Goal: Task Accomplishment & Management: Manage account settings

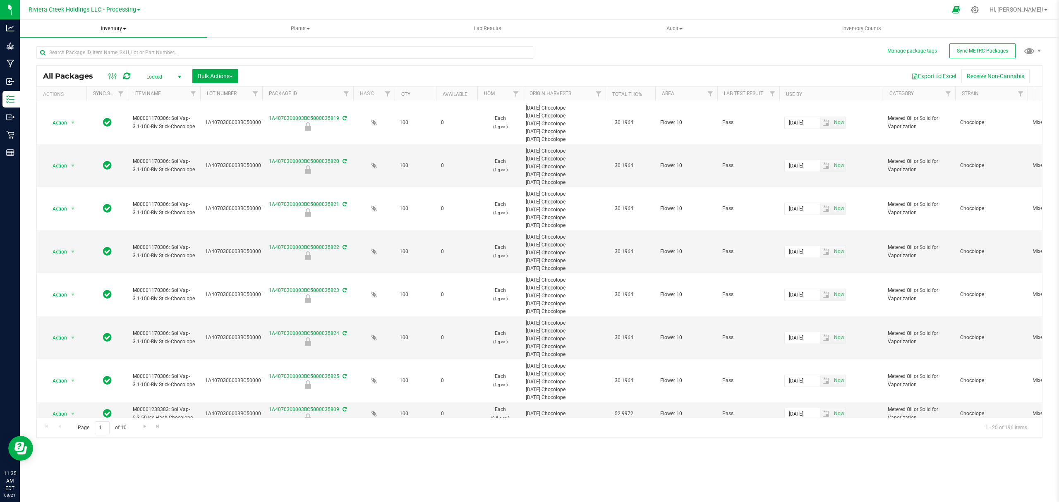
drag, startPoint x: 0, startPoint y: 0, endPoint x: 108, endPoint y: 32, distance: 112.7
click at [108, 32] on span "Inventory" at bounding box center [113, 28] width 187 height 7
click at [89, 101] on span "From bill of materials" at bounding box center [57, 99] width 75 height 7
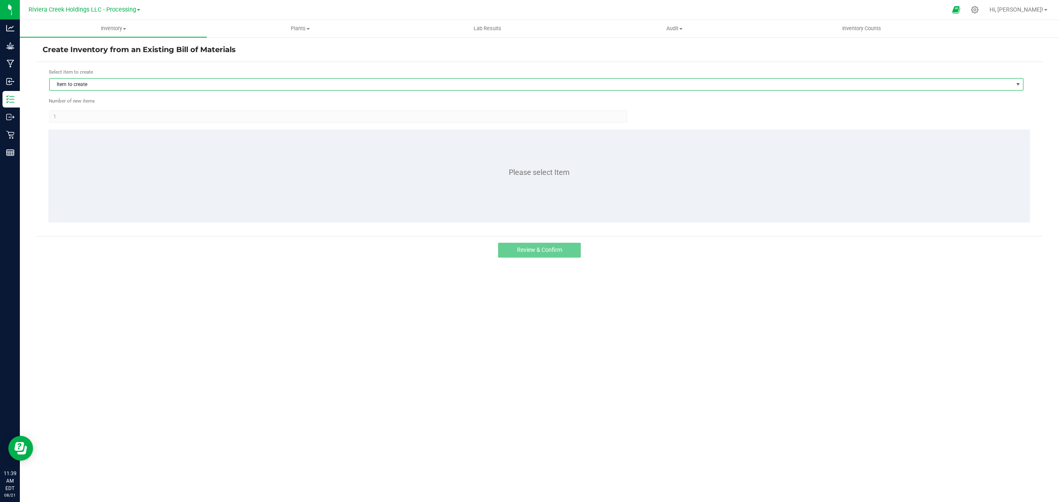
drag, startPoint x: 140, startPoint y: 90, endPoint x: 141, endPoint y: 82, distance: 8.0
click at [140, 89] on span "Item to create" at bounding box center [531, 85] width 963 height 12
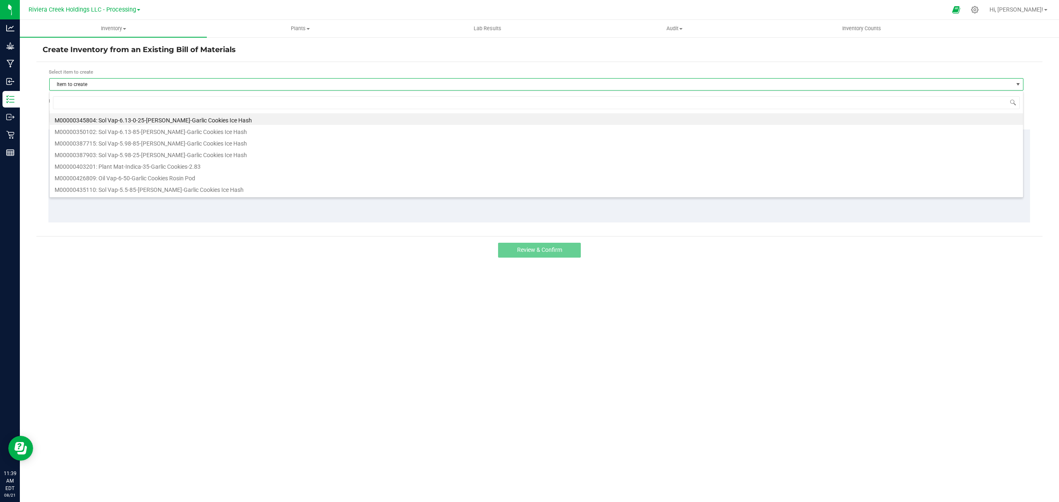
scroll to position [12, 975]
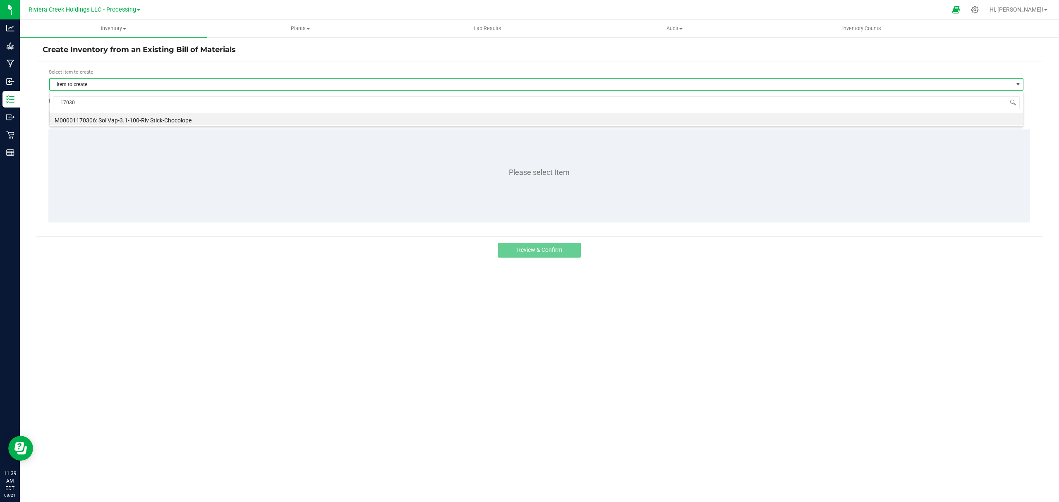
type input "170306"
click at [169, 120] on li "M00001170306: Sol Vap-3.1-100-Riv Stick-Chocolope" at bounding box center [536, 119] width 973 height 12
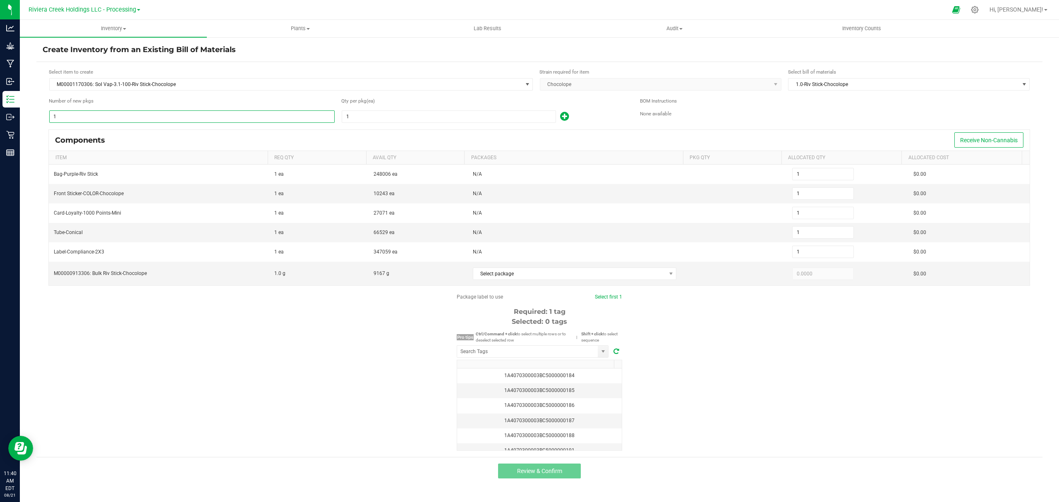
click at [122, 117] on input "1" at bounding box center [192, 117] width 285 height 12
type input "8"
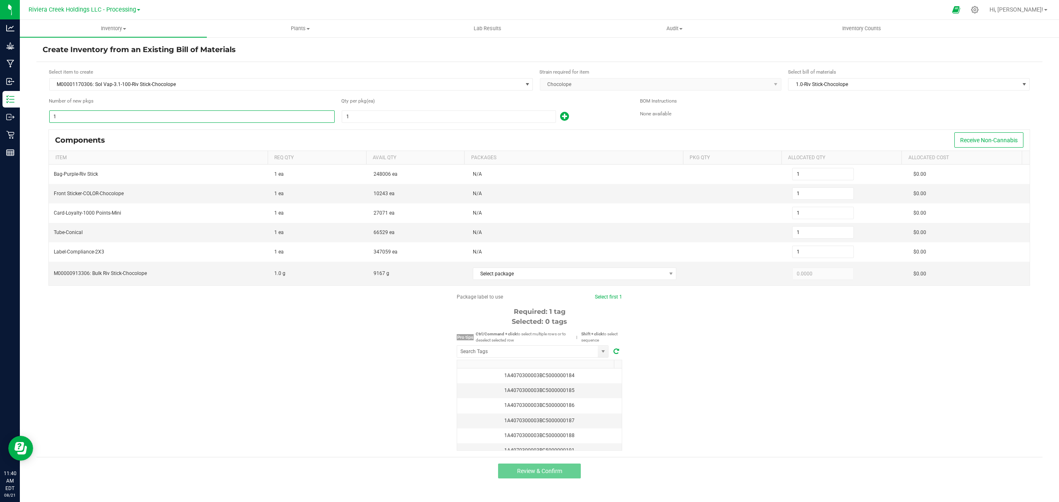
type input "8"
click at [394, 116] on input "1" at bounding box center [448, 117] width 213 height 12
type input "4"
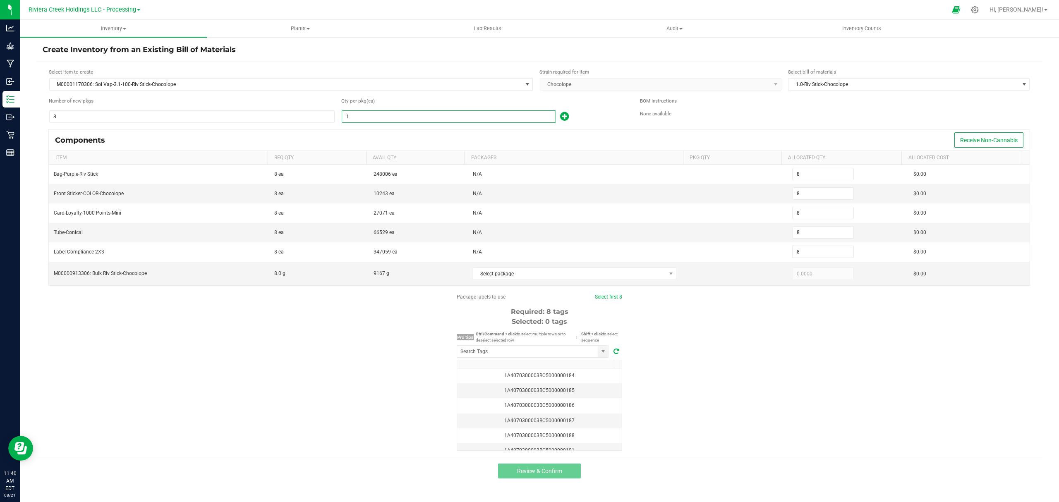
type input "32"
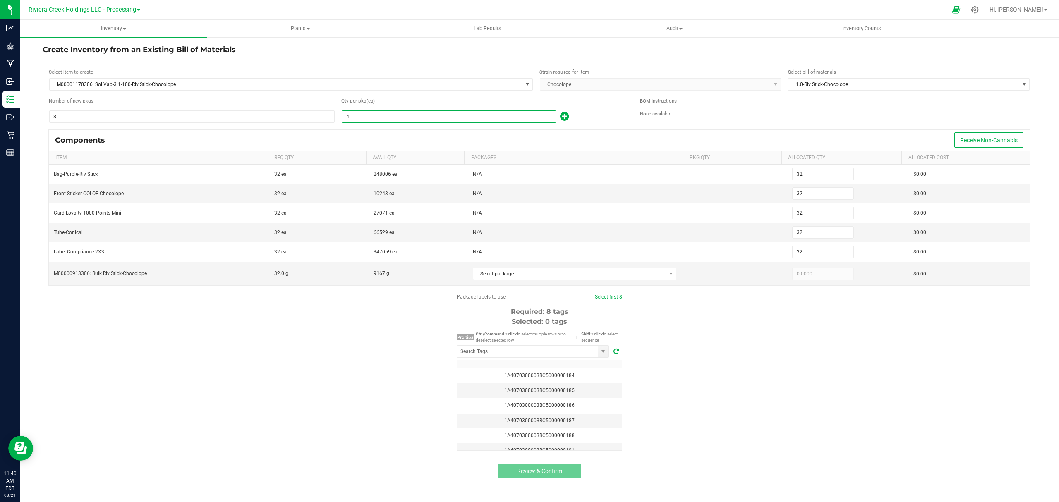
type input "8"
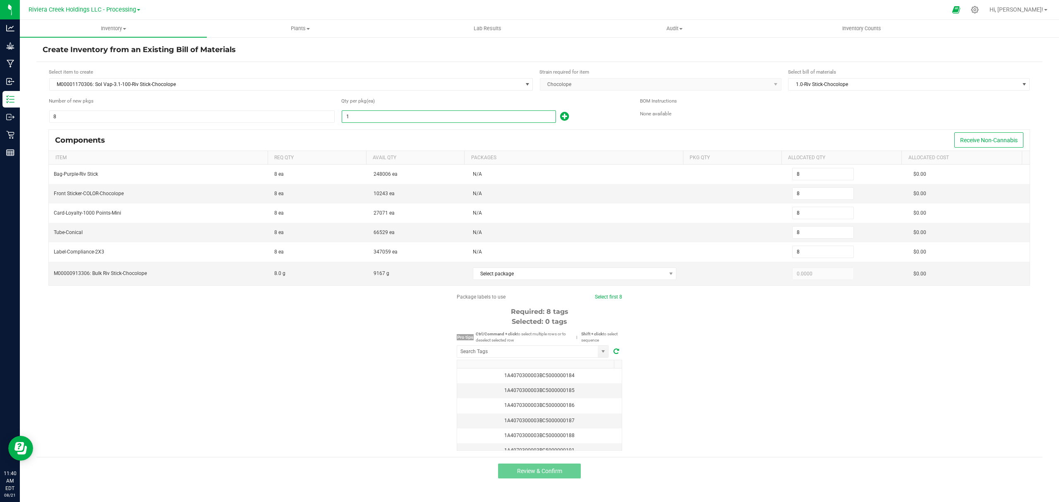
type input "10"
type input "80"
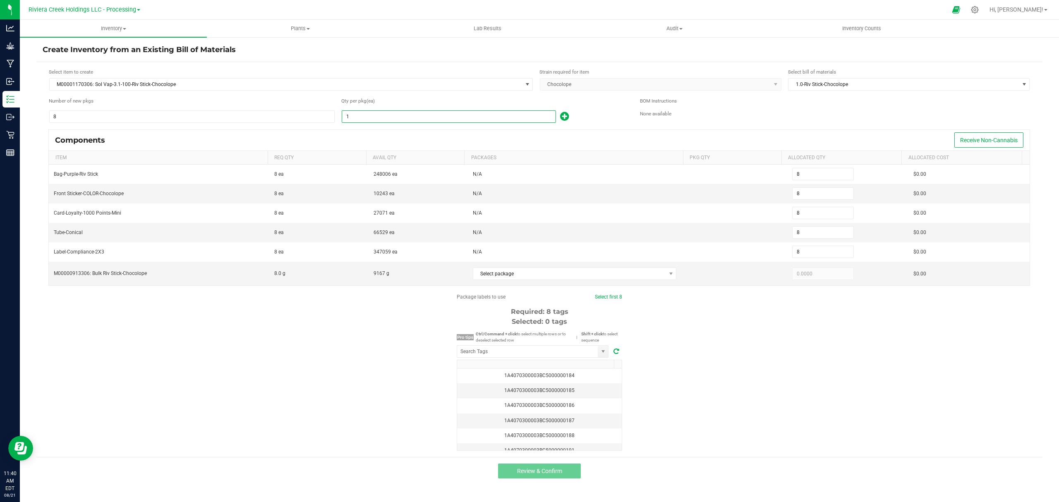
type input "80"
type input "100"
type input "800"
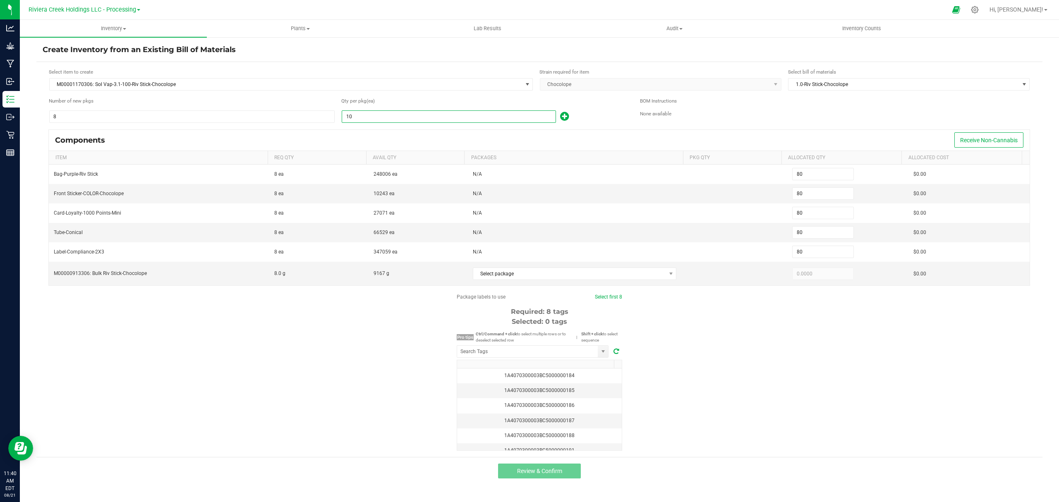
type input "800"
type input "100"
click at [588, 113] on div "100" at bounding box center [484, 116] width 286 height 13
click at [553, 280] on span "Select package" at bounding box center [569, 274] width 193 height 12
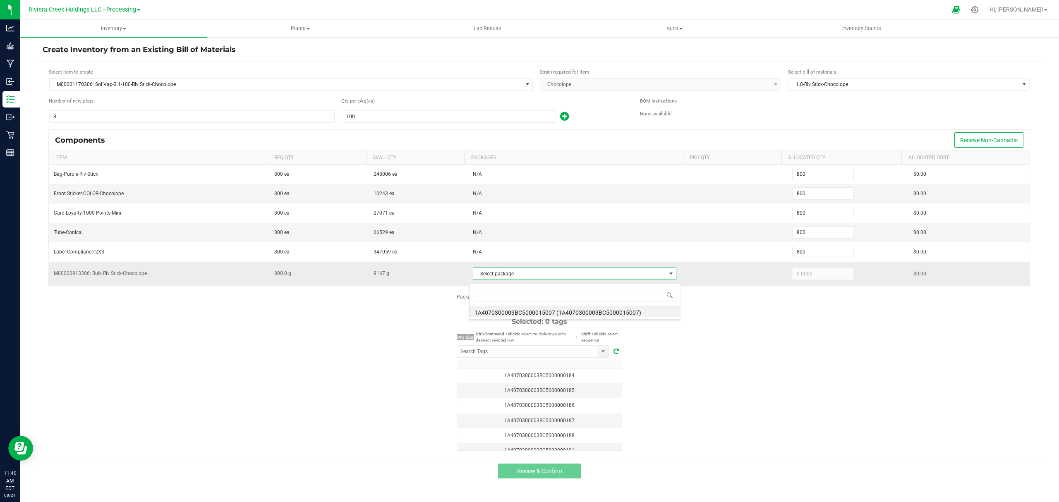
scroll to position [12, 202]
click at [572, 309] on li "1A4070300003BC5000015007 (1A4070300003BC5000015007)" at bounding box center [575, 312] width 210 height 12
type input "800.0000"
click at [841, 359] on div "Package labels to use Select first 8 Required: 8 tags Selected: 0 tags Pro tips…" at bounding box center [539, 372] width 1006 height 158
click at [568, 352] on input "NO DATA FOUND" at bounding box center [527, 352] width 141 height 12
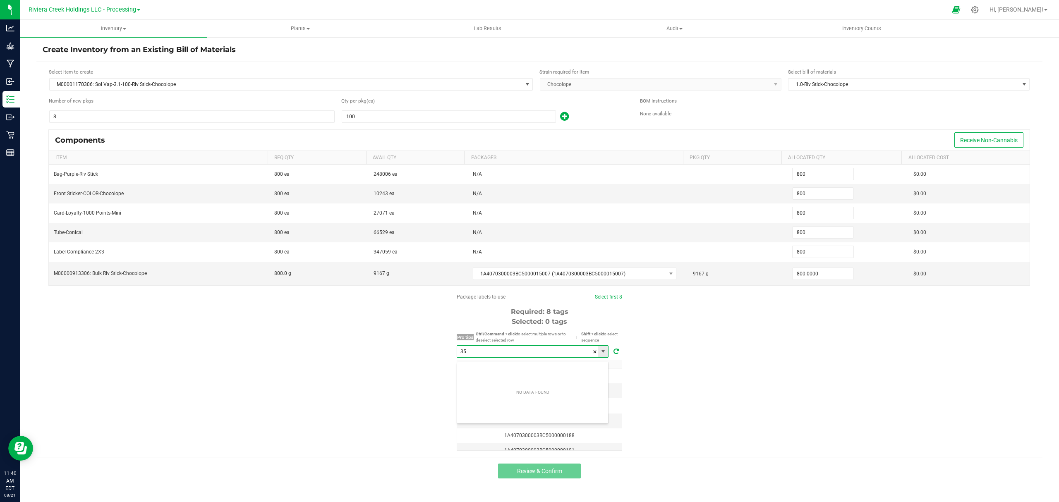
scroll to position [12, 151]
click at [546, 369] on li "1A4070300003BC5000035826" at bounding box center [532, 371] width 151 height 14
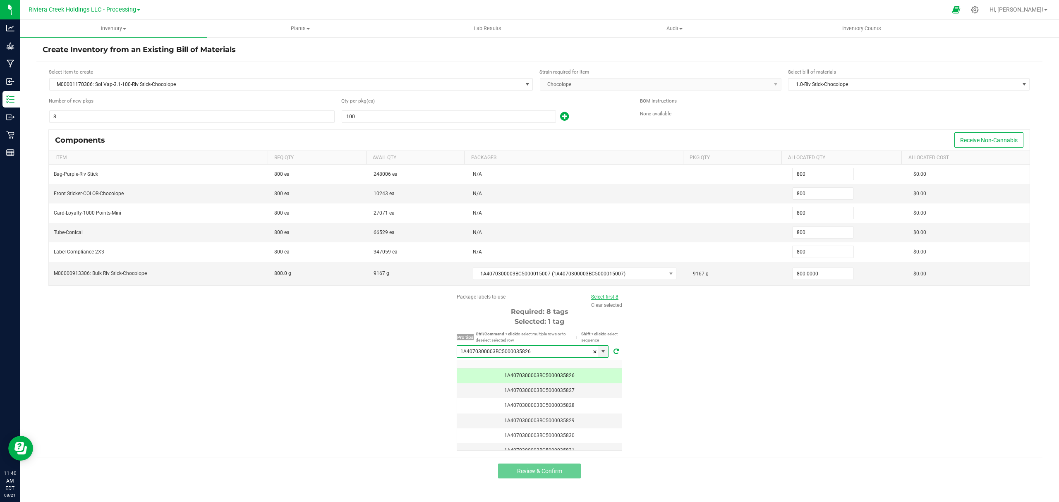
type input "1A4070300003BC5000035826"
click at [608, 300] on link "Select first 8" at bounding box center [604, 297] width 27 height 6
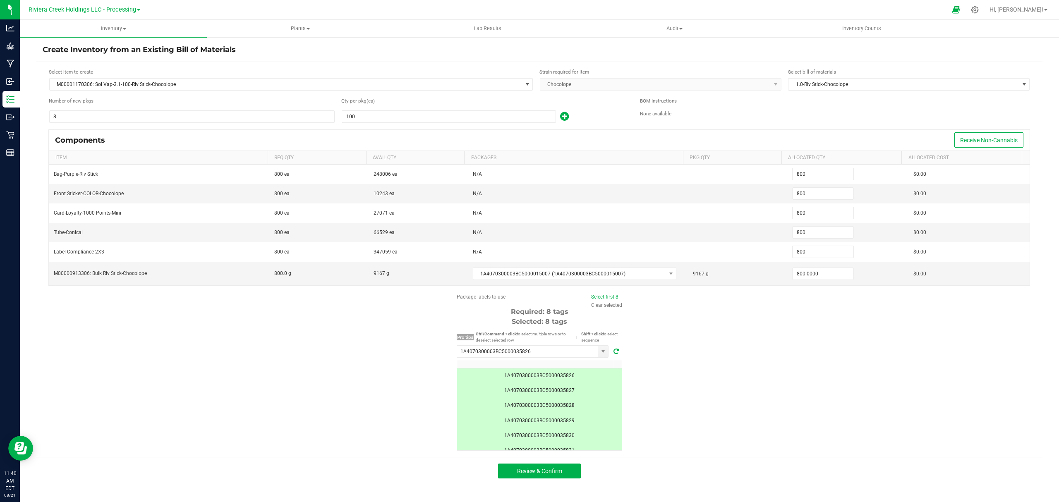
scroll to position [72, 0]
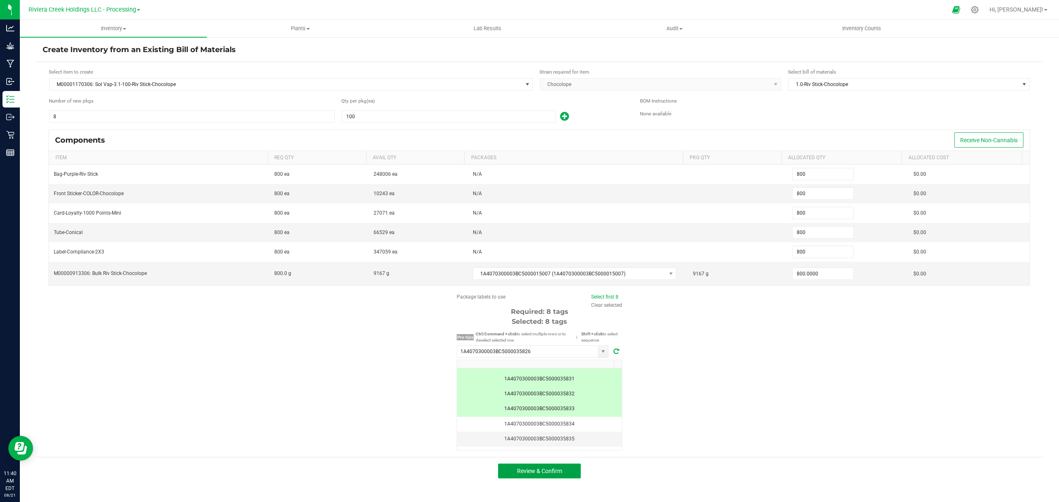
click at [555, 474] on span "Review & Confirm" at bounding box center [539, 471] width 45 height 7
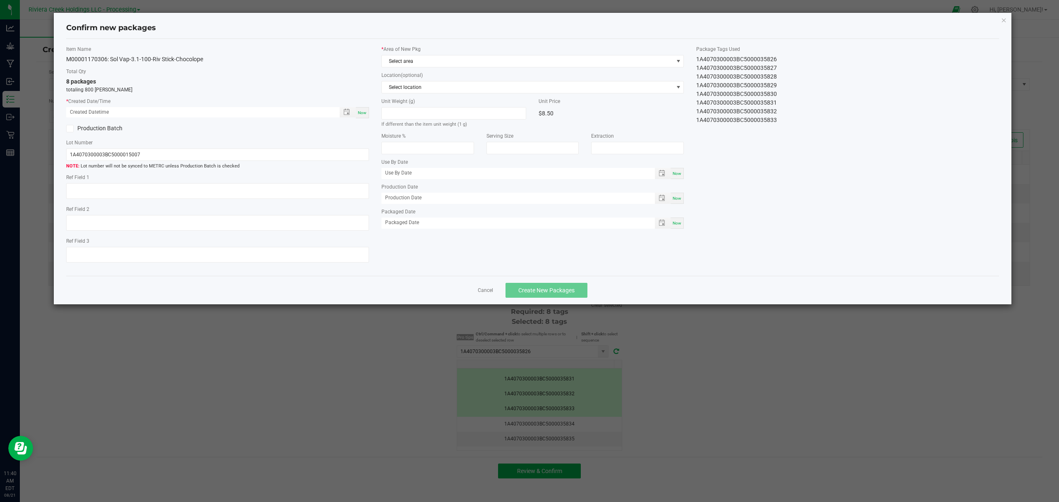
type input "[DATE]"
click at [362, 103] on label "* Created Date/Time" at bounding box center [217, 101] width 303 height 7
click at [361, 108] on div "Now" at bounding box center [362, 112] width 13 height 11
type input "[DATE] 11:40 AM"
click at [439, 63] on span "Select area" at bounding box center [528, 61] width 292 height 12
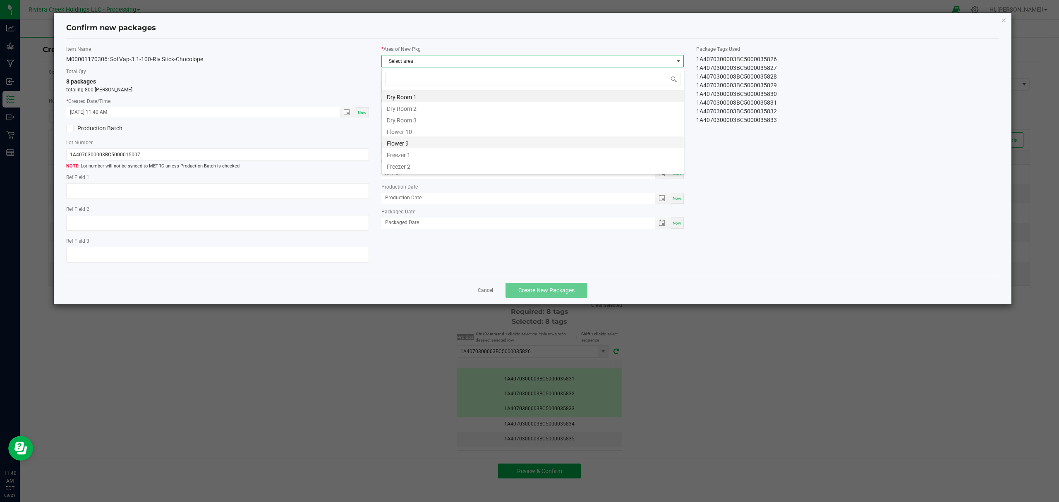
scroll to position [12, 302]
click at [419, 131] on li "Flower 10" at bounding box center [533, 131] width 302 height 12
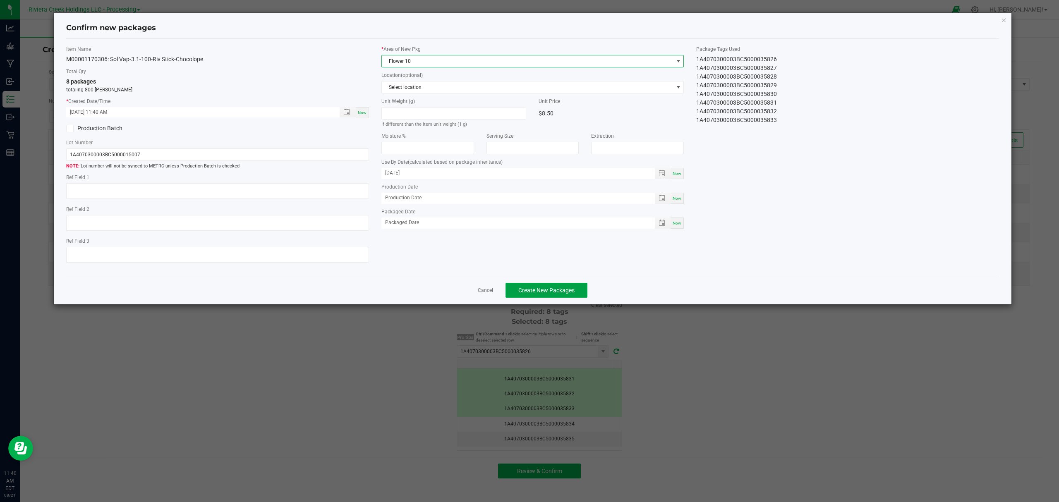
click at [559, 290] on span "Create New Packages" at bounding box center [546, 290] width 56 height 7
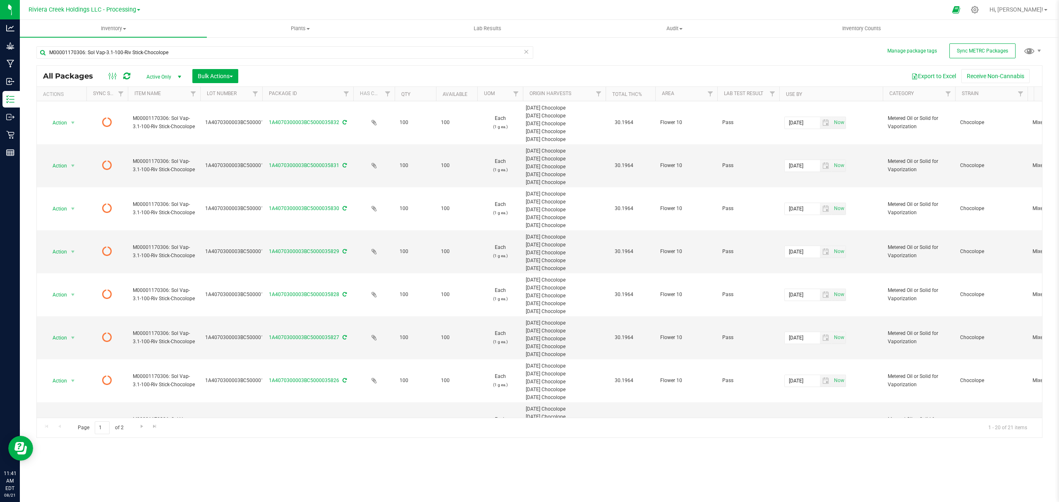
click at [126, 77] on icon at bounding box center [126, 76] width 7 height 8
click at [878, 26] on span "Inventory Counts" at bounding box center [861, 28] width 61 height 7
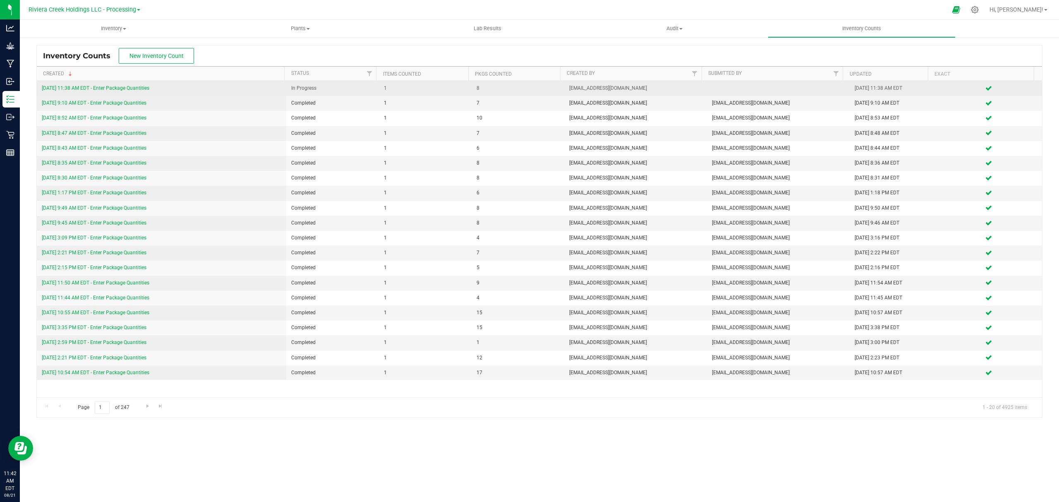
click at [118, 91] on link "[DATE] 11:38 AM EDT - Enter Package Quantities" at bounding box center [96, 88] width 108 height 6
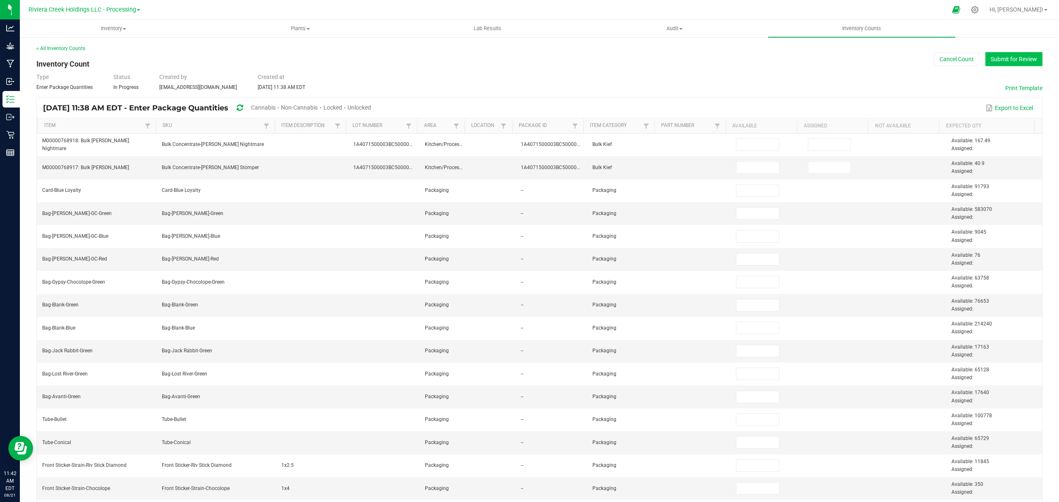
click at [992, 57] on button "Submit for Review" at bounding box center [1013, 59] width 57 height 14
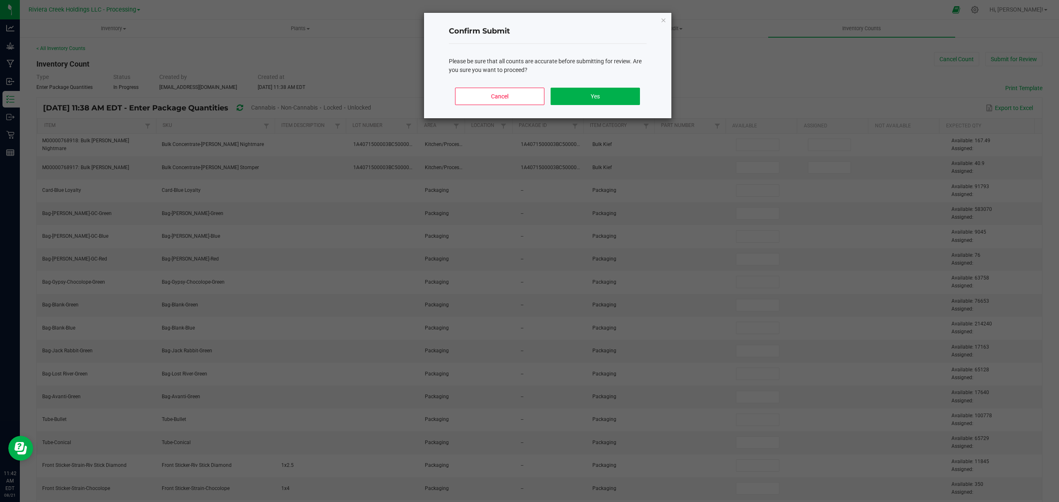
click at [608, 106] on div "Cancel Yes" at bounding box center [548, 99] width 198 height 37
click at [606, 99] on button "Yes" at bounding box center [595, 96] width 89 height 17
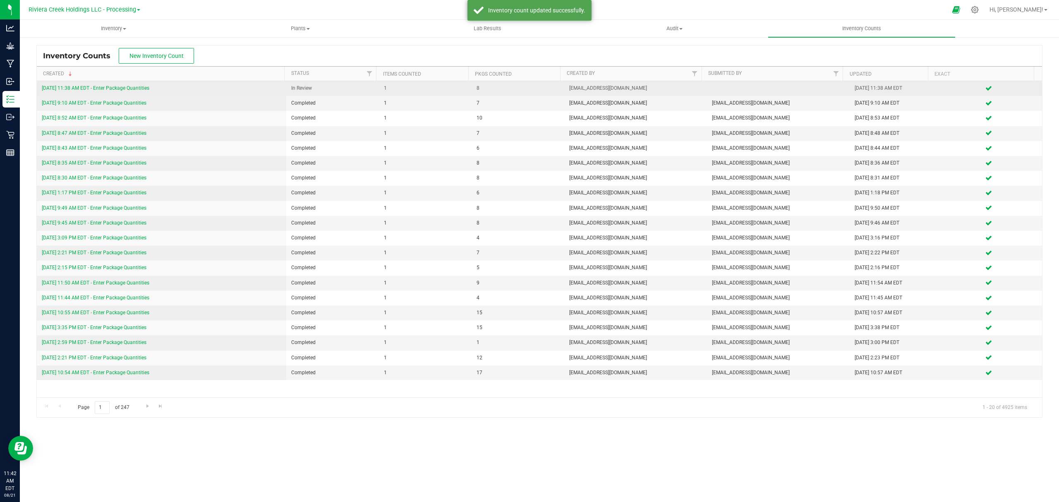
click at [128, 86] on link "[DATE] 11:38 AM EDT - Enter Package Quantities" at bounding box center [96, 88] width 108 height 6
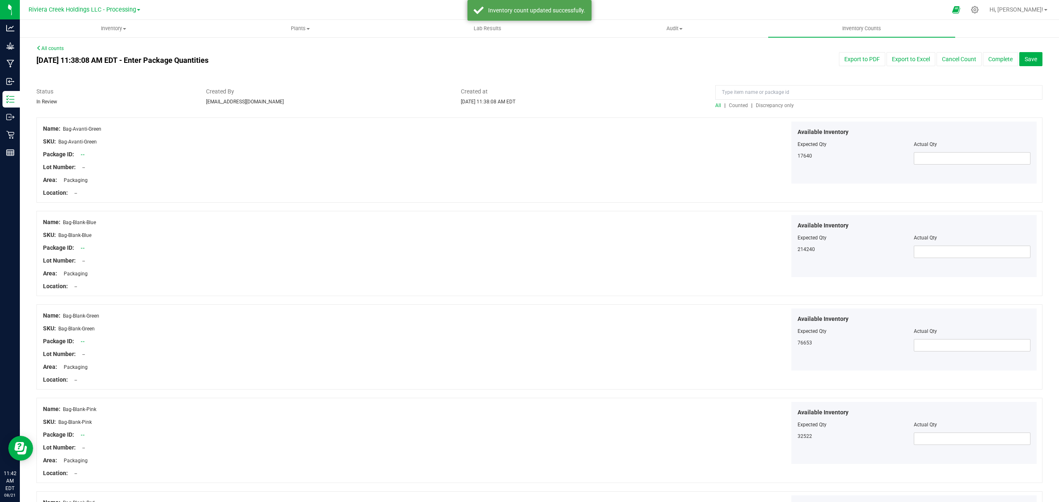
click at [730, 104] on span "Counted" at bounding box center [738, 106] width 19 height 6
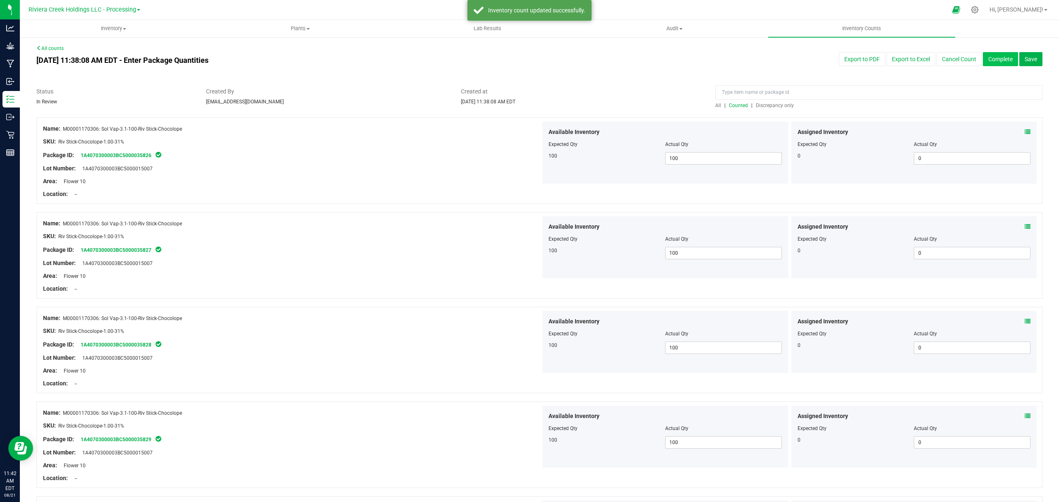
click at [990, 55] on button "Complete" at bounding box center [1000, 59] width 35 height 14
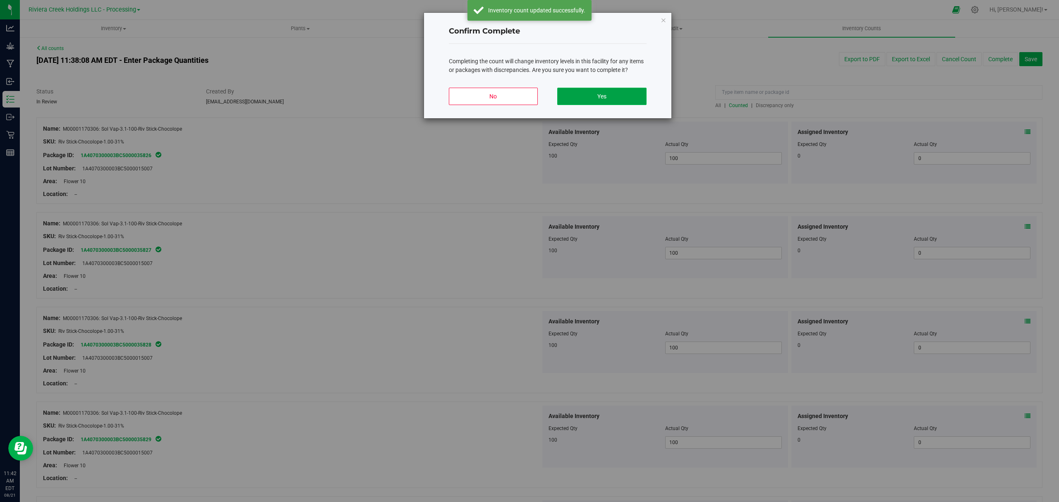
click at [585, 100] on button "Yes" at bounding box center [601, 96] width 89 height 17
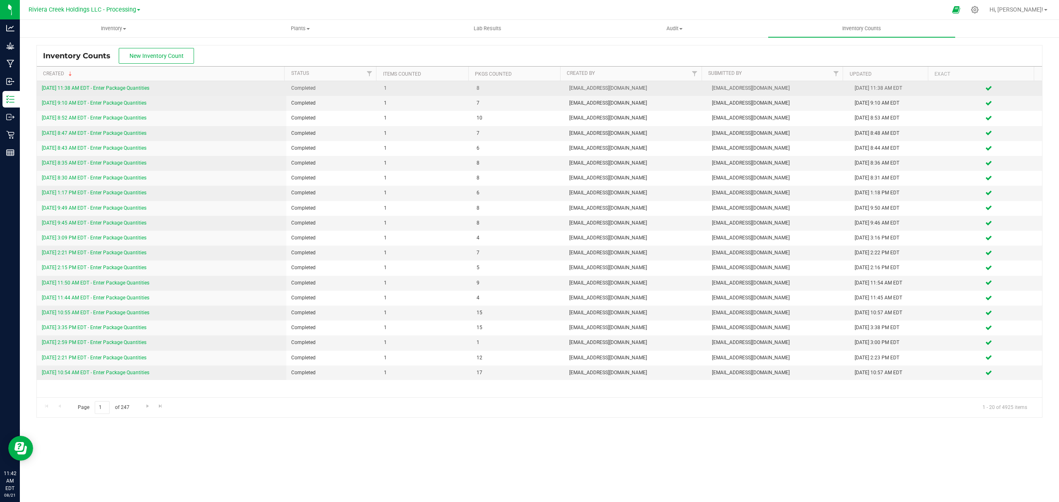
click at [120, 86] on link "[DATE] 11:38 AM EDT - Enter Package Quantities" at bounding box center [96, 88] width 108 height 6
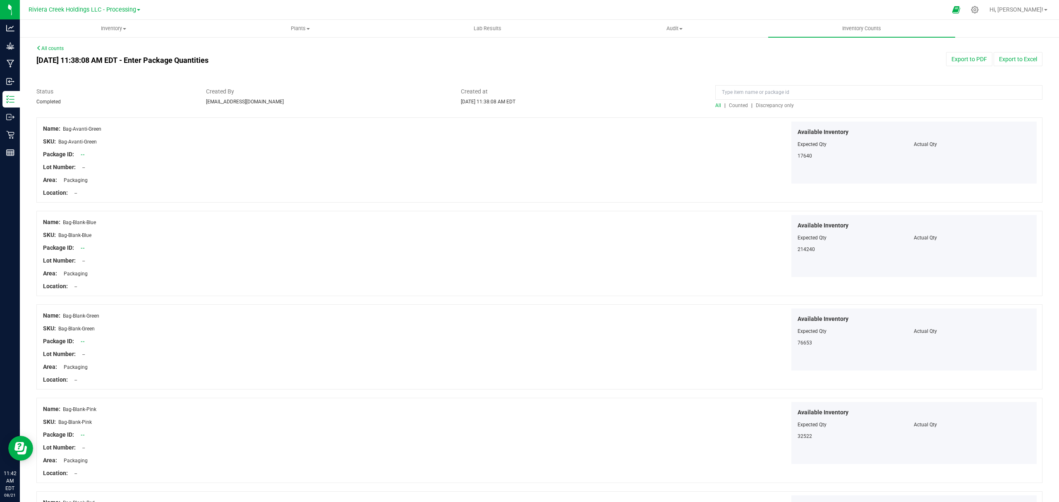
click at [730, 104] on span "Counted" at bounding box center [738, 106] width 19 height 6
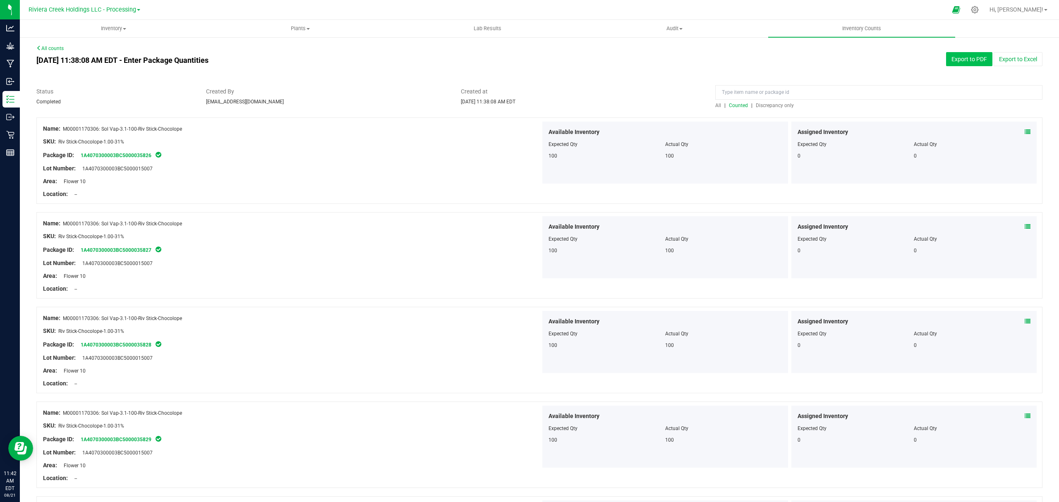
click at [975, 52] on button "Export to PDF" at bounding box center [969, 59] width 46 height 14
click at [103, 25] on span "Inventory" at bounding box center [113, 28] width 186 height 7
click at [91, 50] on li "All packages" at bounding box center [113, 50] width 187 height 10
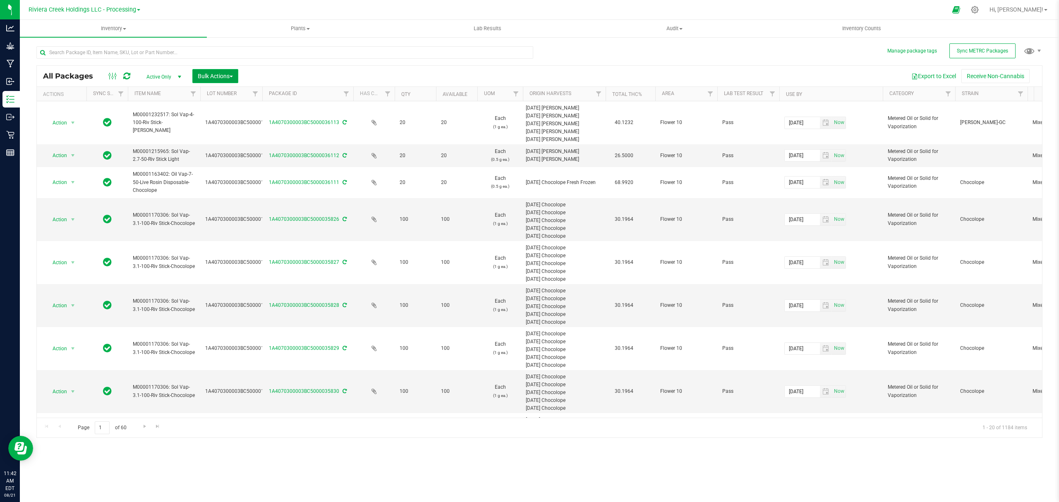
click at [214, 74] on span "Bulk Actions" at bounding box center [215, 76] width 35 height 7
click at [220, 155] on span "Lock/Unlock packages" at bounding box center [225, 155] width 57 height 7
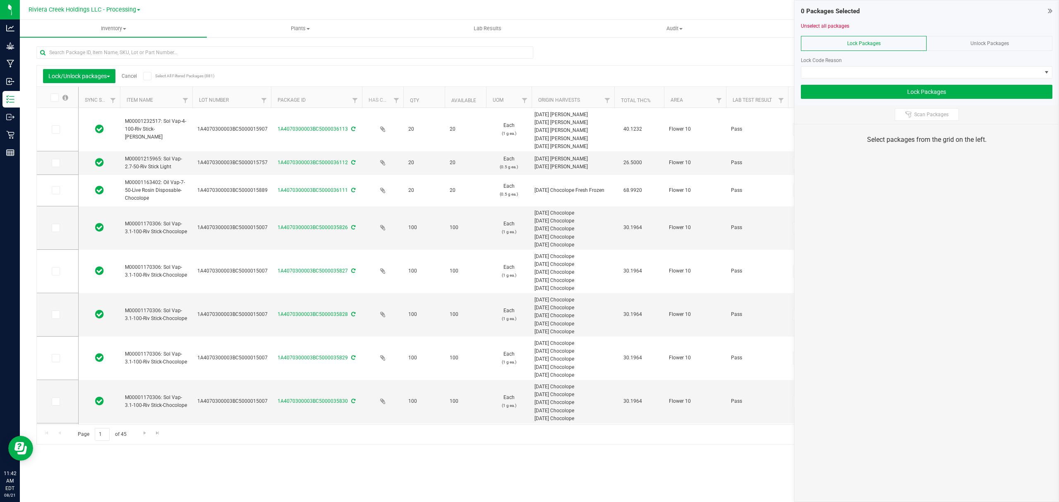
drag, startPoint x: 254, startPoint y: 100, endPoint x: 275, endPoint y: 101, distance: 21.5
click at [52, 232] on span at bounding box center [56, 228] width 8 height 8
click at [0, 0] on input "checkbox" at bounding box center [0, 0] width 0 height 0
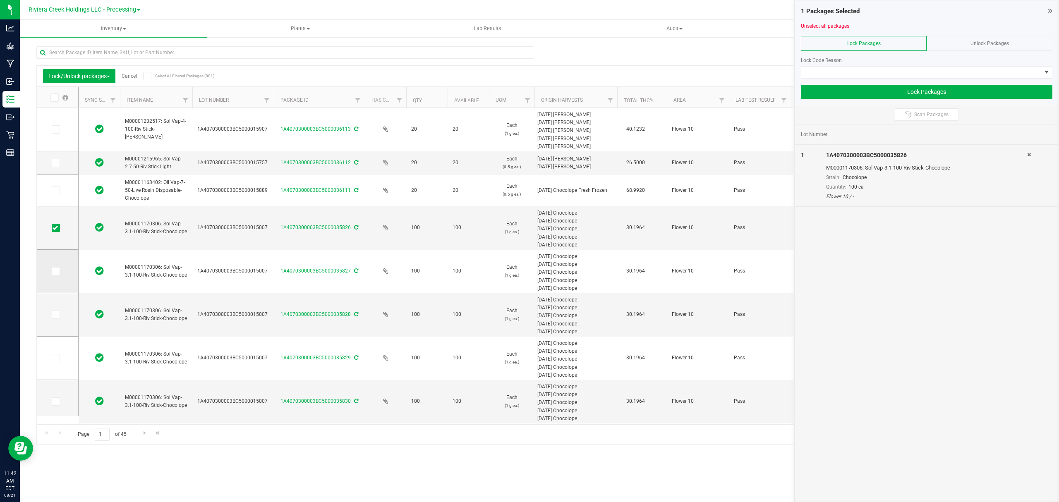
click at [53, 279] on td at bounding box center [57, 271] width 41 height 43
click at [56, 271] on icon at bounding box center [55, 271] width 5 height 0
click at [0, 0] on input "checkbox" at bounding box center [0, 0] width 0 height 0
click at [55, 315] on icon at bounding box center [55, 315] width 5 height 0
click at [0, 0] on input "checkbox" at bounding box center [0, 0] width 0 height 0
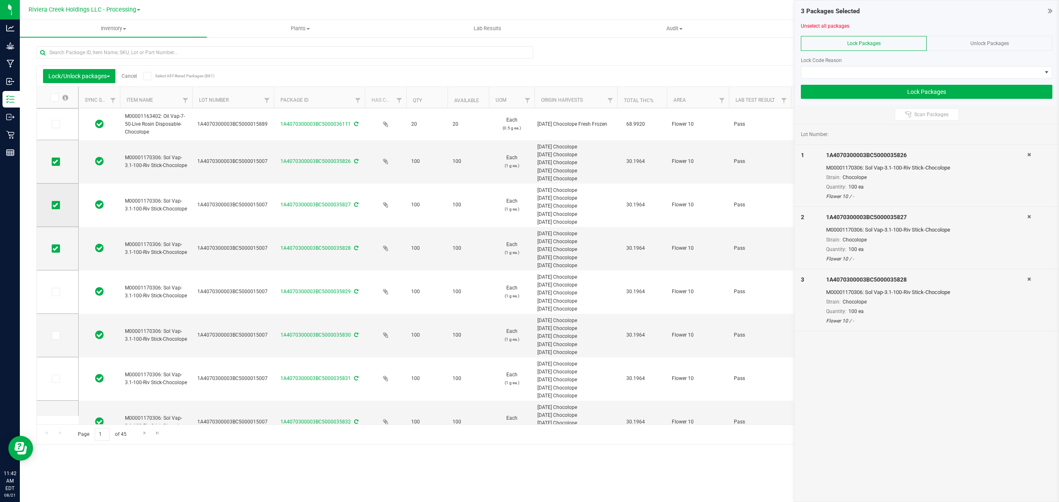
scroll to position [132, 0]
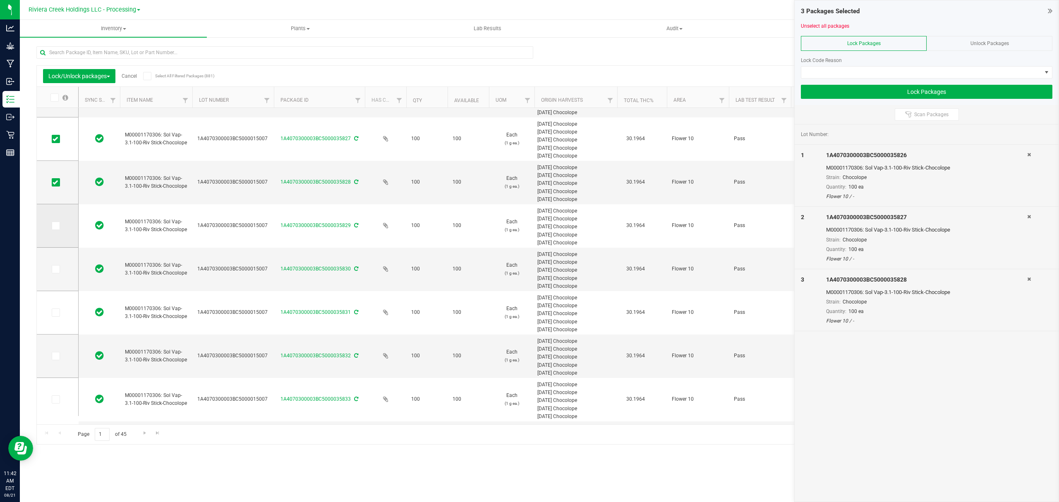
click at [54, 229] on span at bounding box center [56, 226] width 8 height 8
click at [0, 0] on input "checkbox" at bounding box center [0, 0] width 0 height 0
click at [57, 269] on icon at bounding box center [55, 269] width 5 height 0
click at [0, 0] on input "checkbox" at bounding box center [0, 0] width 0 height 0
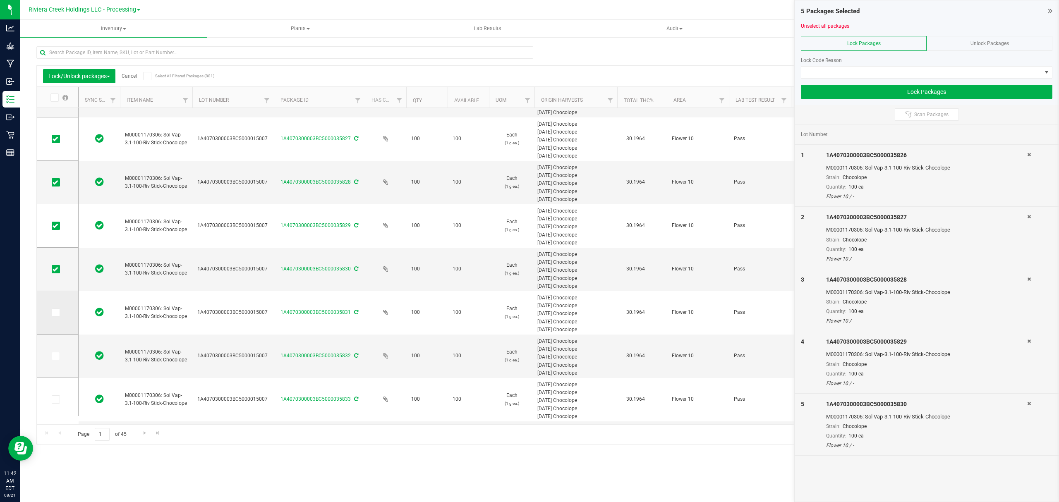
click at [55, 318] on td at bounding box center [57, 312] width 41 height 43
click at [55, 313] on icon at bounding box center [55, 313] width 5 height 0
click at [0, 0] on input "checkbox" at bounding box center [0, 0] width 0 height 0
click at [53, 356] on icon at bounding box center [55, 356] width 5 height 0
click at [0, 0] on input "checkbox" at bounding box center [0, 0] width 0 height 0
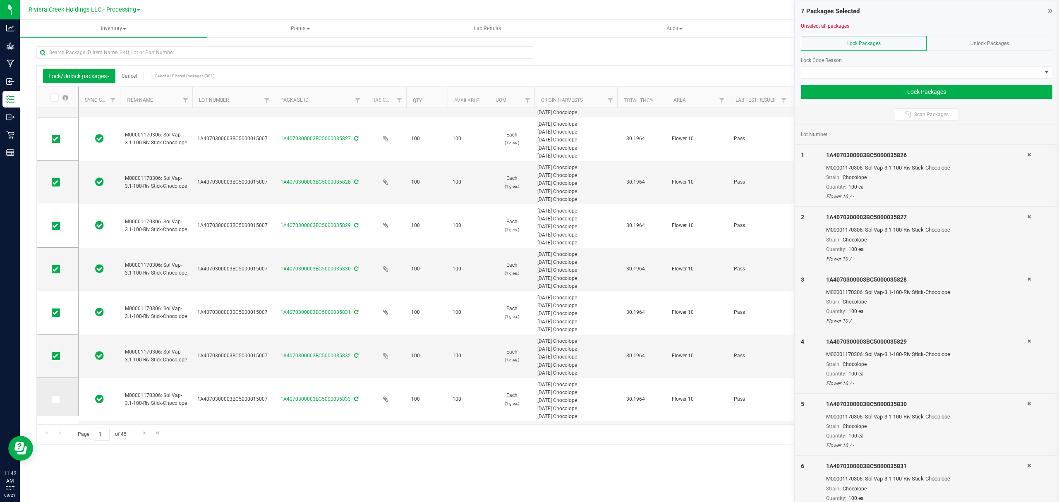
click at [56, 400] on icon at bounding box center [55, 400] width 5 height 0
click at [0, 0] on input "checkbox" at bounding box center [0, 0] width 0 height 0
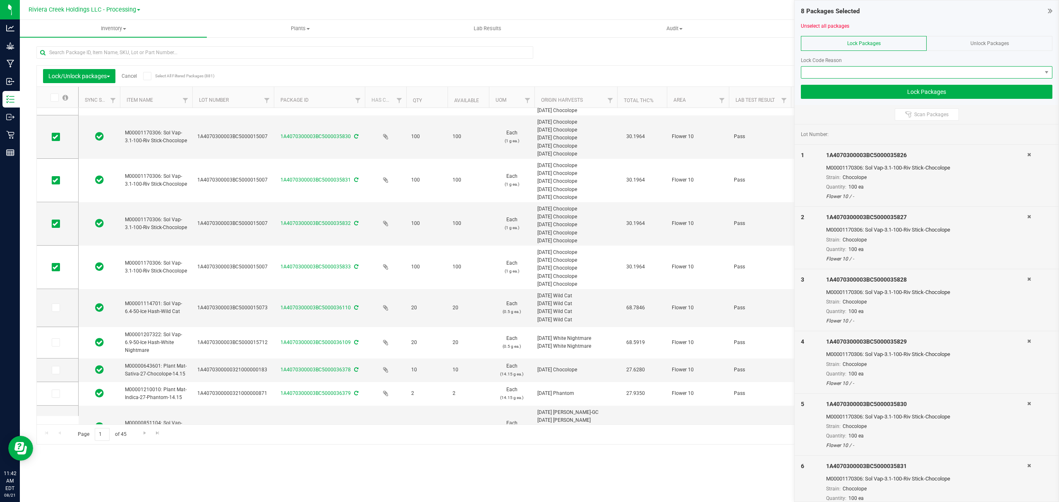
click at [848, 77] on span at bounding box center [921, 73] width 240 height 12
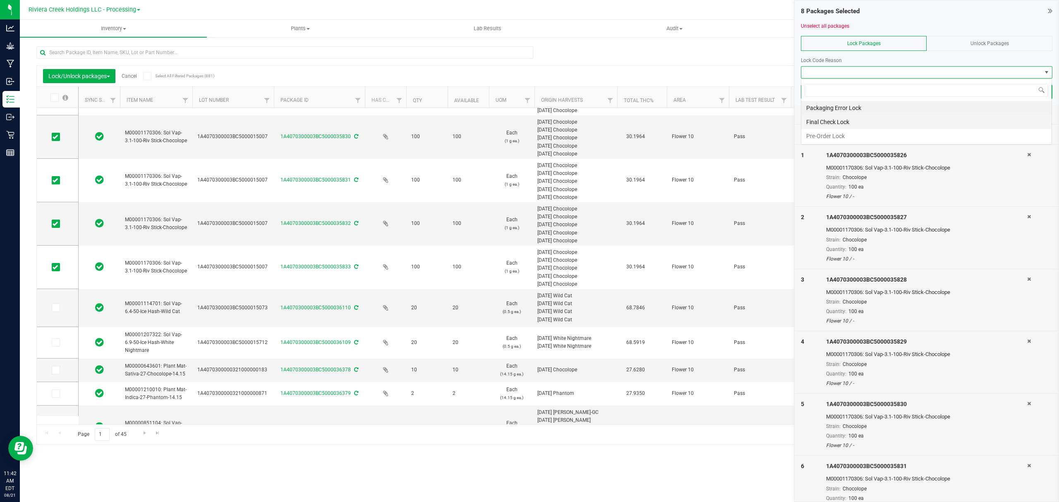
scroll to position [12, 251]
click at [827, 122] on li "Final Check Lock" at bounding box center [926, 122] width 250 height 14
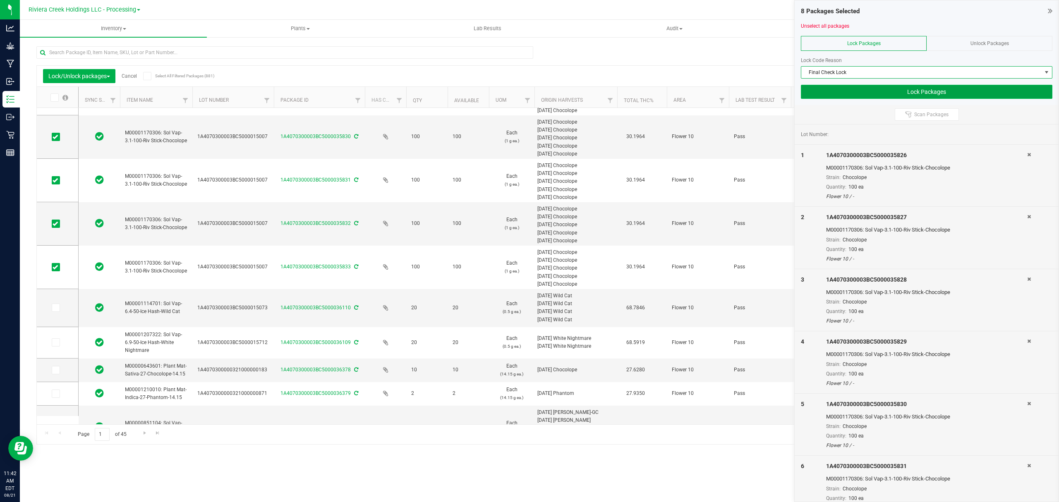
click at [833, 89] on button "Lock Packages" at bounding box center [927, 92] width 252 height 14
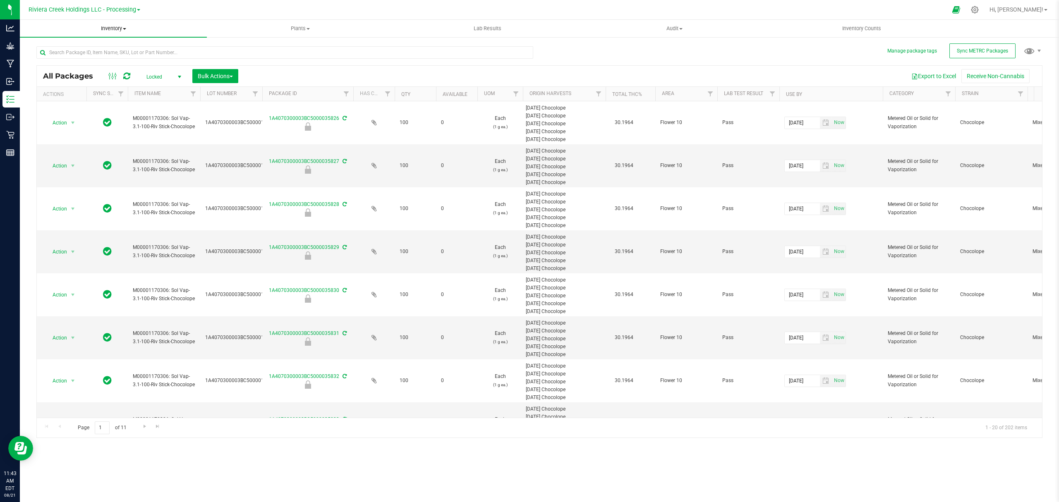
click at [115, 28] on span "Inventory" at bounding box center [113, 28] width 187 height 7
click at [85, 101] on span "From bill of materials" at bounding box center [57, 99] width 75 height 7
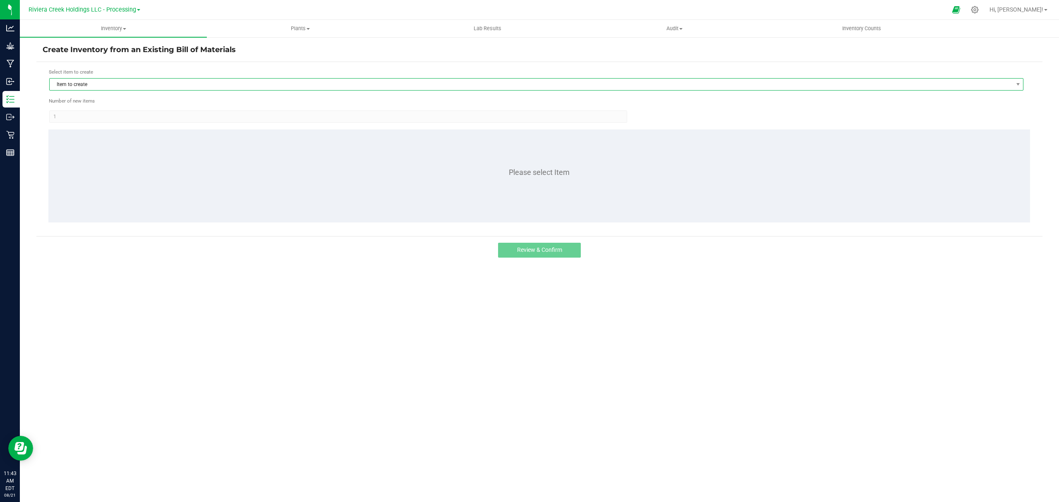
click at [208, 82] on span "Item to create" at bounding box center [531, 85] width 963 height 12
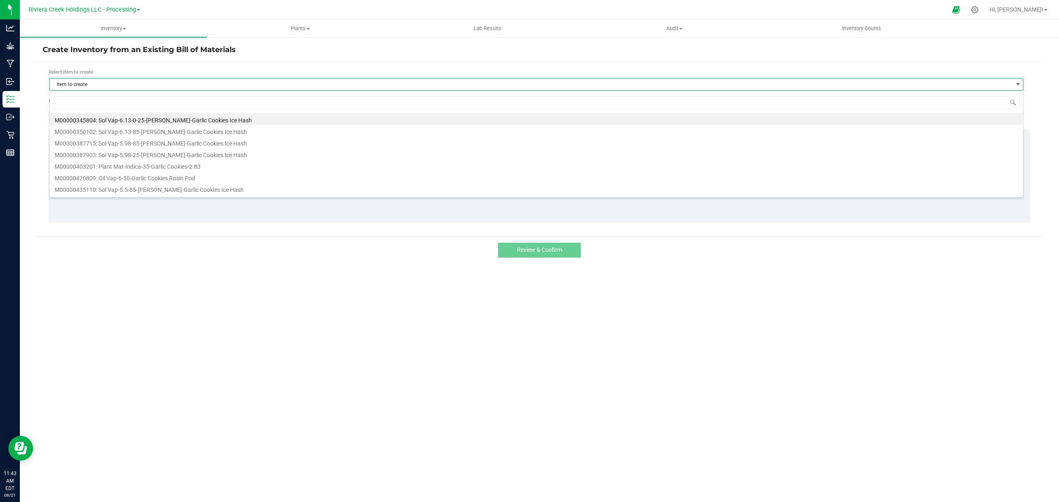
scroll to position [12, 975]
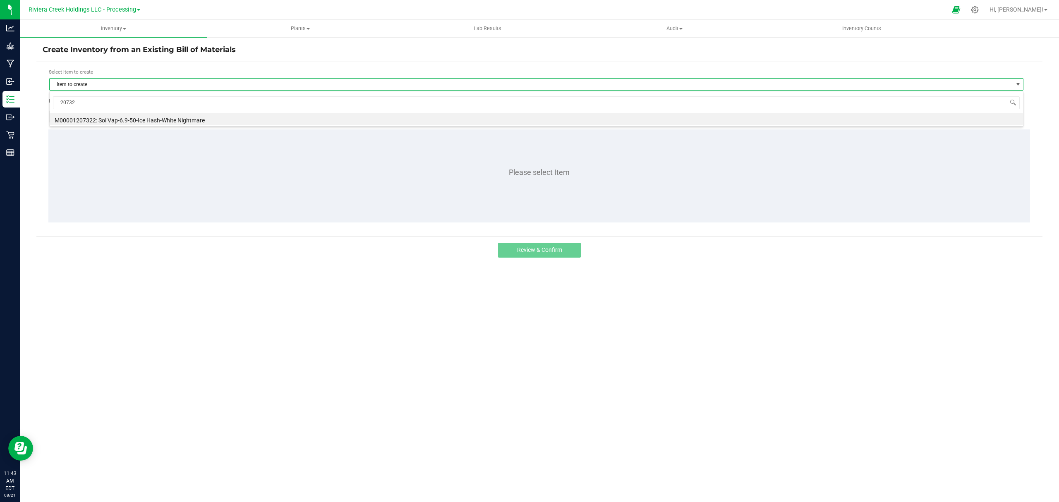
type input "207322"
click at [189, 124] on li "M00001207322: Sol Vap-6.9-50-Ice Hash-White Nightmare" at bounding box center [536, 119] width 973 height 12
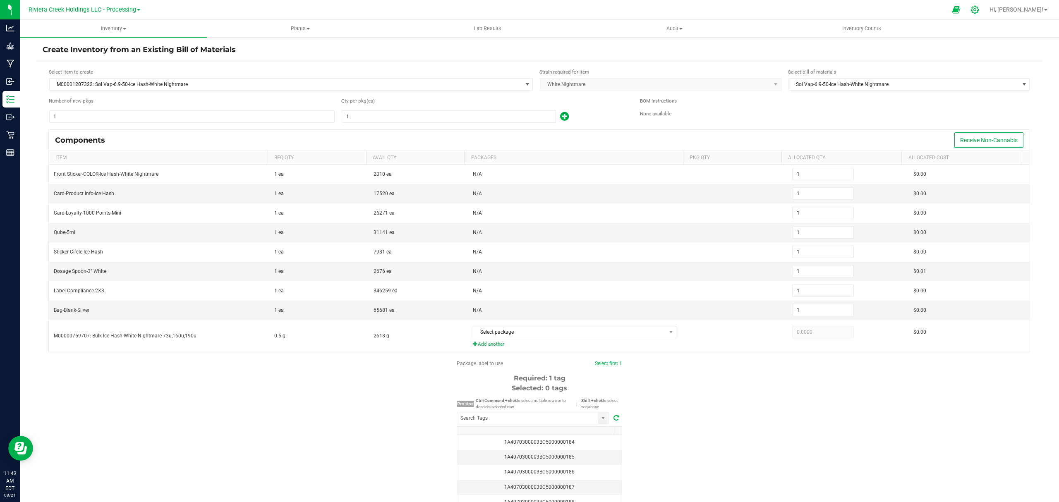
click at [979, 8] on icon at bounding box center [974, 9] width 9 height 9
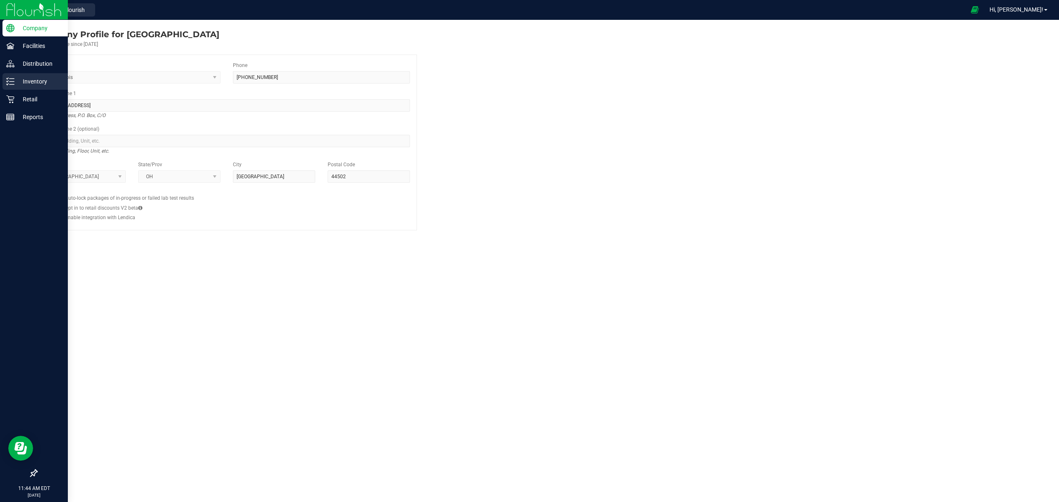
click at [35, 85] on p "Inventory" at bounding box center [39, 82] width 50 height 10
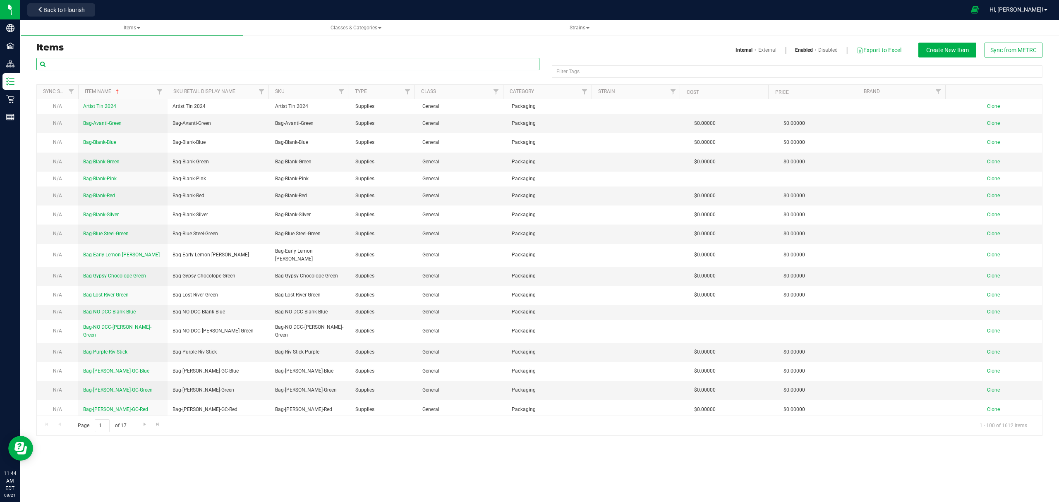
click at [143, 63] on input "text" at bounding box center [287, 64] width 503 height 12
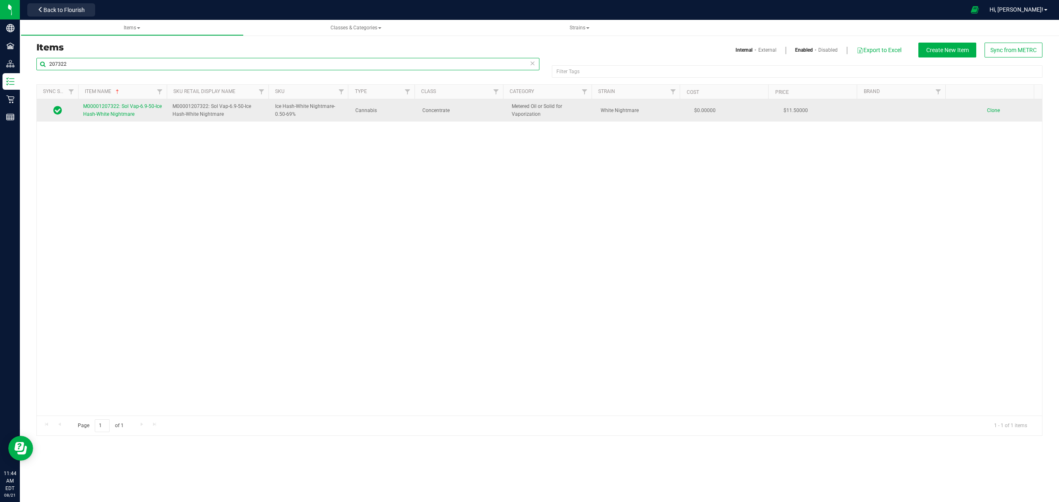
type input "207322"
click at [113, 115] on span "M00001207322: Sol Vap-6.9-50-Ice Hash-White Nightmare" at bounding box center [122, 110] width 79 height 14
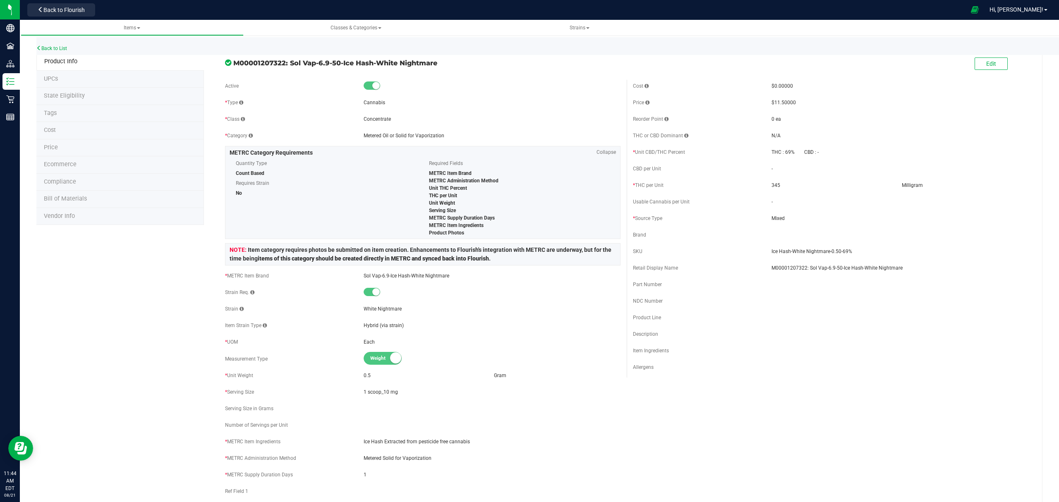
click at [93, 201] on li "Bill of Materials" at bounding box center [120, 199] width 168 height 17
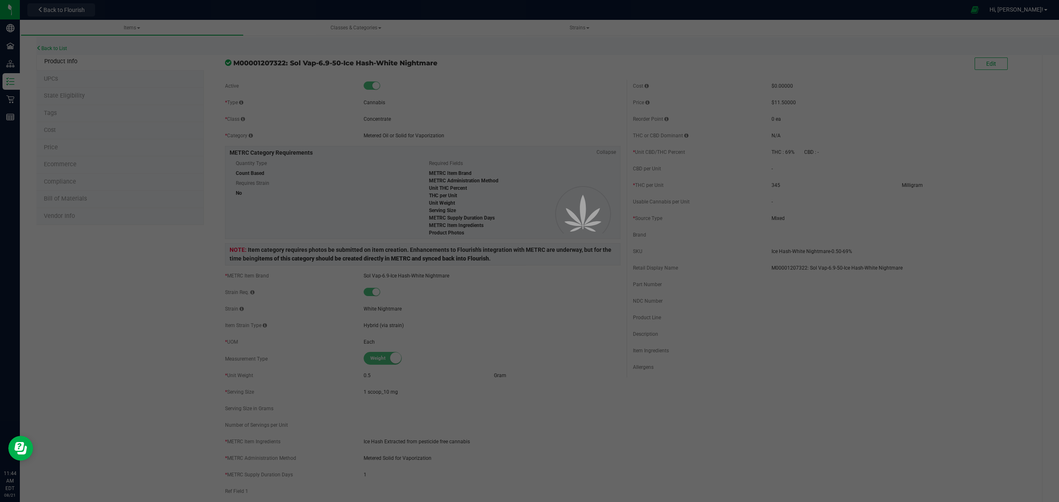
select select "595"
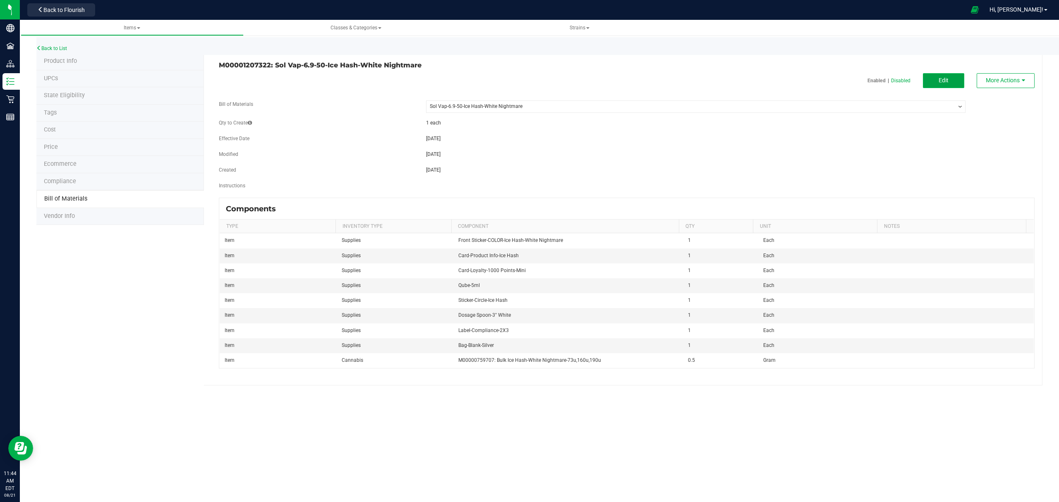
click at [952, 76] on button "Edit" at bounding box center [943, 80] width 41 height 15
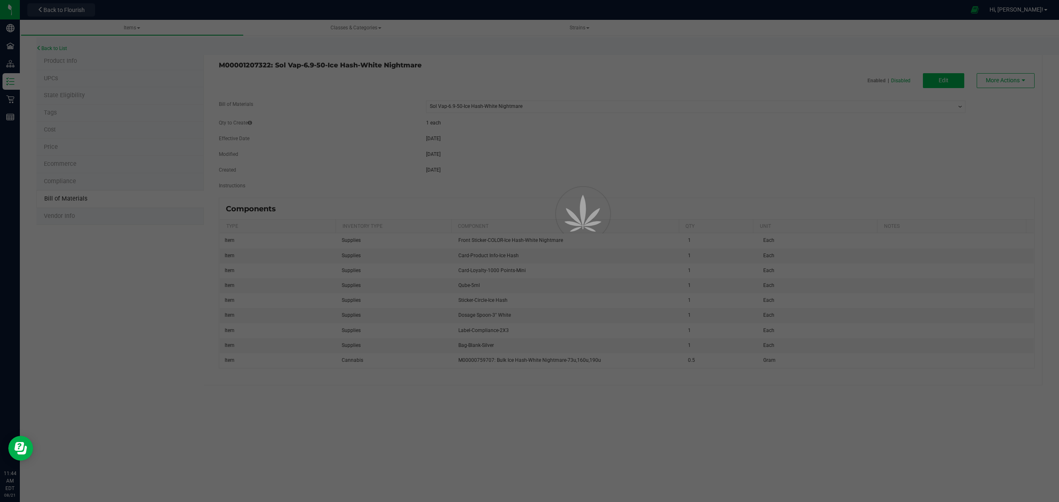
select select "595"
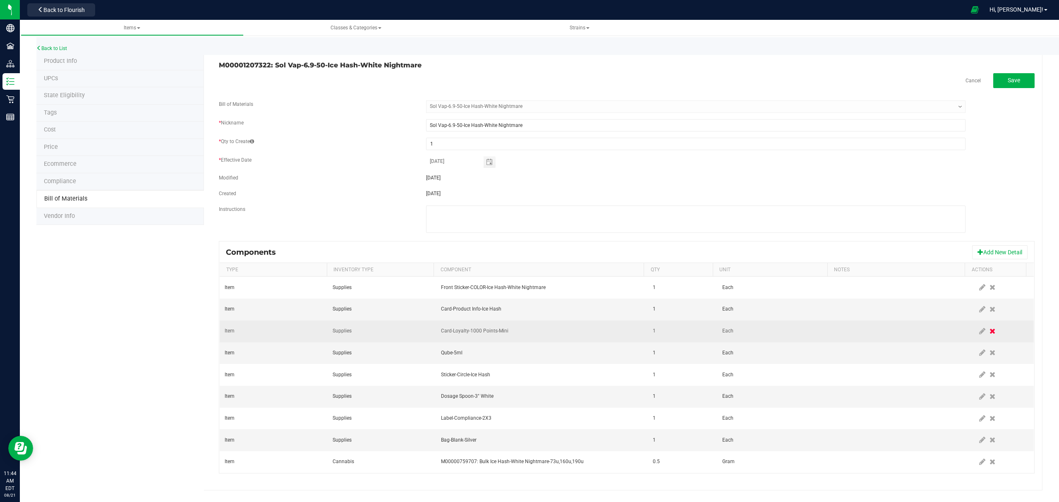
click at [990, 333] on icon at bounding box center [993, 331] width 6 height 7
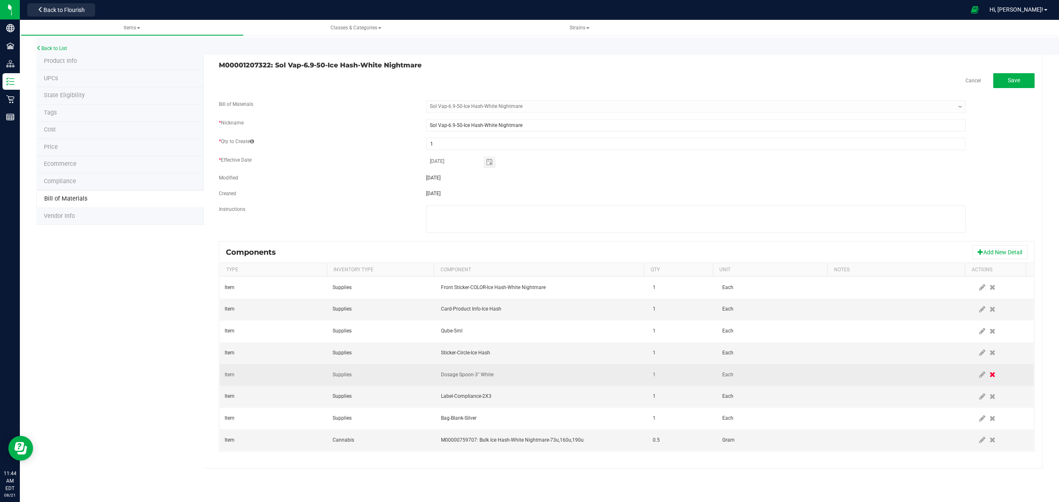
click at [990, 377] on icon at bounding box center [993, 374] width 6 height 7
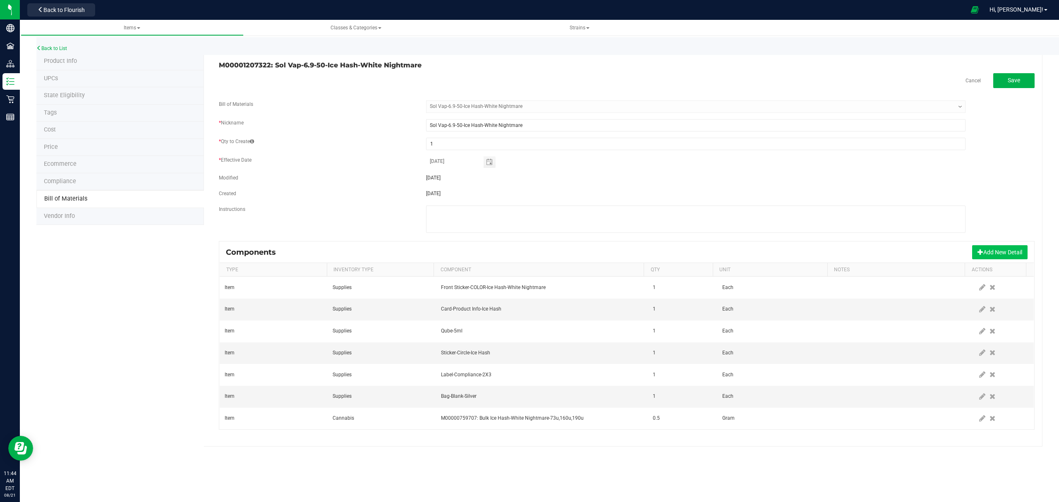
click at [987, 250] on button "Add New Detail" at bounding box center [999, 252] width 55 height 14
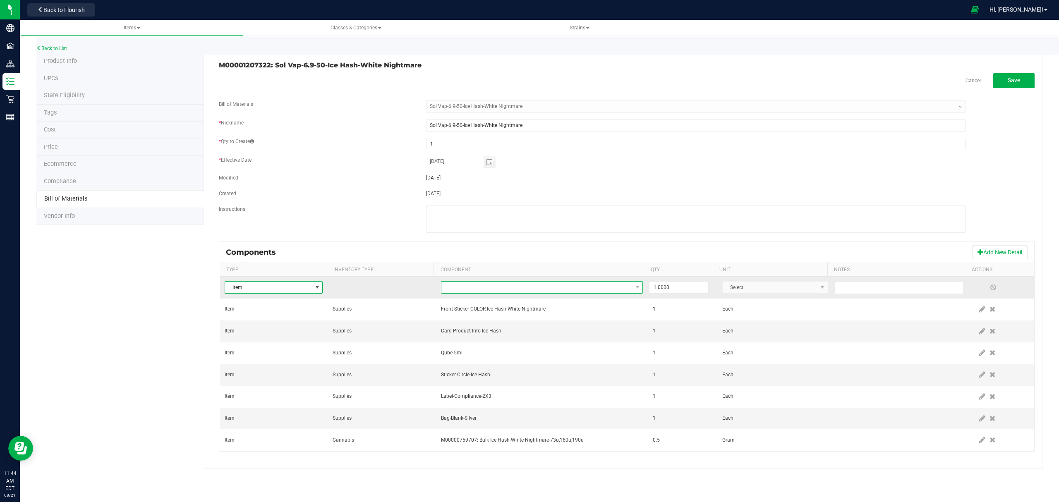
click at [576, 292] on span "NO DATA FOUND" at bounding box center [536, 288] width 191 height 12
type input "loyalty"
click at [518, 328] on li "Card-Loyalty-1000 Points-Mini" at bounding box center [571, 325] width 264 height 12
click at [979, 288] on span at bounding box center [982, 287] width 7 height 7
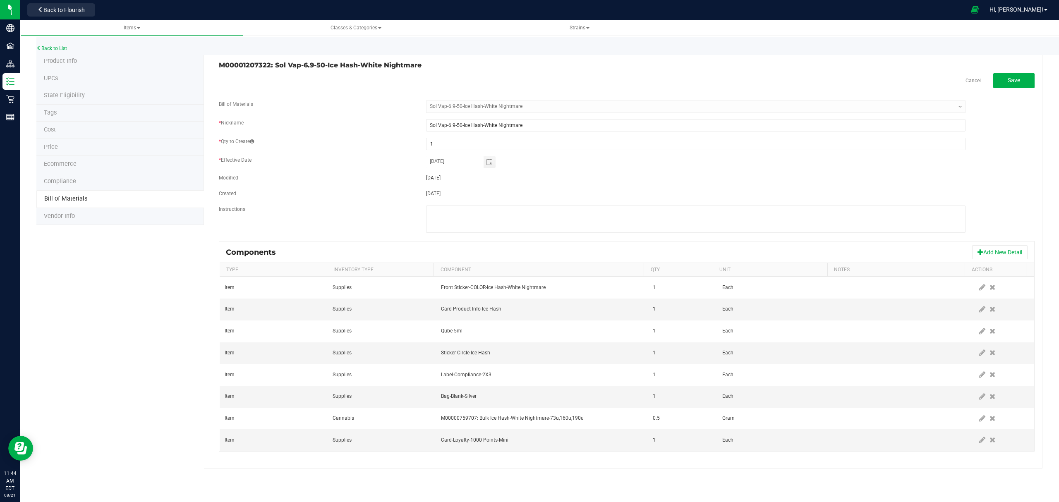
click at [1006, 66] on div "M00001207322: Sol Vap-6.9-50-Ice Hash-White Nightmare" at bounding box center [627, 65] width 828 height 7
click at [1008, 78] on span "Save" at bounding box center [1014, 80] width 12 height 7
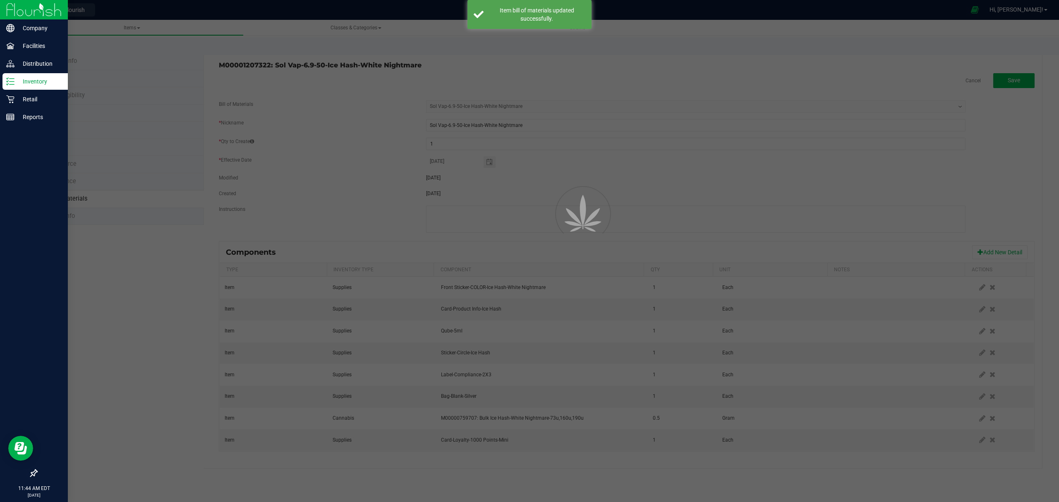
select select "595"
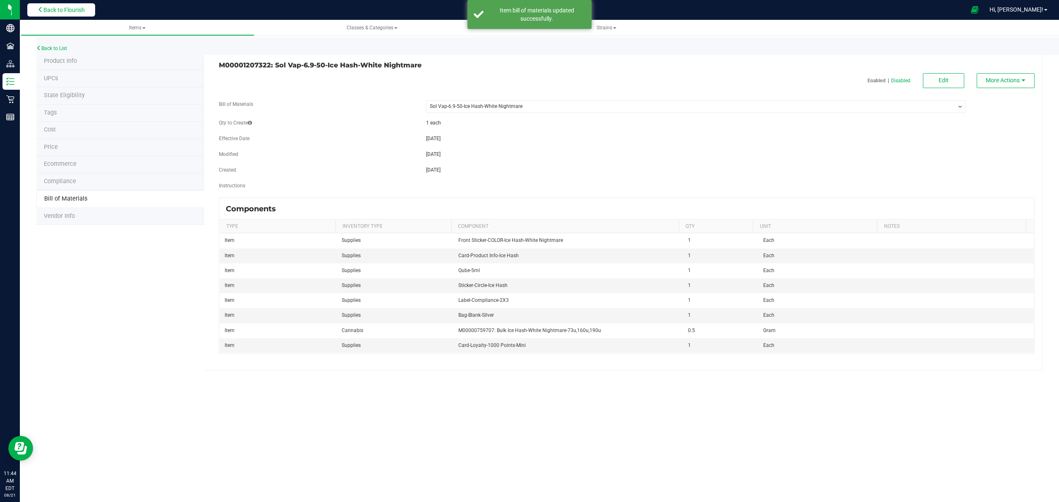
click at [83, 7] on span "Back to Flourish" at bounding box center [63, 10] width 41 height 7
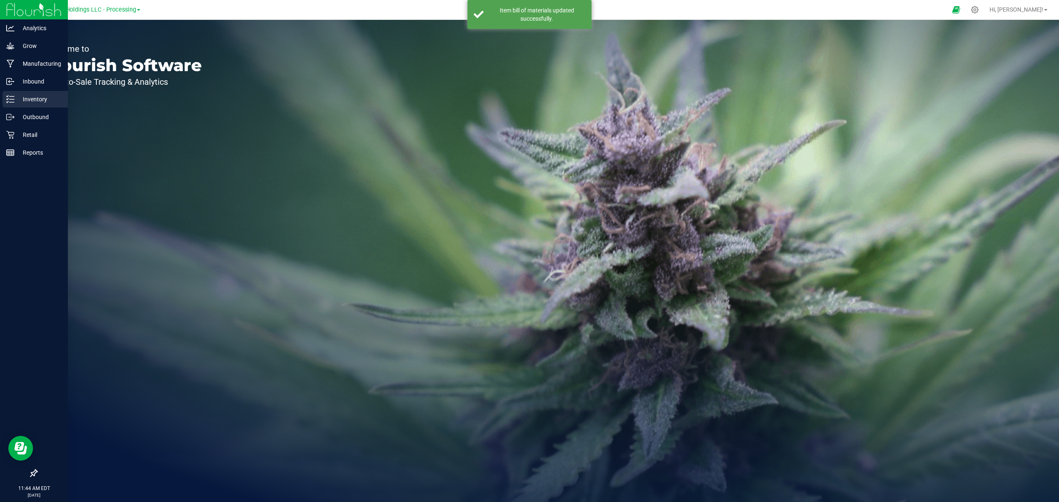
click at [12, 98] on icon at bounding box center [10, 99] width 8 height 8
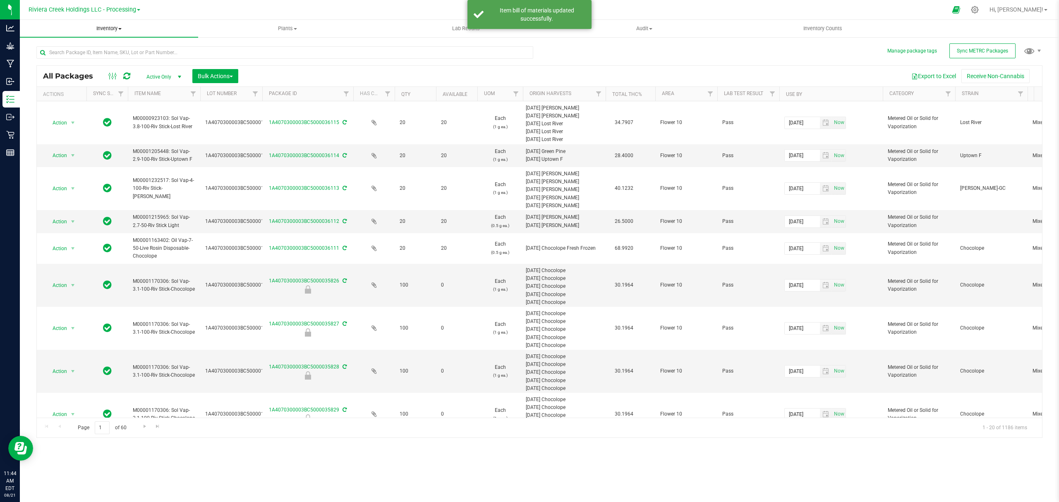
click at [103, 26] on span "Inventory" at bounding box center [109, 28] width 178 height 7
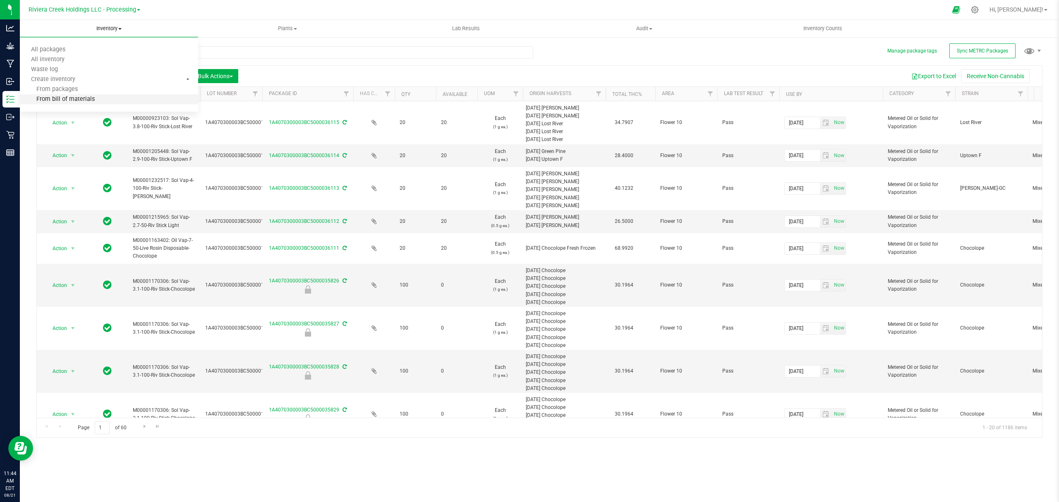
click at [84, 101] on span "From bill of materials" at bounding box center [57, 99] width 75 height 7
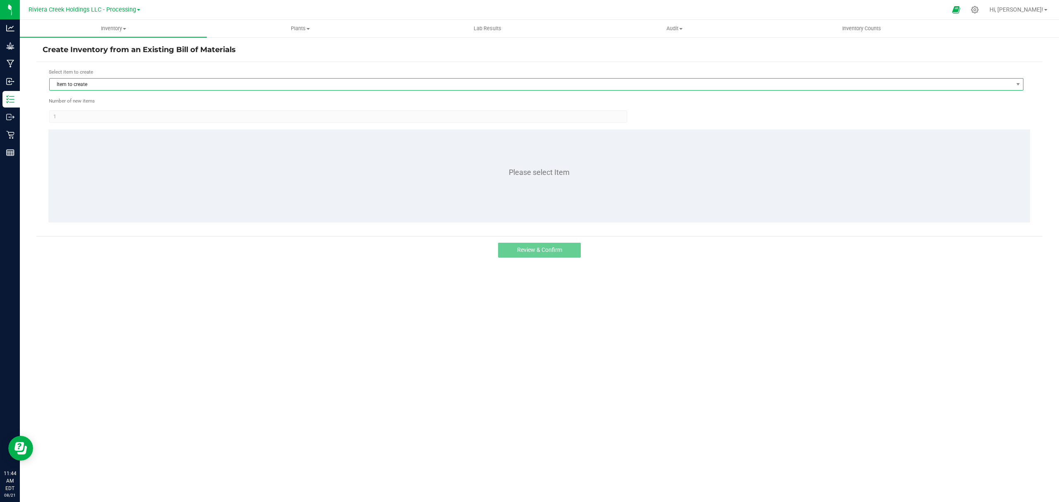
click at [169, 85] on span "Item to create" at bounding box center [531, 85] width 963 height 12
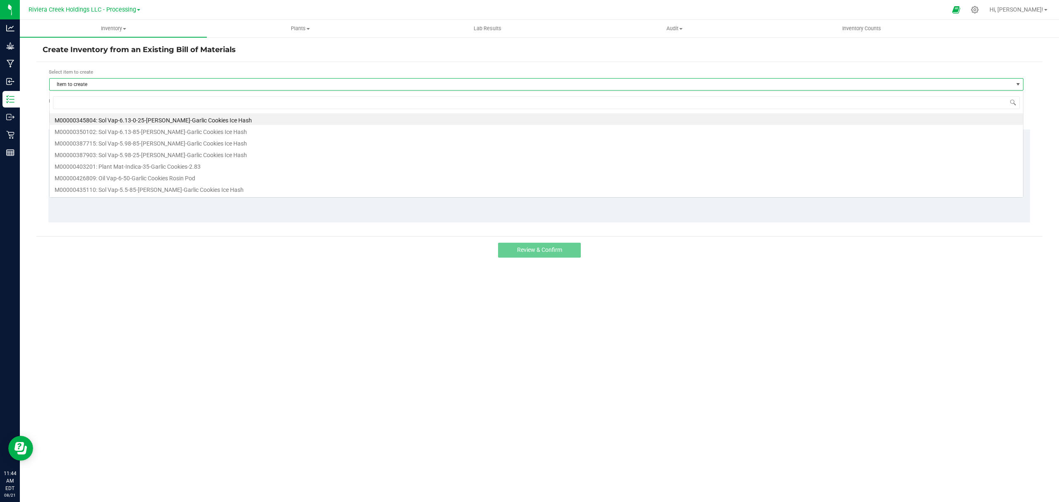
scroll to position [12, 975]
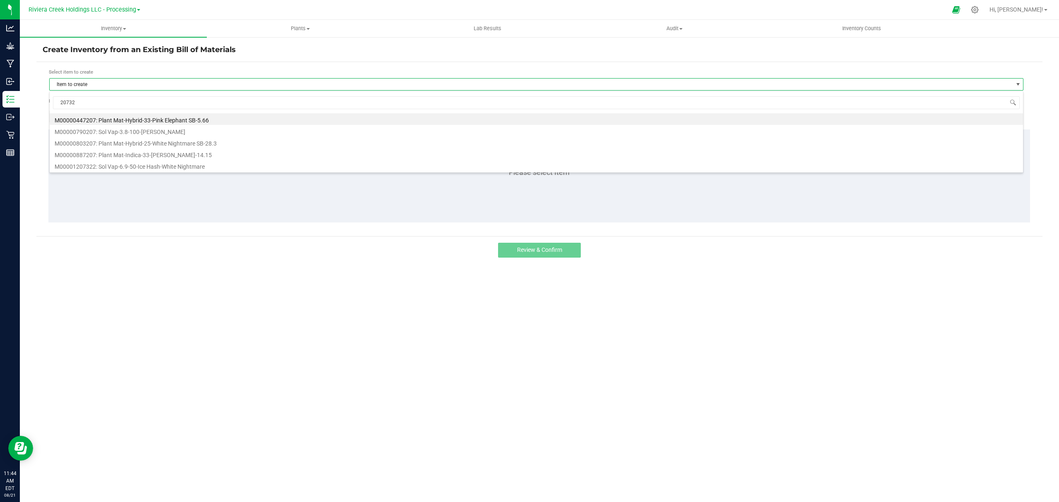
type input "207322"
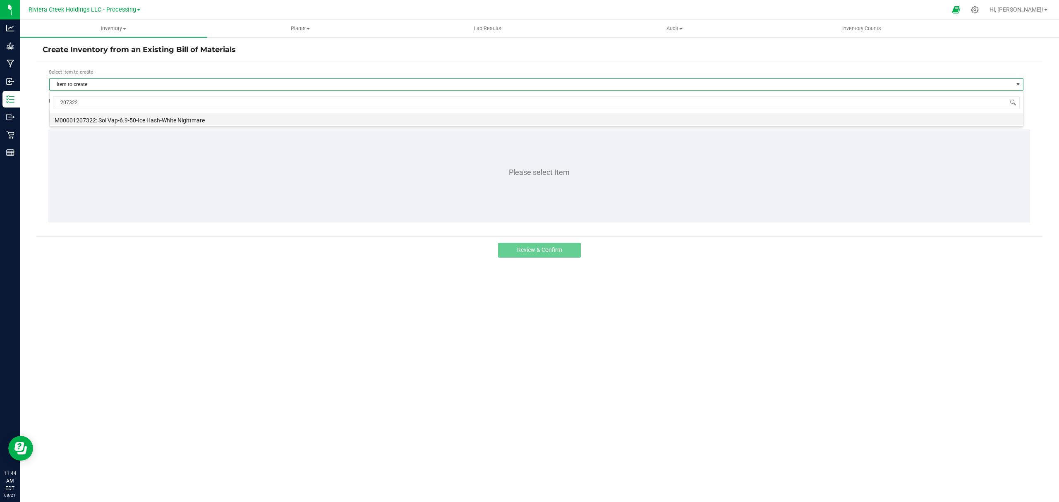
click at [151, 125] on li "M00001207322: Sol Vap-6.9-50-Ice Hash-White Nightmare" at bounding box center [536, 119] width 973 height 12
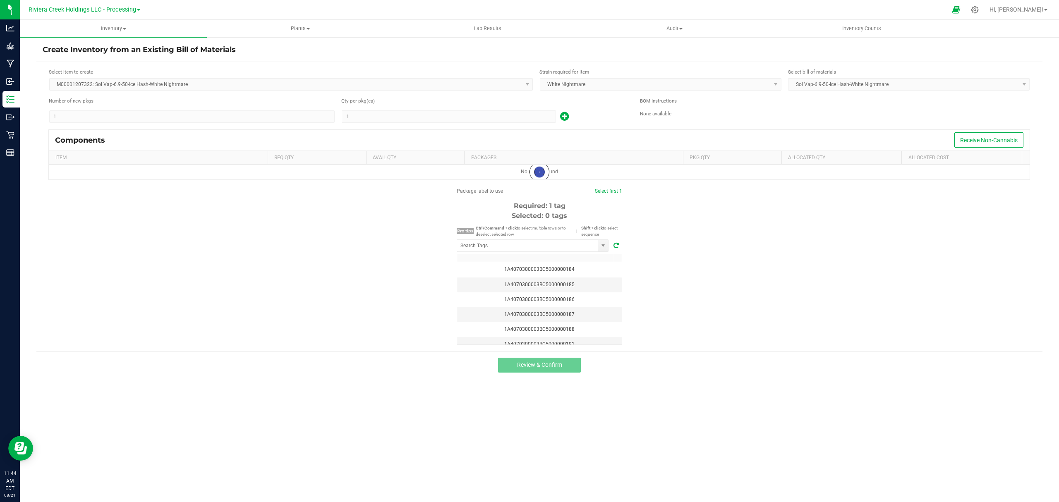
click at [146, 115] on input "1" at bounding box center [192, 117] width 285 height 12
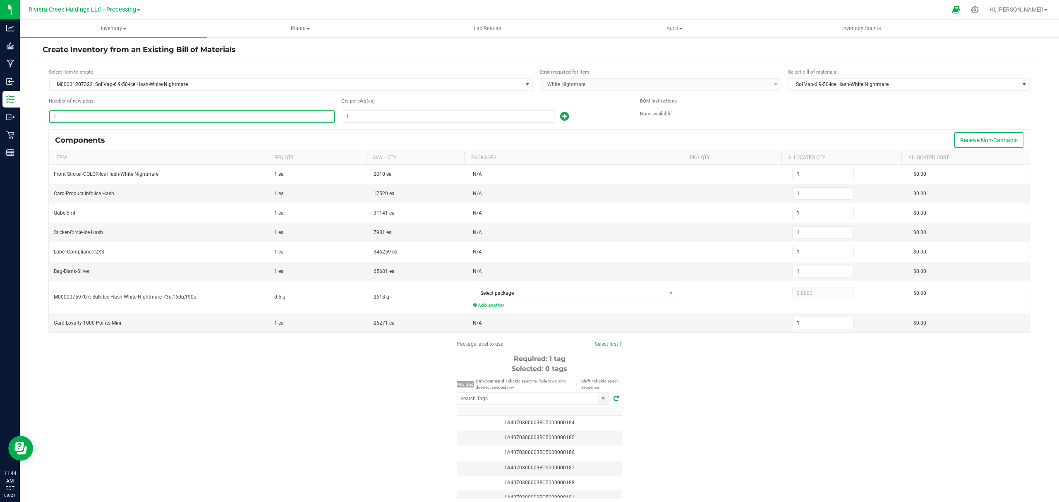
type input "8"
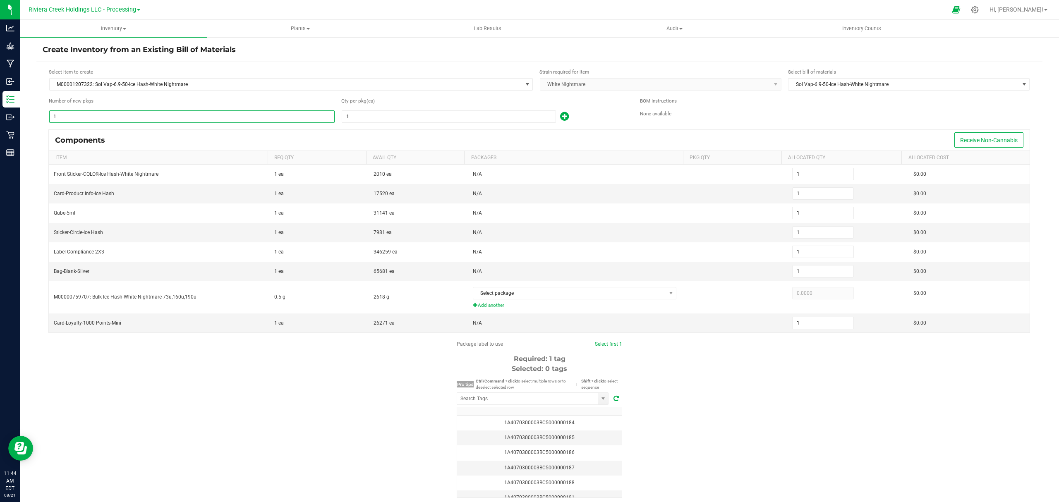
type input "8"
click at [388, 123] on span "1" at bounding box center [449, 116] width 214 height 12
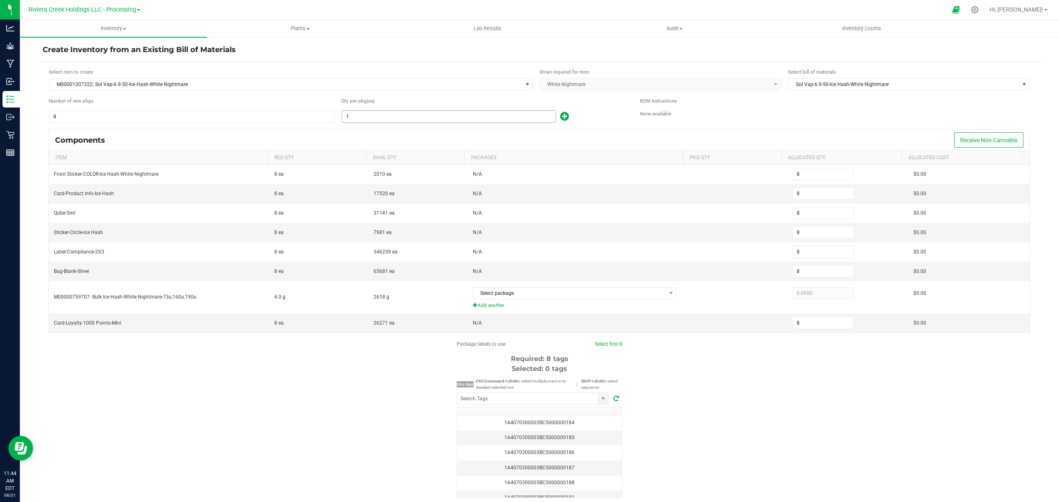
click at [387, 117] on input "1" at bounding box center [448, 117] width 213 height 12
type input "10"
type input "80"
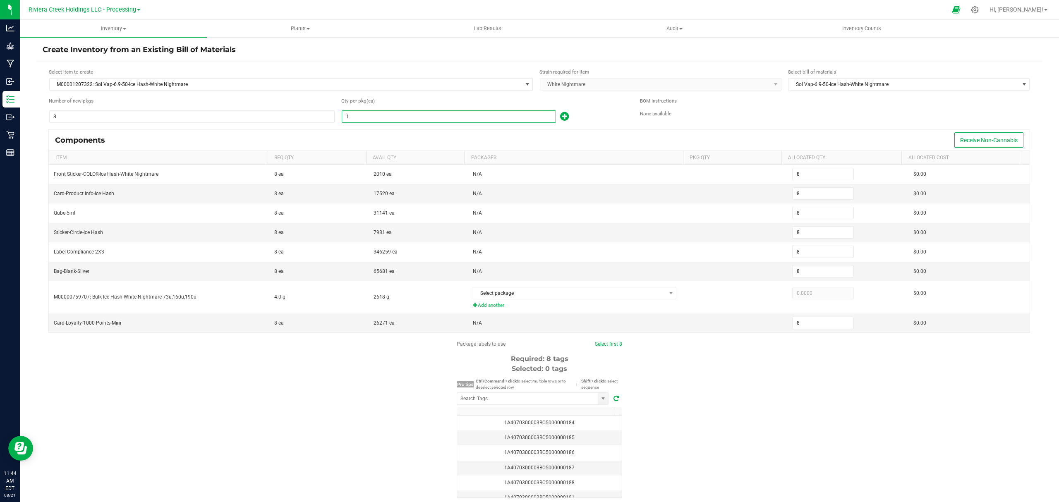
type input "80"
type input "100"
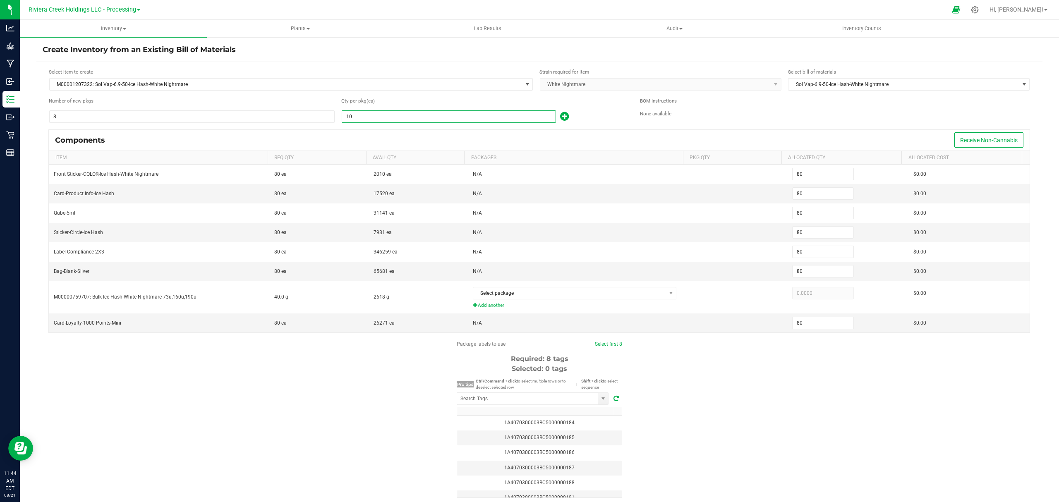
type input "800"
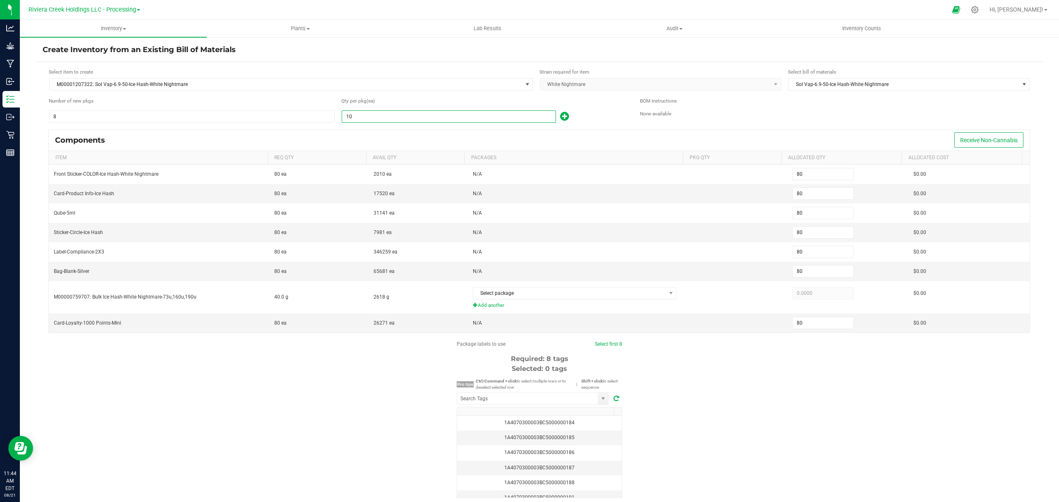
type input "800"
type input "100"
click at [590, 114] on div "100" at bounding box center [484, 116] width 286 height 13
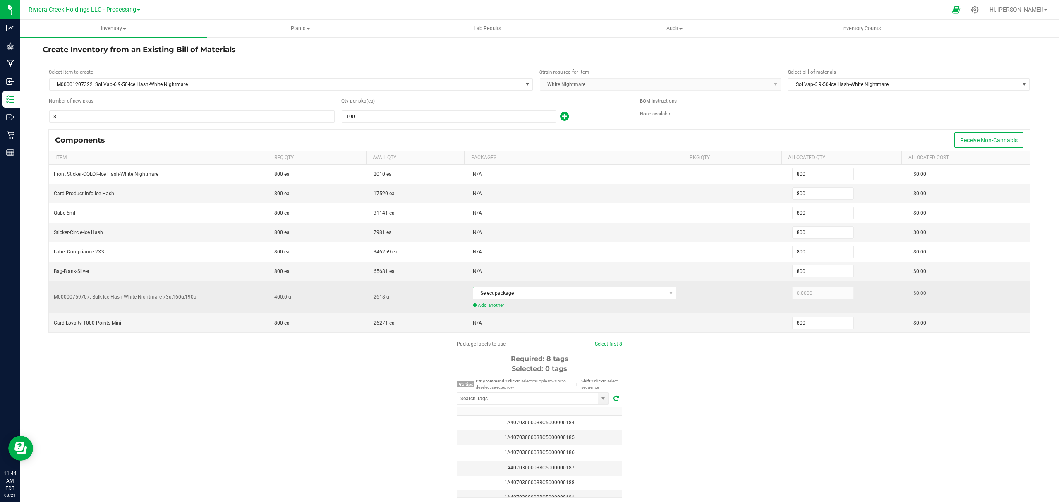
click at [537, 295] on span "Select package" at bounding box center [569, 294] width 193 height 12
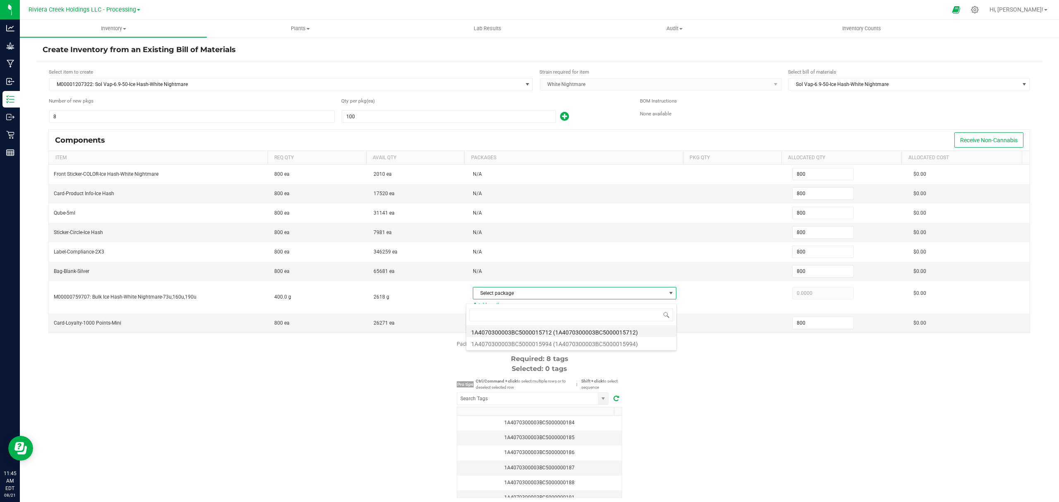
click at [550, 328] on li "1A4070300003BC5000015712 (1A4070300003BC5000015712)" at bounding box center [571, 332] width 210 height 12
type input "400.0000"
click at [704, 378] on div "Package labels to use Select first 8 Required: 8 tags Selected: 0 tags Pro tips…" at bounding box center [539, 419] width 1006 height 158
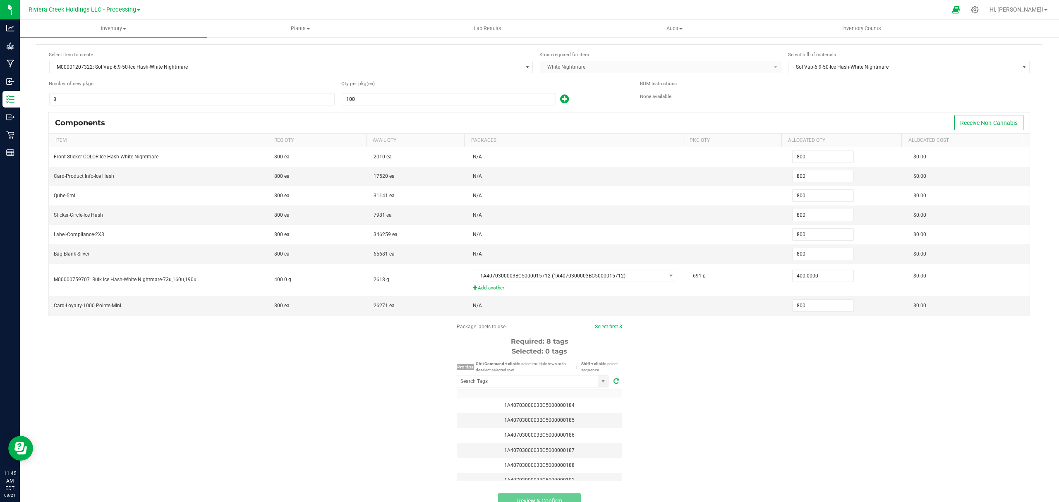
scroll to position [35, 0]
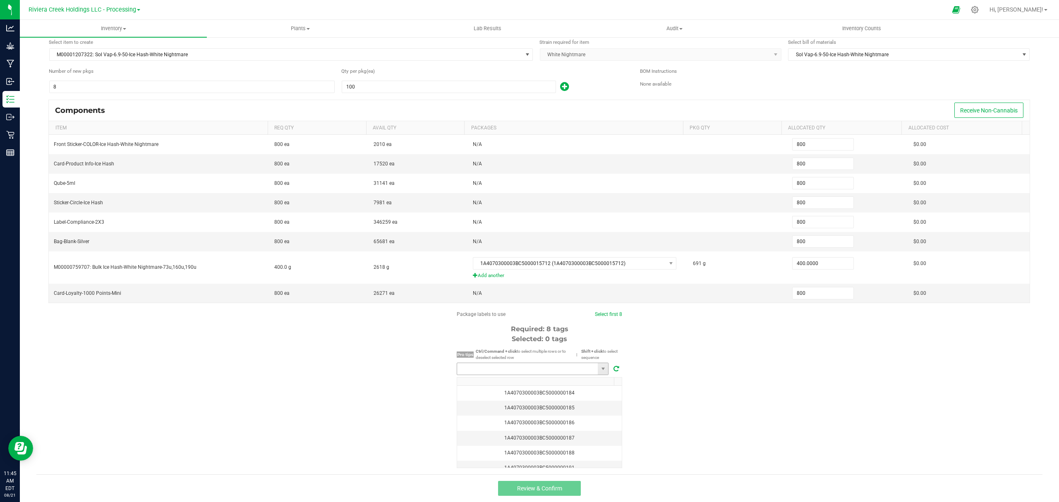
click at [547, 369] on input "NO DATA FOUND" at bounding box center [527, 369] width 141 height 12
click at [530, 384] on li "1A4070300003BC5000035834" at bounding box center [528, 384] width 151 height 14
type input "1A4070300003BC5000035834"
click at [595, 314] on link "Select first 8" at bounding box center [604, 314] width 27 height 6
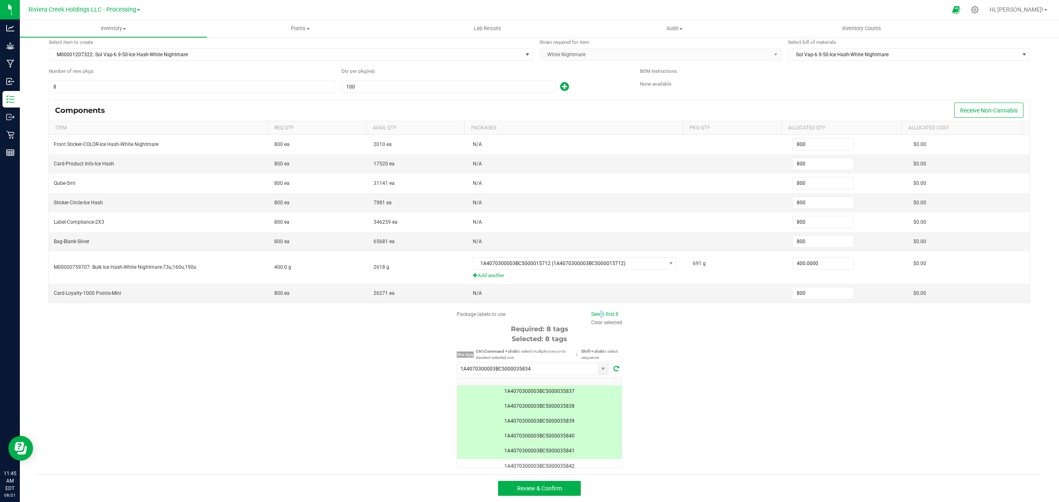
scroll to position [72, 0]
click at [572, 480] on div "Review & Confirm" at bounding box center [539, 488] width 1006 height 28
click at [566, 485] on button "Review & Confirm" at bounding box center [539, 488] width 83 height 15
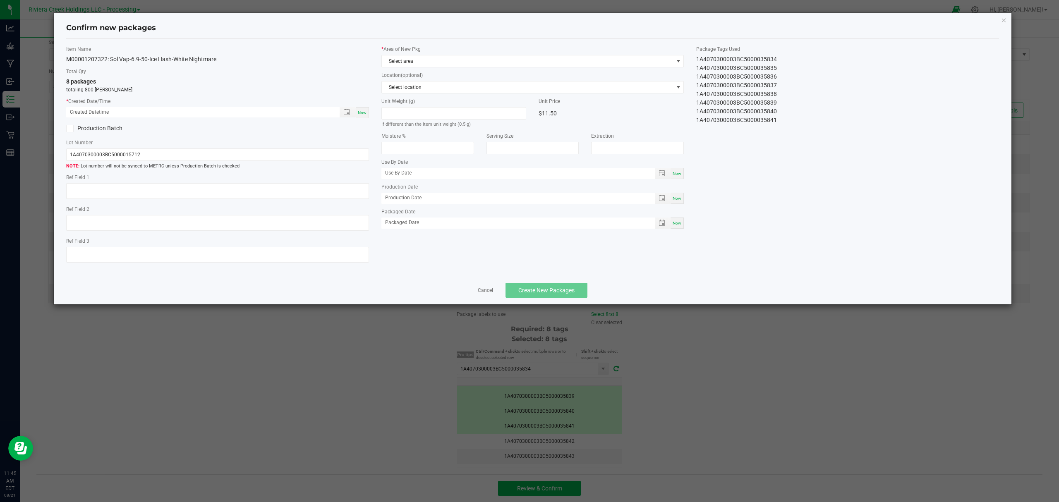
type input "[DATE]"
click at [359, 113] on span "Now" at bounding box center [362, 112] width 9 height 5
type input "[DATE] 11:45 AM"
click at [482, 59] on span "Select area" at bounding box center [528, 61] width 292 height 12
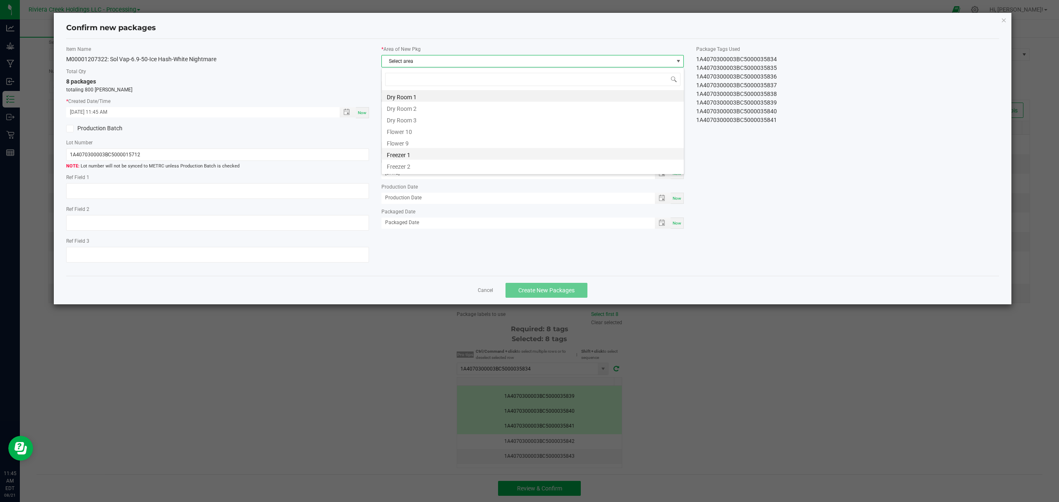
scroll to position [12, 302]
click at [460, 129] on li "Flower 10" at bounding box center [533, 131] width 302 height 12
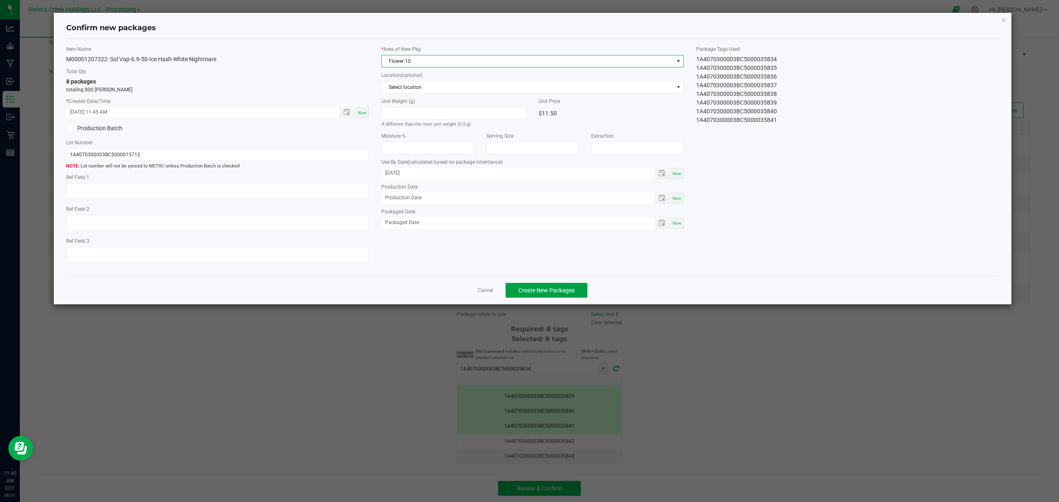
click at [553, 290] on button "Create New Packages" at bounding box center [547, 290] width 82 height 15
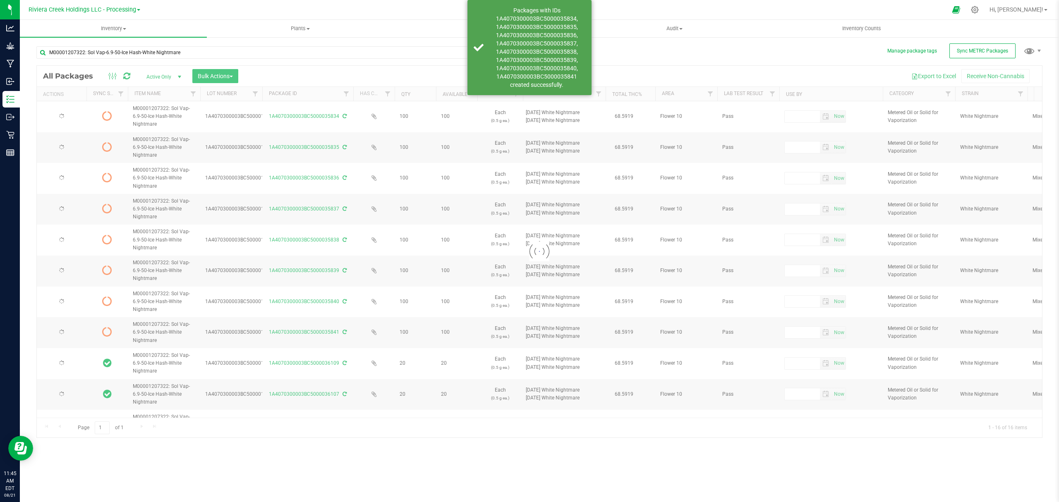
type input "[DATE]"
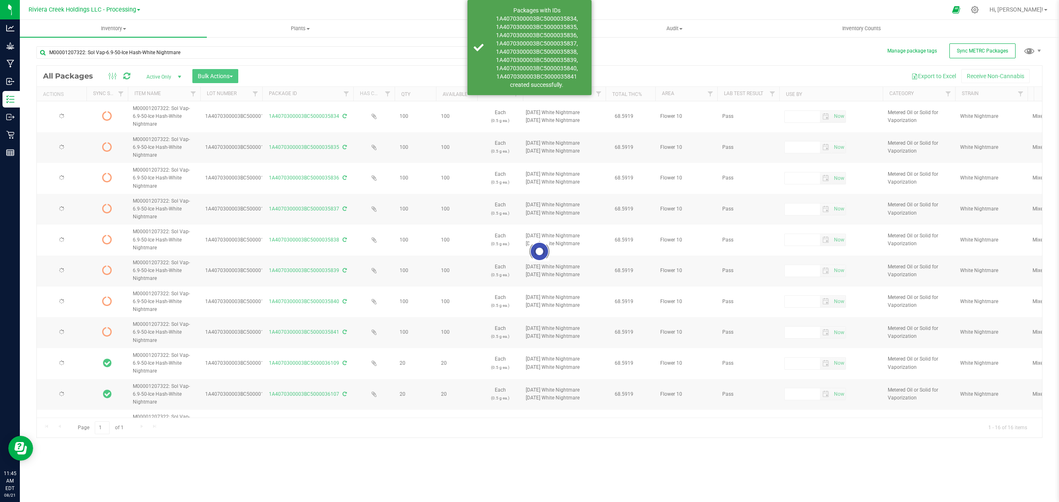
type input "[DATE]"
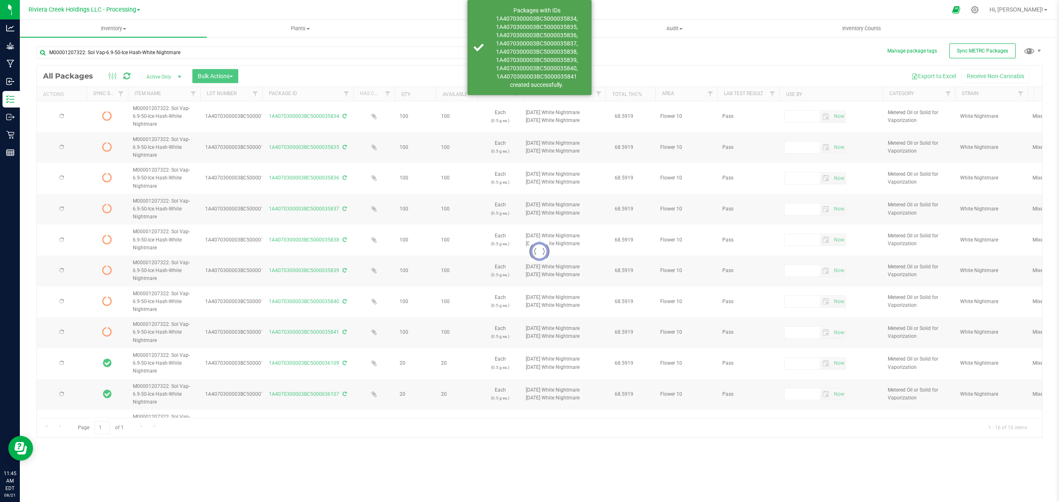
type input "[DATE]"
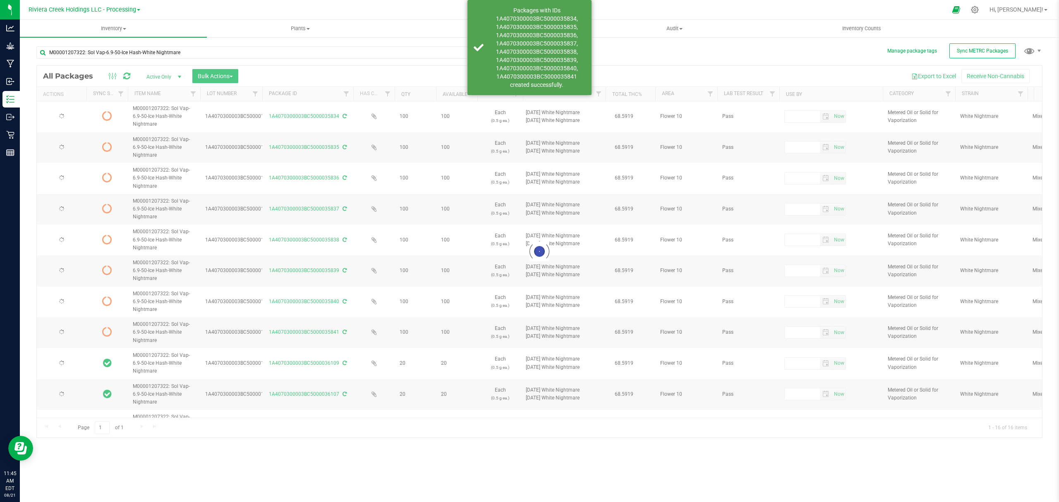
type input "[DATE]"
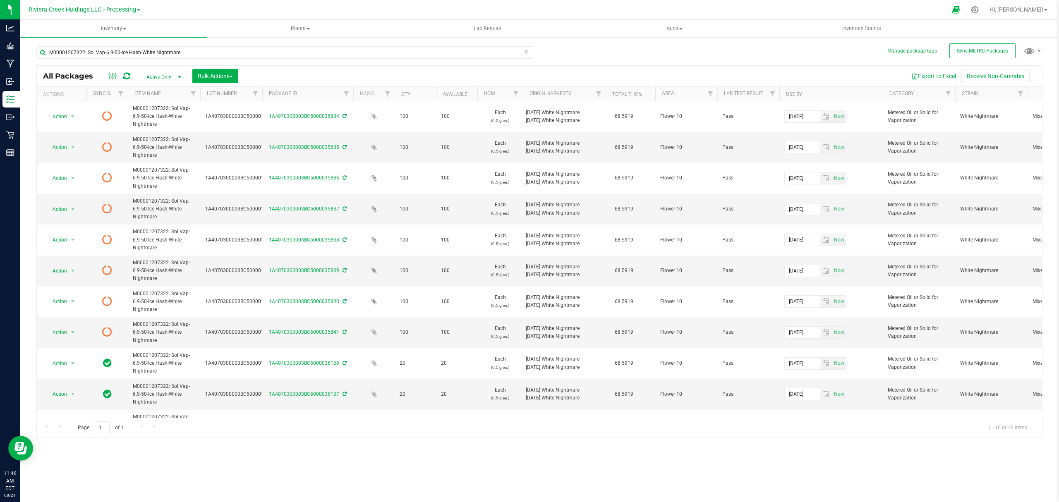
click at [128, 77] on icon at bounding box center [126, 76] width 7 height 8
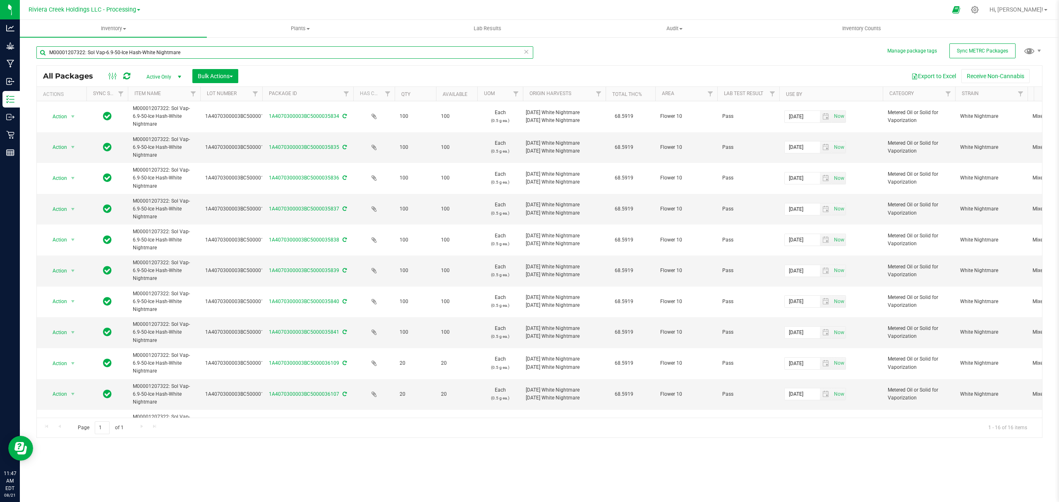
click at [194, 54] on input "M00001207322: Sol Vap-6.9-50-Ice Hash-White Nightmare" at bounding box center [284, 52] width 497 height 12
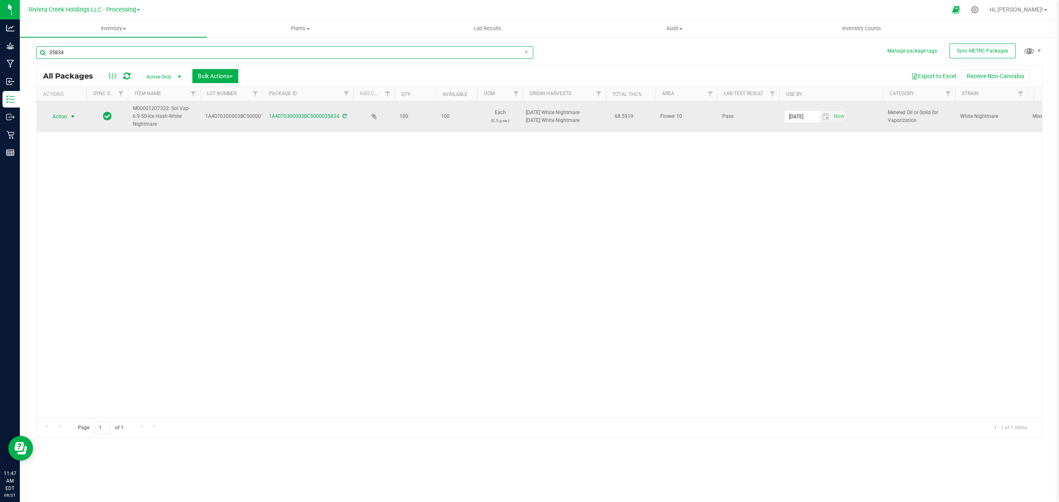
type input "35834"
click at [72, 117] on span "select" at bounding box center [72, 116] width 7 height 7
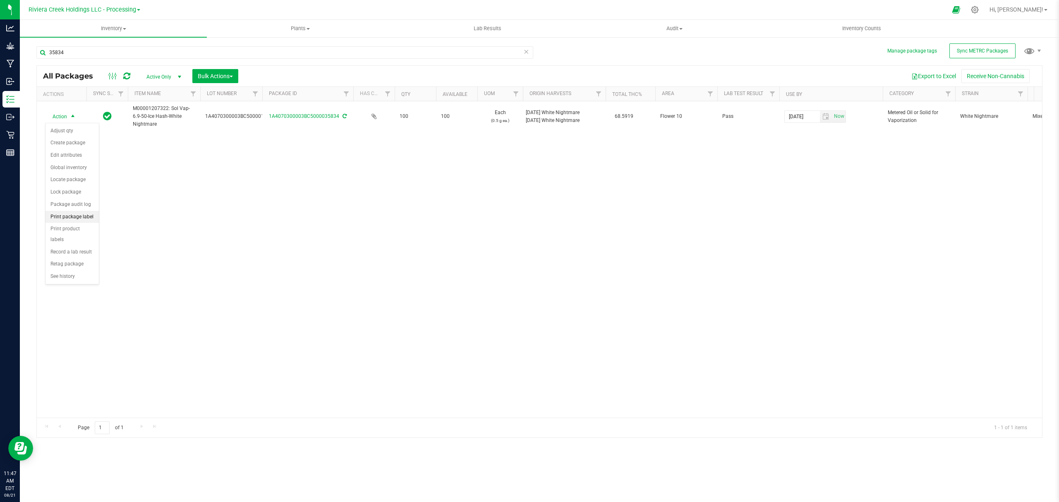
click at [74, 218] on li "Print package label" at bounding box center [72, 217] width 53 height 12
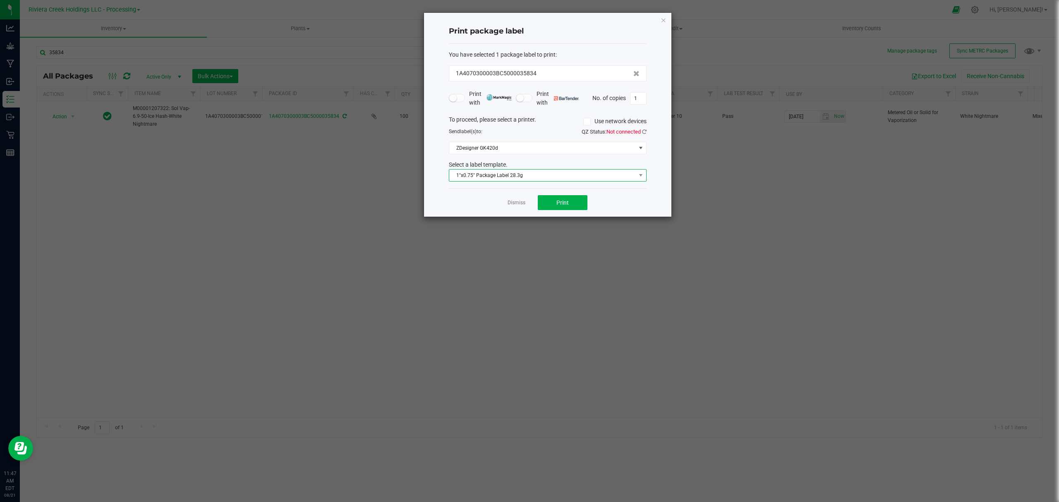
click at [530, 178] on span "1"x0.75" Package Label 28.3g" at bounding box center [542, 176] width 187 height 12
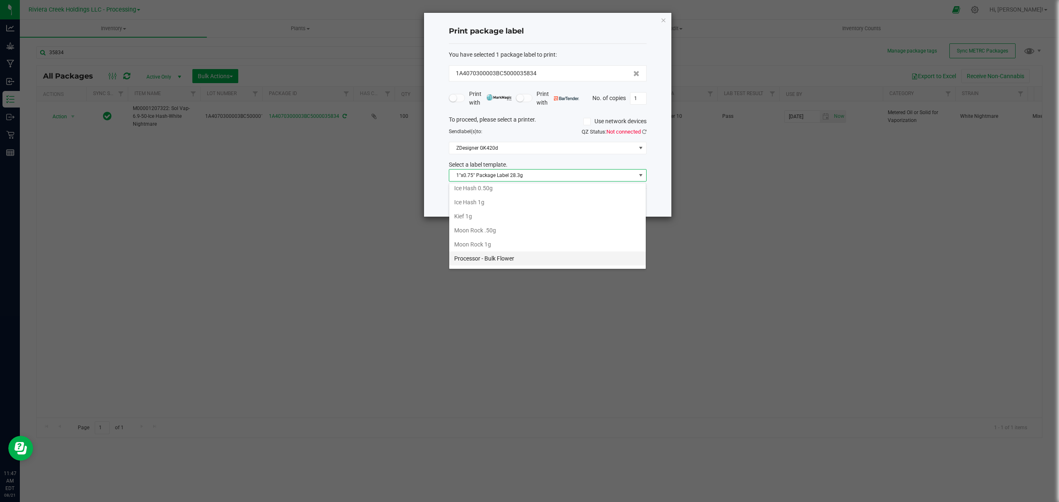
scroll to position [260, 0]
click at [485, 234] on li "Ice Hash 1g" at bounding box center [547, 227] width 196 height 14
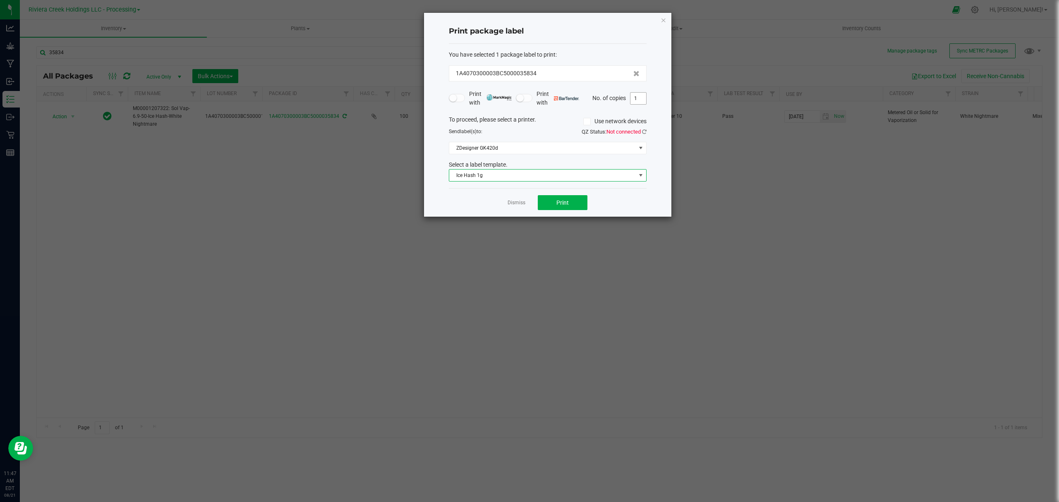
click at [637, 98] on input "1" at bounding box center [638, 99] width 16 height 12
type input "14"
click at [568, 206] on span "Print" at bounding box center [562, 202] width 12 height 7
click at [559, 179] on span "Ice Hash 1g" at bounding box center [542, 176] width 187 height 12
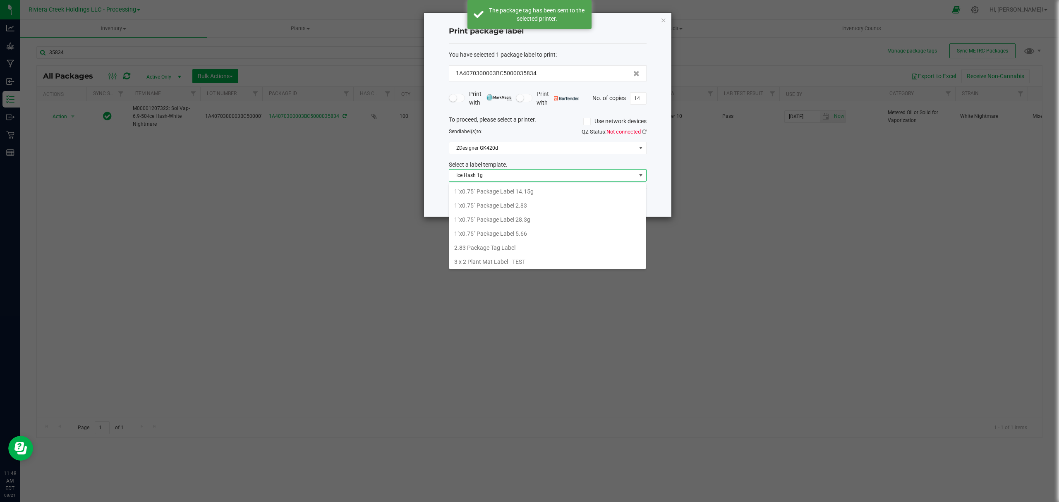
scroll to position [12, 197]
click at [499, 244] on li "Ice Hash 0.50g" at bounding box center [547, 240] width 196 height 14
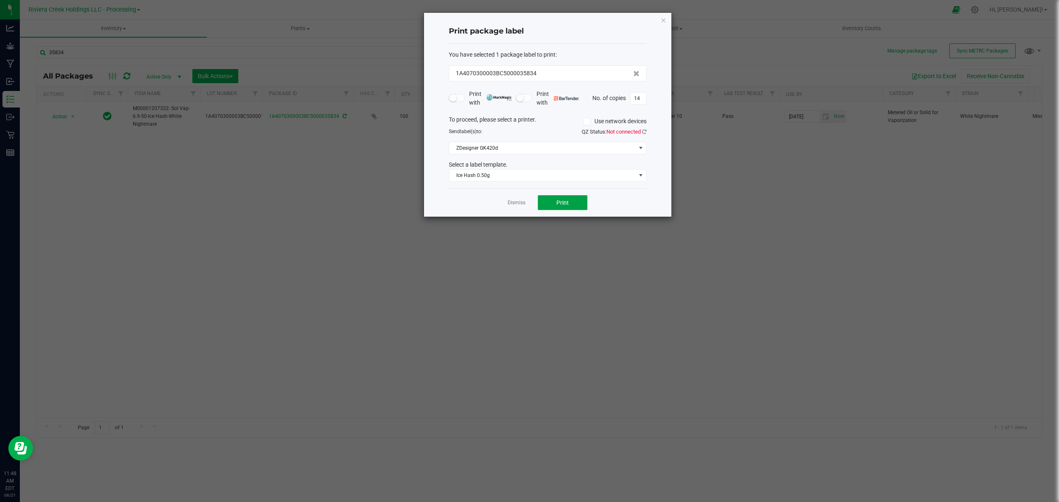
click at [551, 200] on button "Print" at bounding box center [563, 202] width 50 height 15
click at [664, 16] on icon "button" at bounding box center [664, 20] width 6 height 10
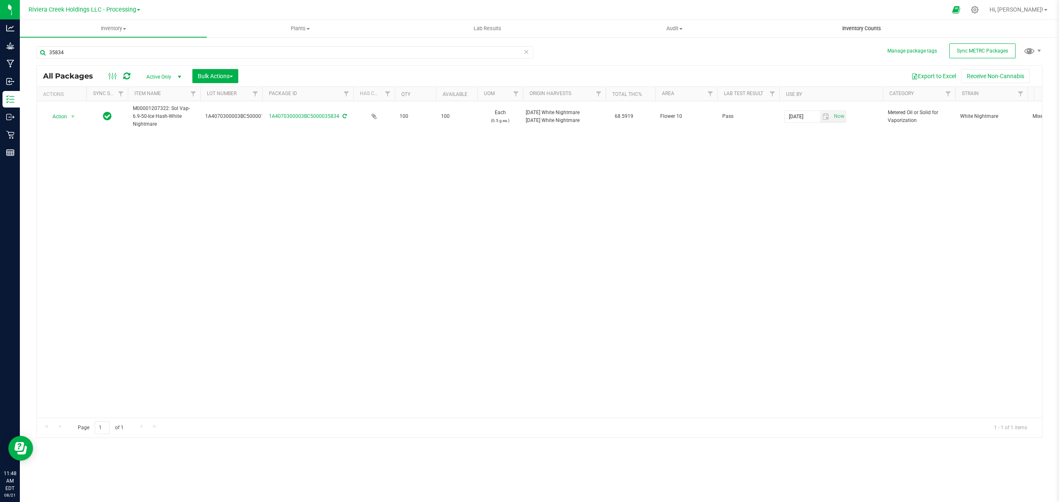
click at [860, 25] on span "Inventory Counts" at bounding box center [861, 28] width 61 height 7
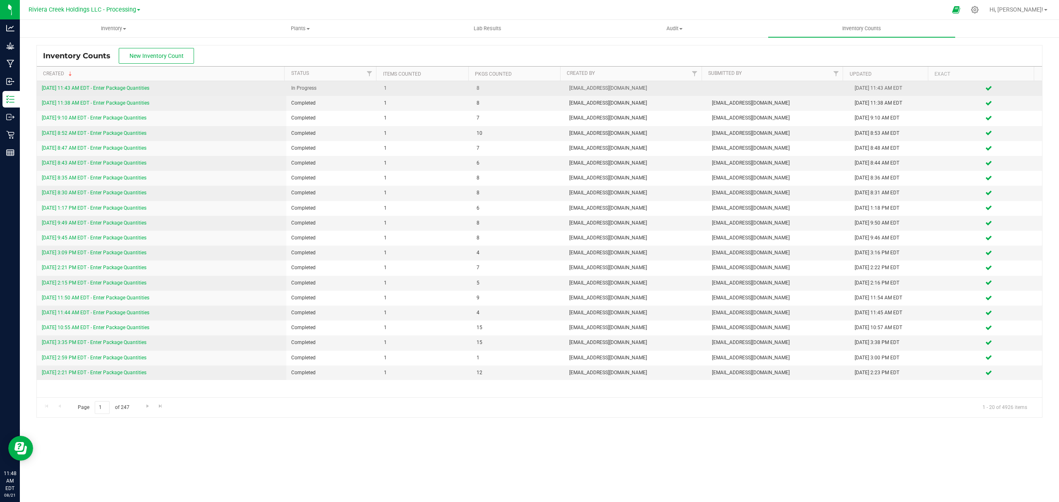
click at [110, 89] on link "[DATE] 11:43 AM EDT - Enter Package Quantities" at bounding box center [96, 88] width 108 height 6
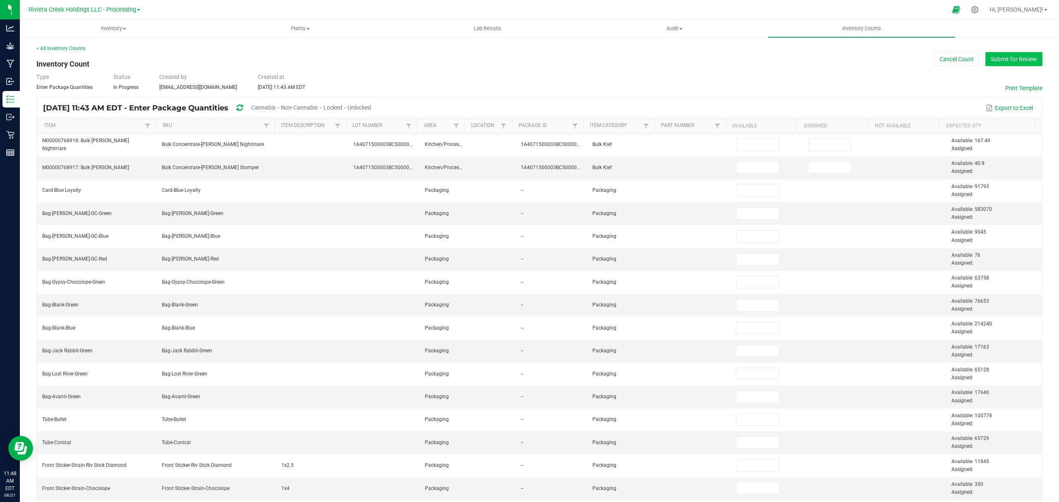
click at [1005, 53] on button "Submit for Review" at bounding box center [1013, 59] width 57 height 14
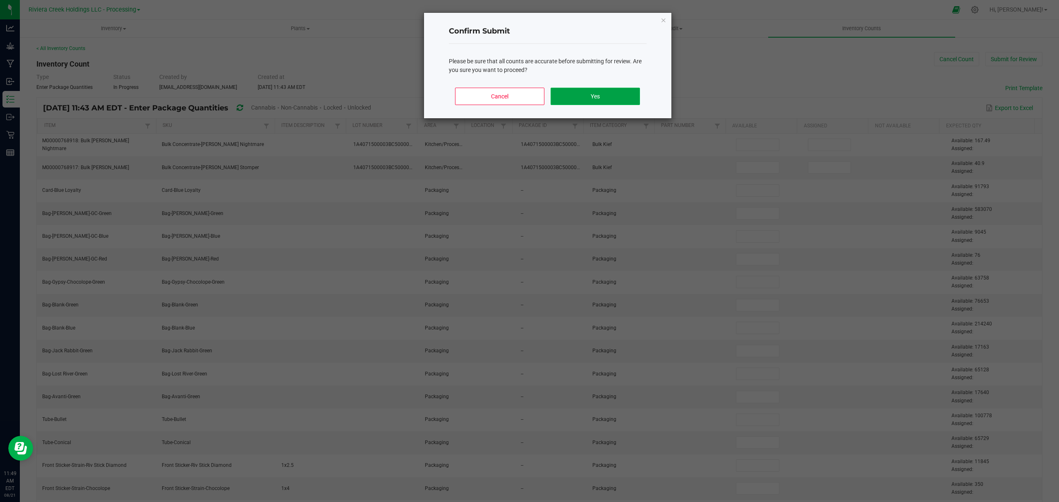
click at [614, 96] on button "Yes" at bounding box center [595, 96] width 89 height 17
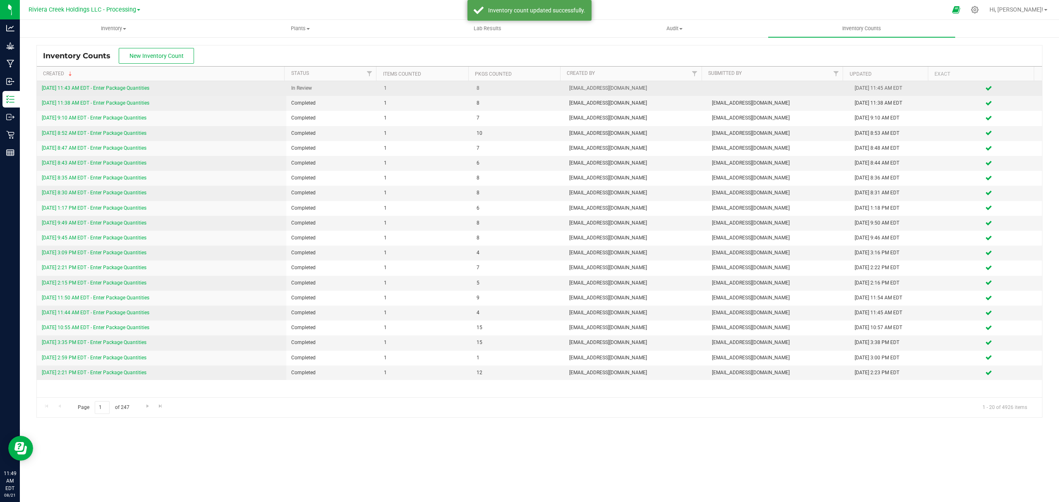
click at [111, 86] on link "[DATE] 11:43 AM EDT - Enter Package Quantities" at bounding box center [96, 88] width 108 height 6
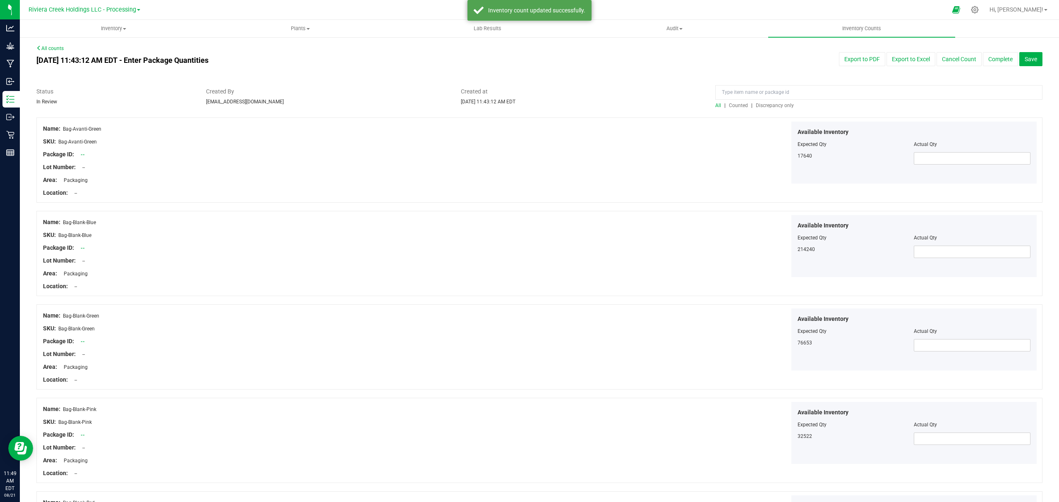
click at [733, 106] on span "Counted" at bounding box center [738, 106] width 19 height 6
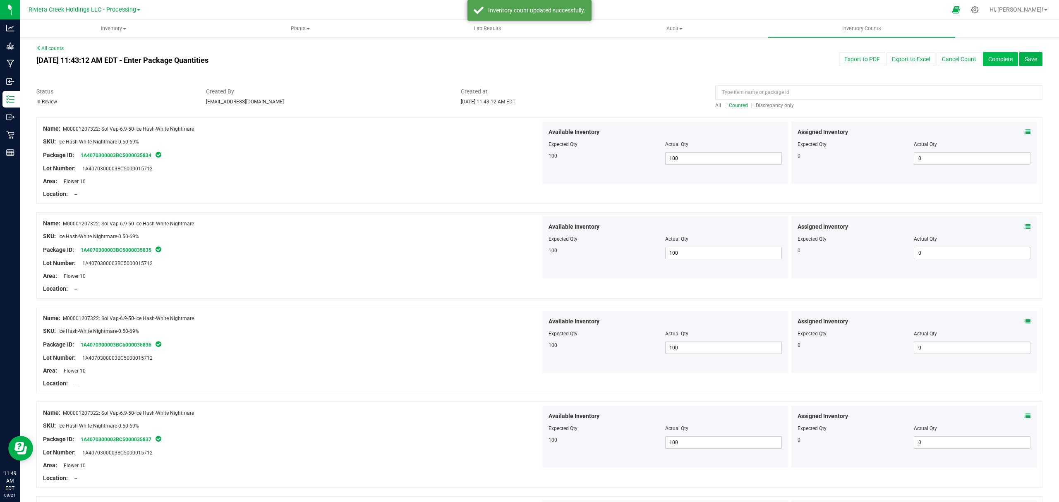
click at [994, 52] on button "Complete" at bounding box center [1000, 59] width 35 height 14
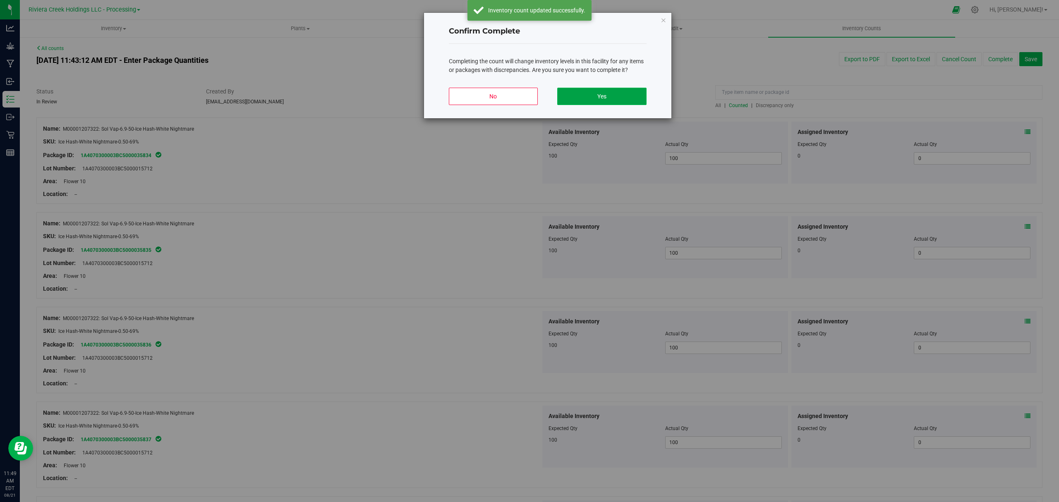
click at [605, 88] on button "Yes" at bounding box center [601, 96] width 89 height 17
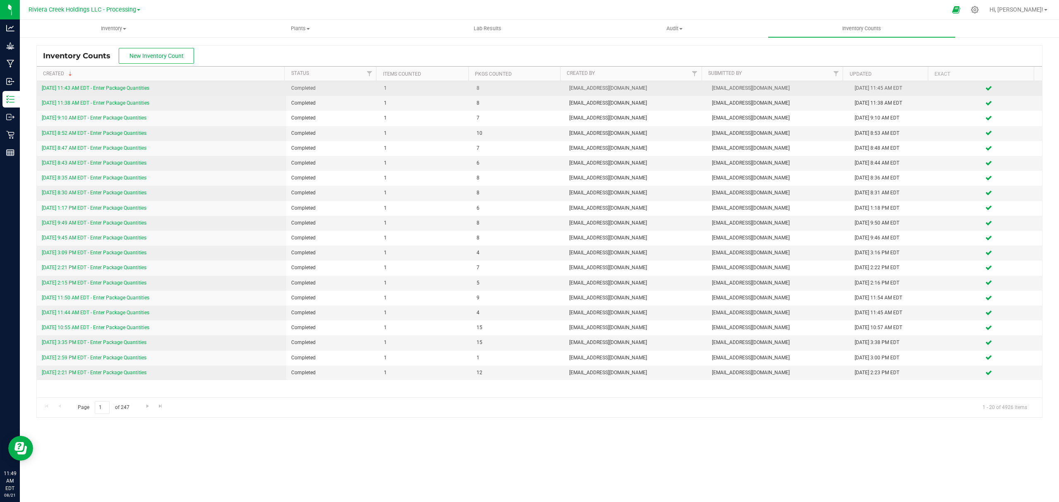
click at [144, 88] on link "[DATE] 11:43 AM EDT - Enter Package Quantities" at bounding box center [96, 88] width 108 height 6
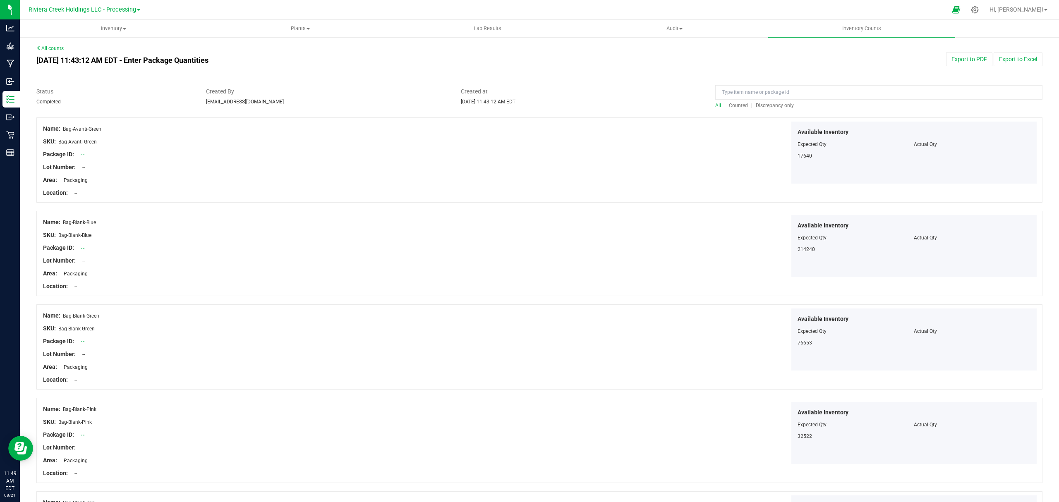
click at [734, 103] on span "Counted" at bounding box center [738, 106] width 19 height 6
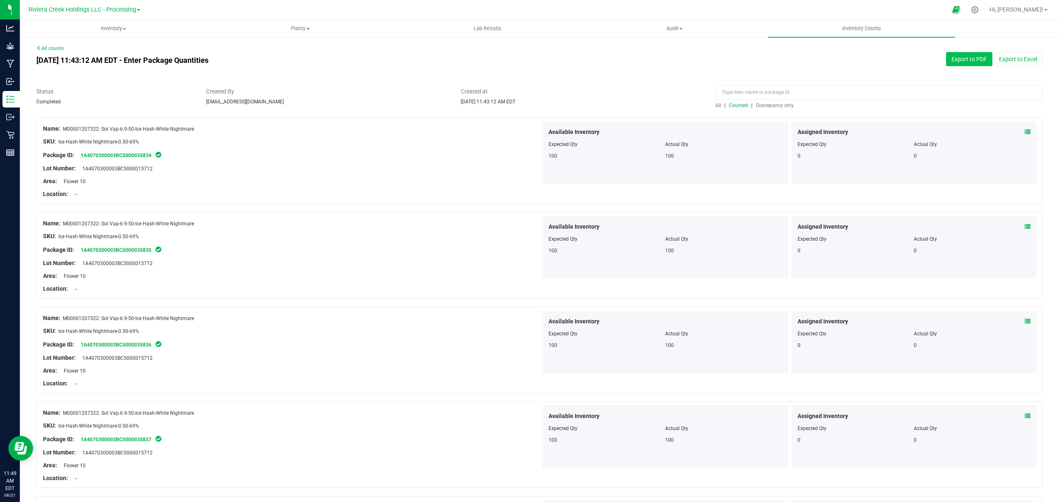
click at [950, 56] on button "Export to PDF" at bounding box center [969, 59] width 46 height 14
click at [120, 31] on span "Inventory" at bounding box center [113, 28] width 186 height 7
click at [75, 49] on span "All packages" at bounding box center [48, 49] width 57 height 7
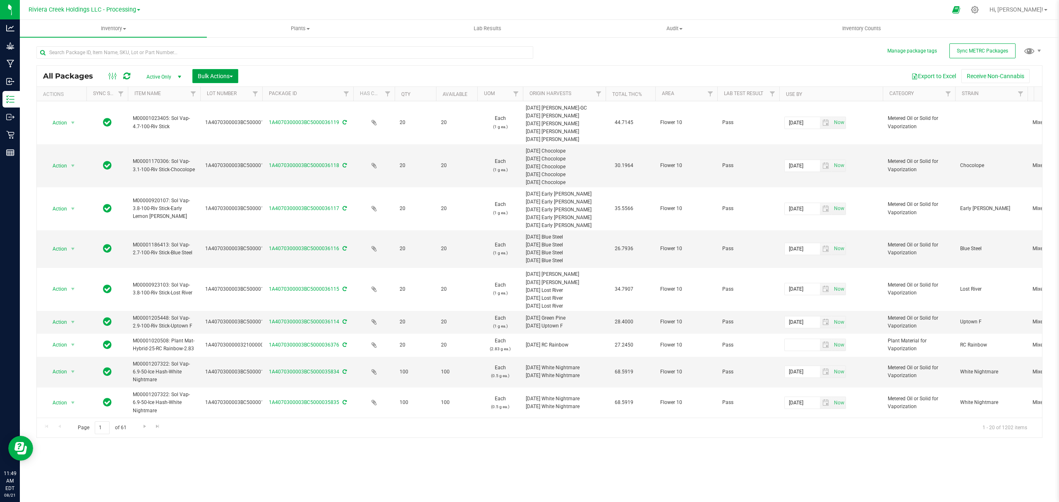
click at [212, 76] on span "Bulk Actions" at bounding box center [215, 76] width 35 height 7
click at [219, 154] on span "Lock/Unlock packages" at bounding box center [225, 155] width 57 height 7
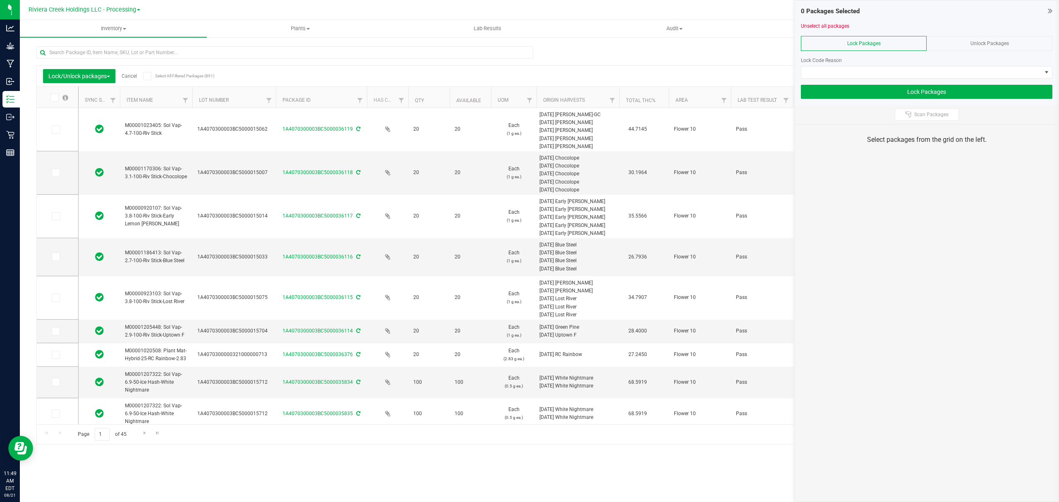
drag, startPoint x: 254, startPoint y: 99, endPoint x: 276, endPoint y: 99, distance: 22.3
click at [49, 384] on td at bounding box center [57, 382] width 41 height 31
click at [55, 386] on span at bounding box center [56, 382] width 8 height 8
click at [0, 0] on input "checkbox" at bounding box center [0, 0] width 0 height 0
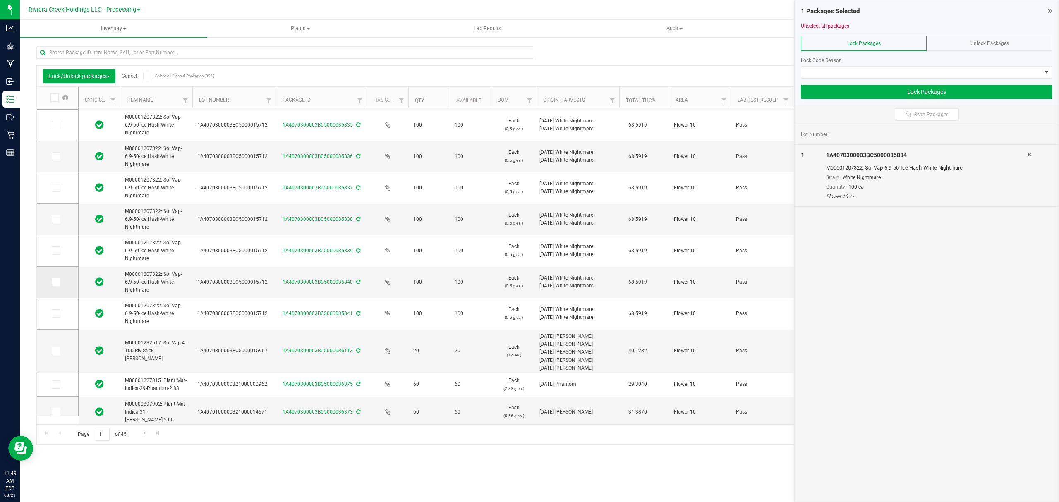
scroll to position [223, 0]
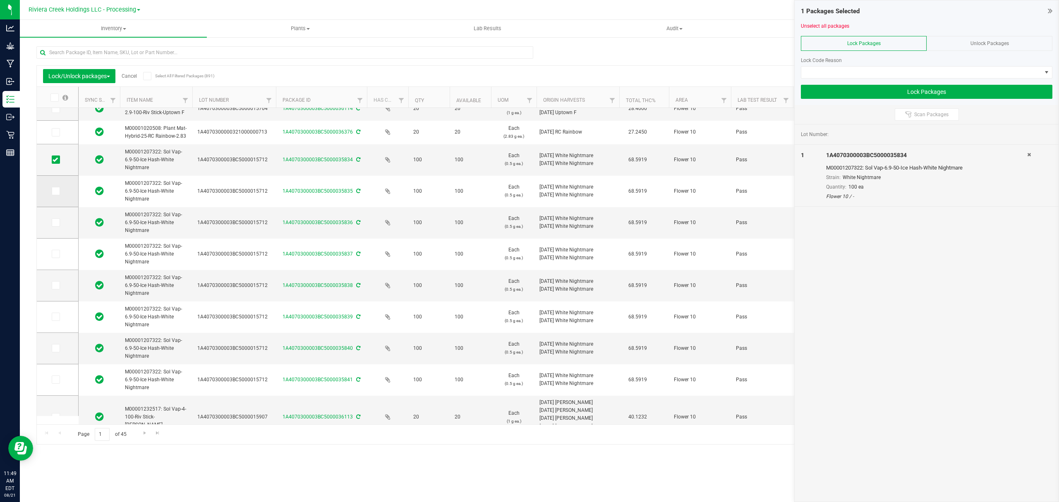
click at [55, 191] on icon at bounding box center [55, 191] width 5 height 0
click at [0, 0] on input "checkbox" at bounding box center [0, 0] width 0 height 0
click at [52, 224] on span at bounding box center [56, 222] width 8 height 8
click at [0, 0] on input "checkbox" at bounding box center [0, 0] width 0 height 0
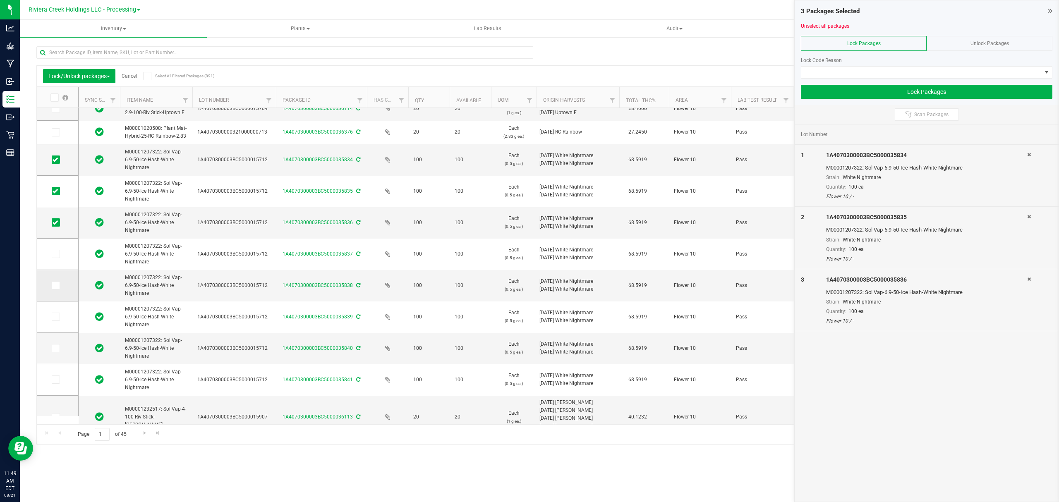
drag, startPoint x: 54, startPoint y: 250, endPoint x: 58, endPoint y: 272, distance: 22.7
click at [54, 250] on span at bounding box center [56, 254] width 8 height 8
click at [0, 0] on input "checkbox" at bounding box center [0, 0] width 0 height 0
click at [58, 285] on span at bounding box center [56, 285] width 8 height 8
click at [0, 0] on input "checkbox" at bounding box center [0, 0] width 0 height 0
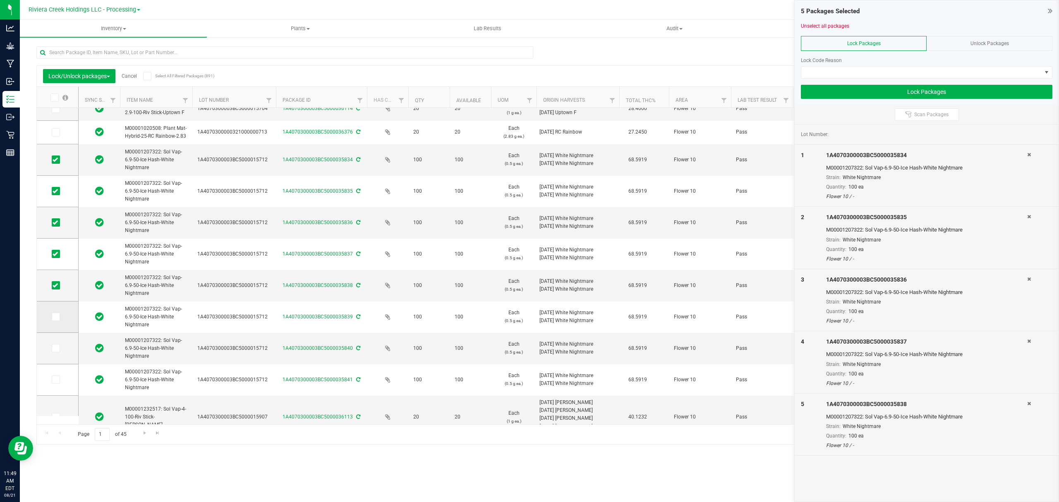
click at [60, 318] on span at bounding box center [56, 317] width 8 height 8
click at [0, 0] on input "checkbox" at bounding box center [0, 0] width 0 height 0
click at [58, 348] on span at bounding box center [56, 348] width 8 height 8
click at [0, 0] on input "checkbox" at bounding box center [0, 0] width 0 height 0
click at [53, 380] on icon at bounding box center [55, 380] width 5 height 0
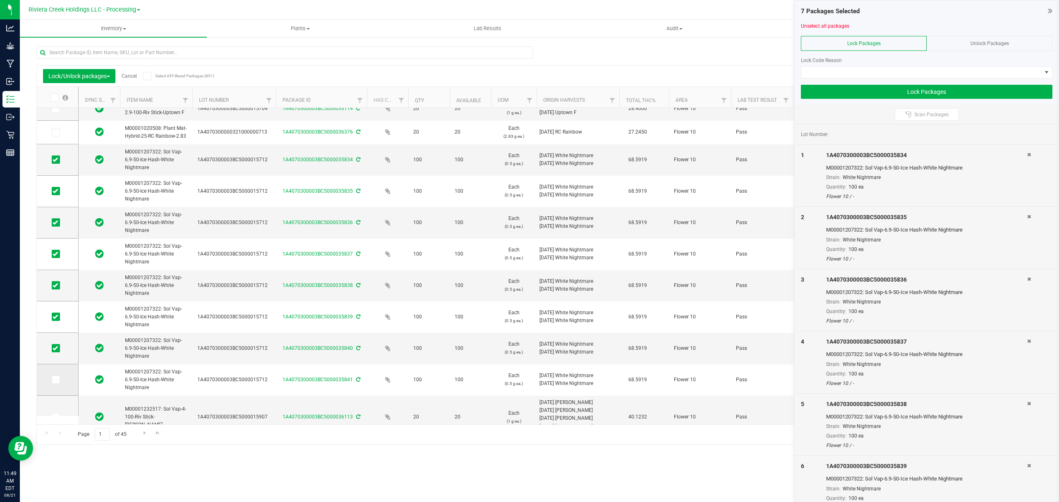
click at [0, 0] on input "checkbox" at bounding box center [0, 0] width 0 height 0
click at [55, 380] on icon at bounding box center [55, 380] width 5 height 0
click at [0, 0] on input "checkbox" at bounding box center [0, 0] width 0 height 0
click at [54, 380] on icon at bounding box center [55, 380] width 5 height 0
click at [0, 0] on input "checkbox" at bounding box center [0, 0] width 0 height 0
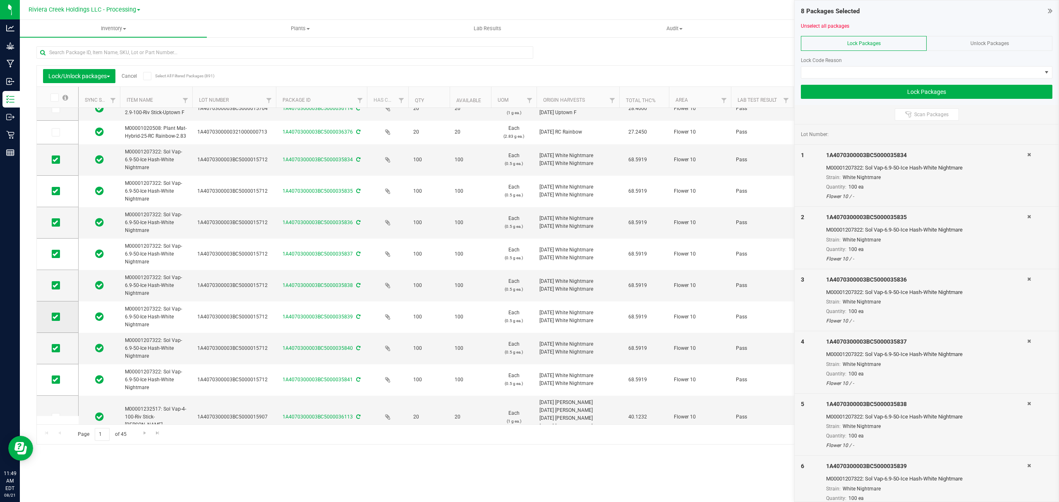
scroll to position [289, 0]
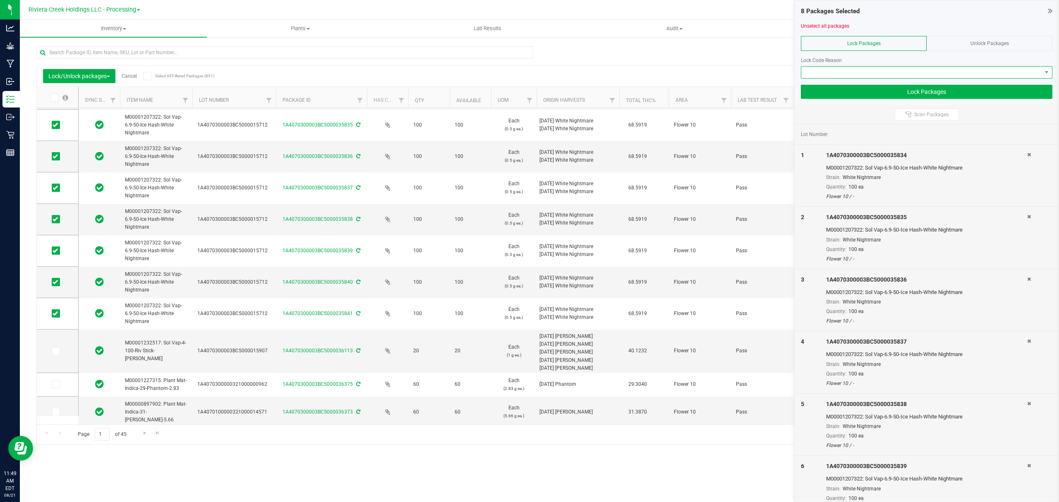
click at [829, 72] on span at bounding box center [921, 73] width 240 height 12
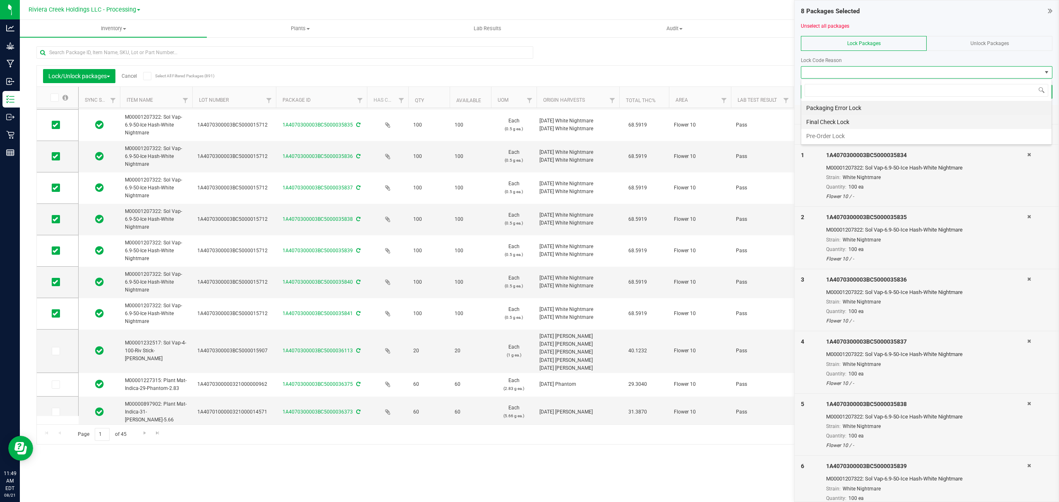
scroll to position [12, 251]
click at [817, 128] on li "Final Check Lock" at bounding box center [926, 122] width 250 height 14
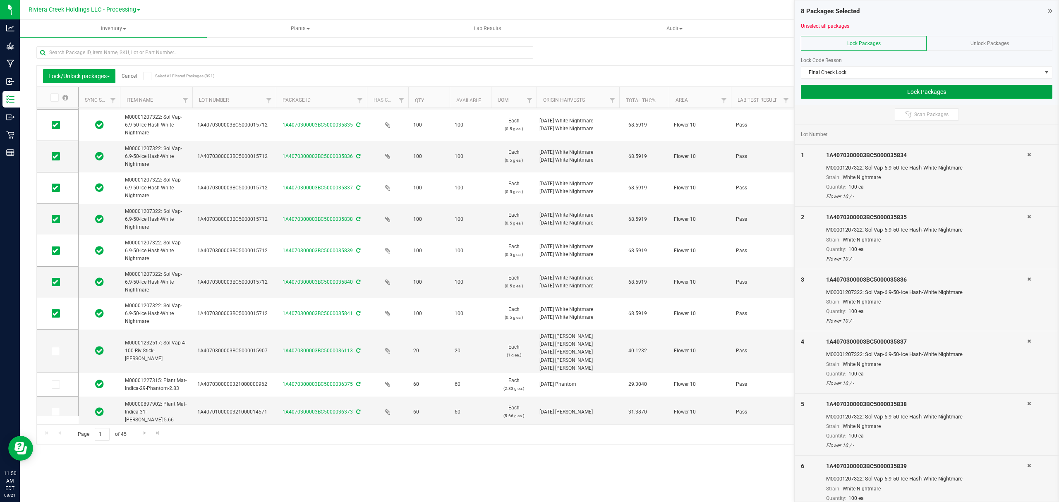
click at [816, 93] on button "Lock Packages" at bounding box center [927, 92] width 252 height 14
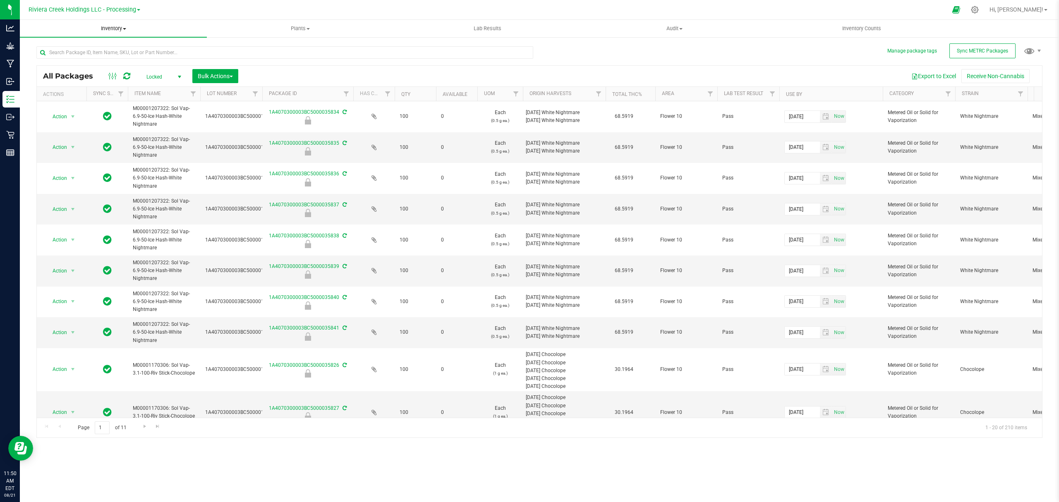
drag, startPoint x: 115, startPoint y: 26, endPoint x: 93, endPoint y: 45, distance: 28.1
click at [114, 27] on span "Inventory" at bounding box center [113, 28] width 187 height 7
click at [50, 98] on span "From bill of materials" at bounding box center [57, 99] width 75 height 7
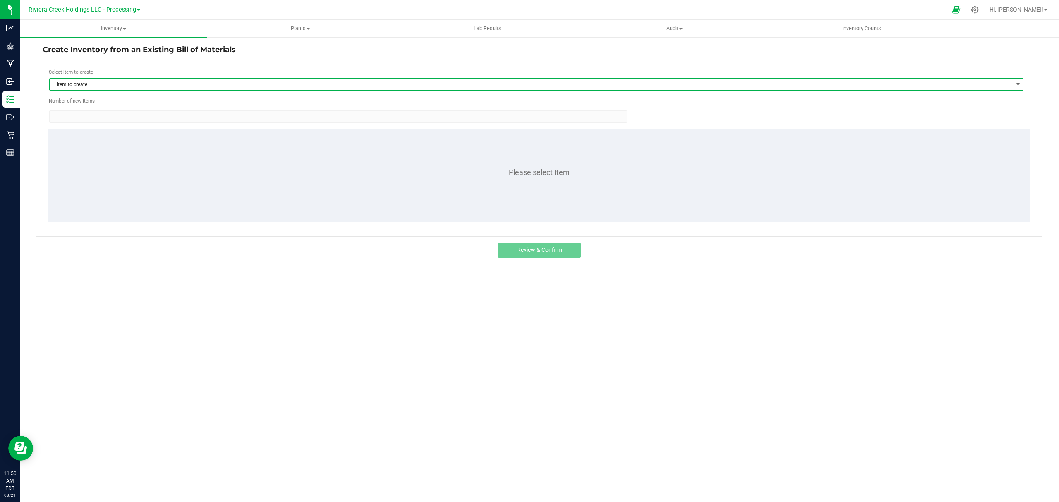
click at [146, 78] on span "Item to create" at bounding box center [536, 84] width 974 height 12
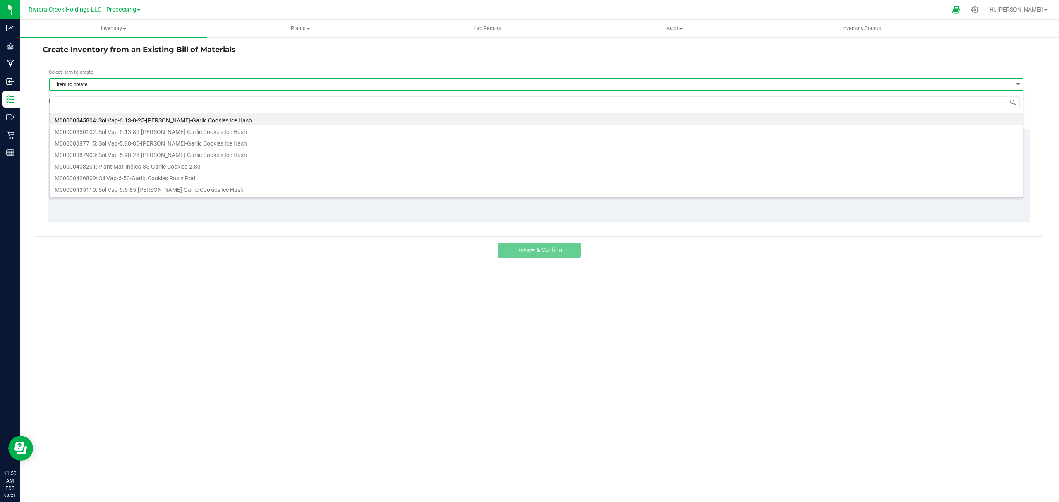
scroll to position [12, 975]
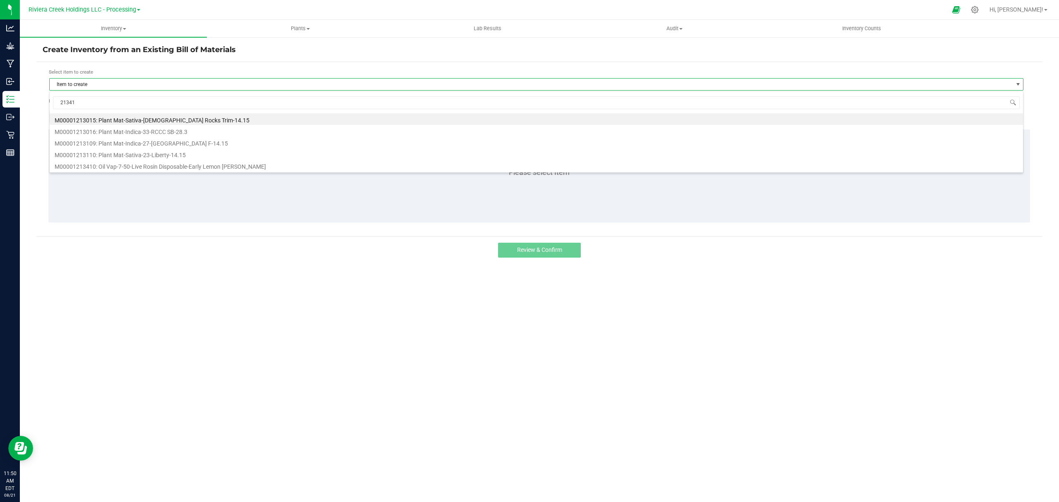
type input "213410"
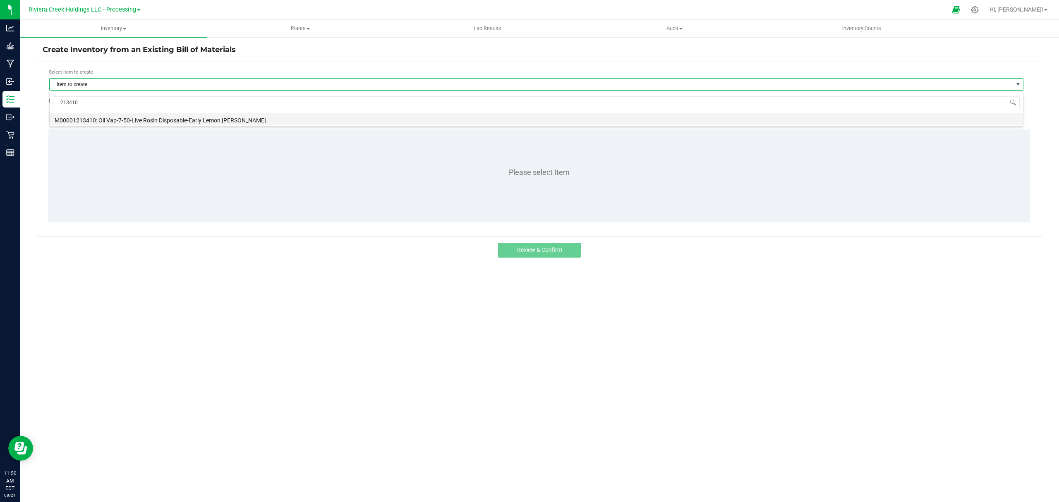
click at [249, 121] on li "M00001213410: Oil Vap-7-50-Live Rosin Disposable-Early Lemon [PERSON_NAME]" at bounding box center [536, 119] width 973 height 12
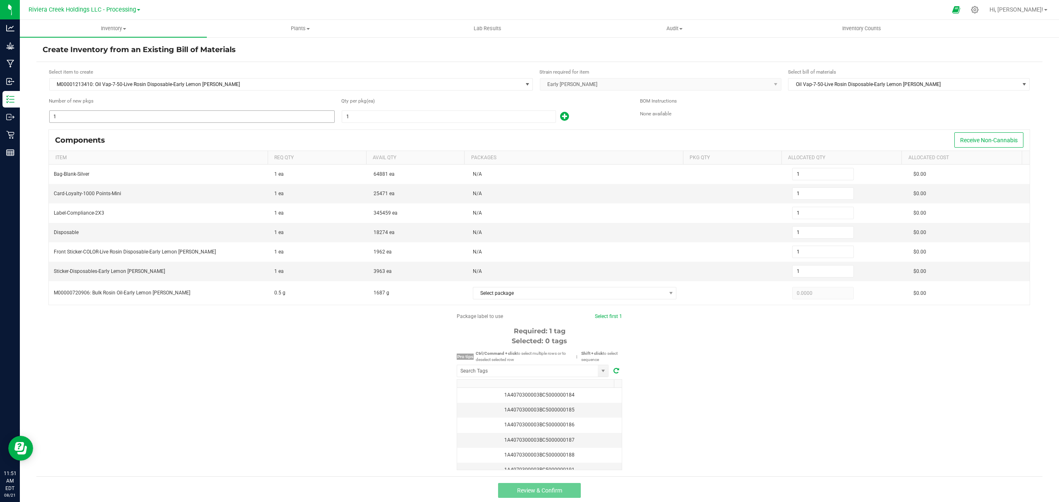
click at [149, 115] on input "1" at bounding box center [192, 117] width 285 height 12
type input "5"
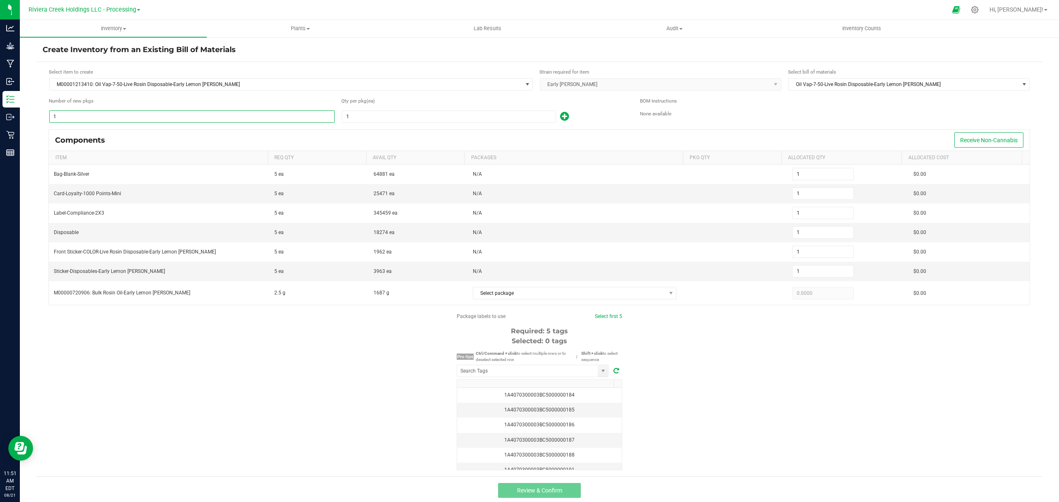
type input "5"
click at [369, 115] on input "1" at bounding box center [448, 117] width 213 height 12
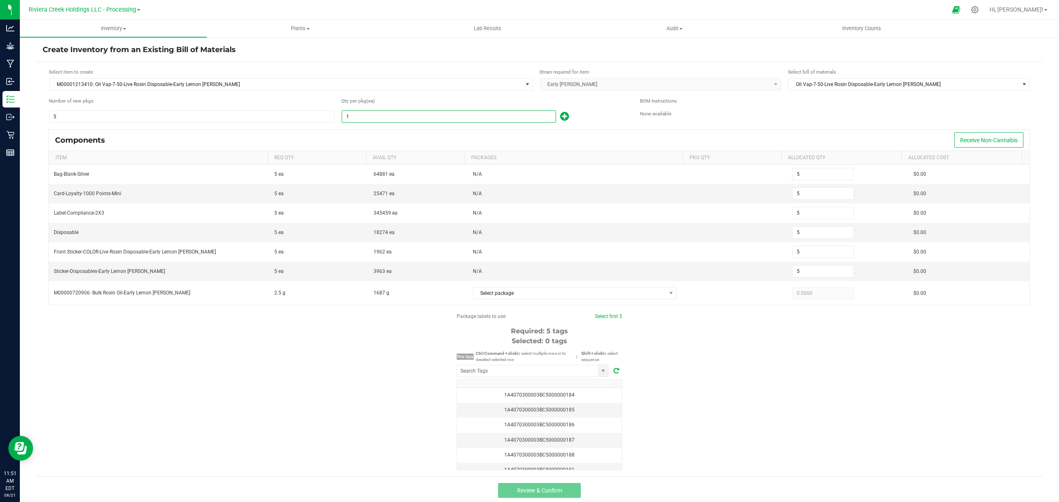
type input "10"
type input "50"
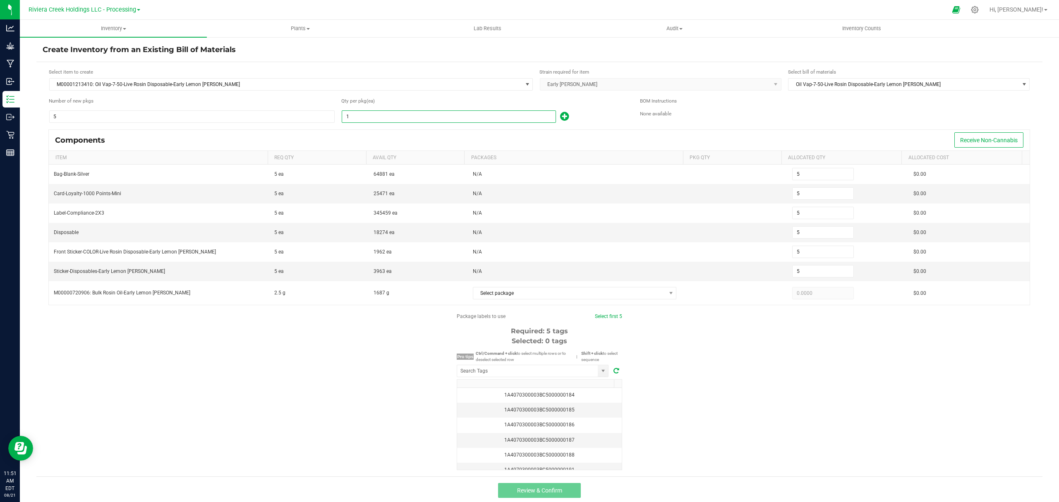
type input "50"
type input "100"
type input "500"
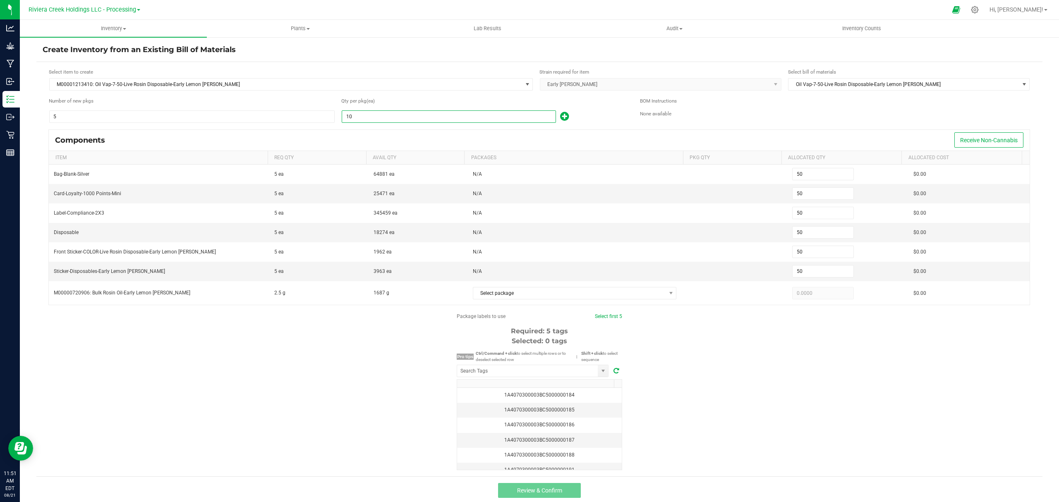
type input "500"
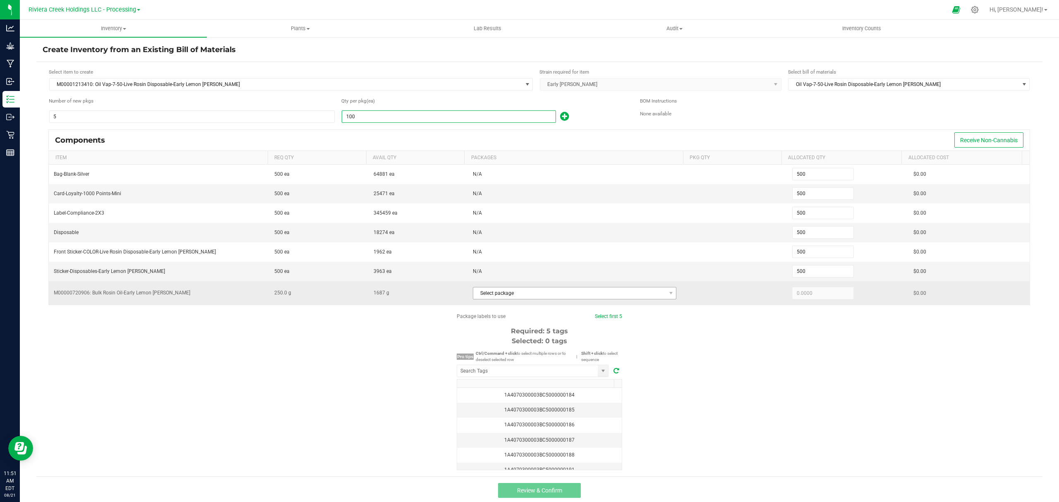
type input "100"
click at [535, 298] on span "Select package" at bounding box center [569, 294] width 193 height 12
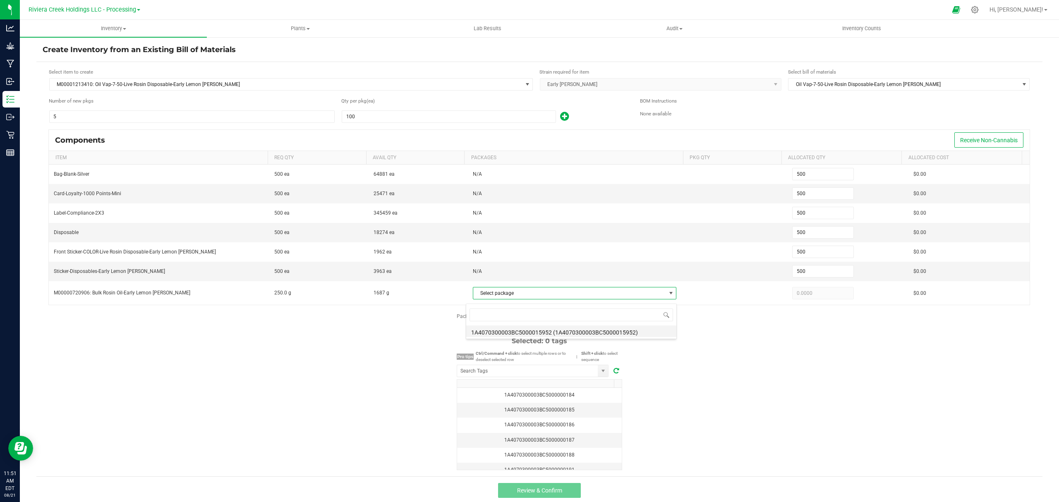
scroll to position [12, 199]
click at [539, 331] on li "1A4070300003BC5000015952 (1A4070300003BC5000015952)" at bounding box center [571, 332] width 210 height 12
type input "250.0000"
click at [539, 376] on input "NO DATA FOUND" at bounding box center [527, 371] width 141 height 12
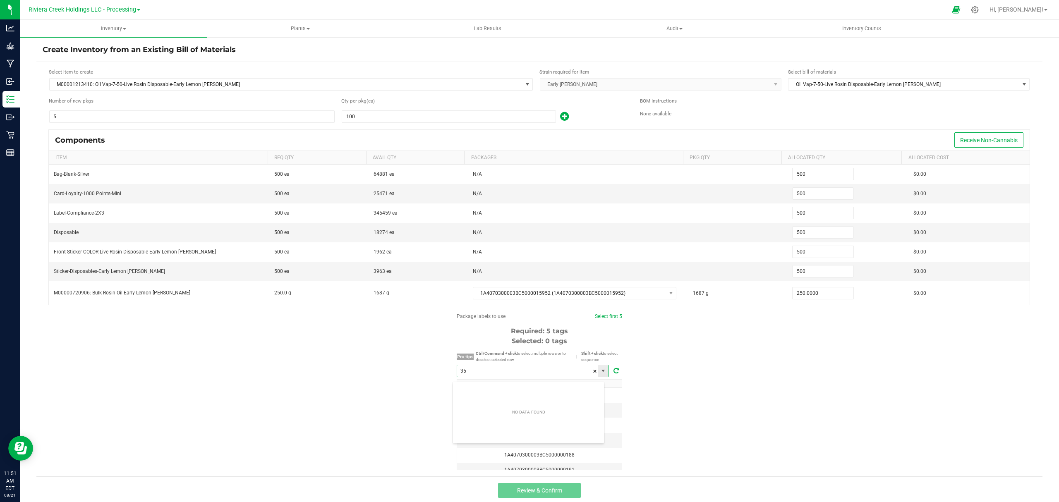
scroll to position [12, 151]
click at [549, 391] on li "1A4070300003BC5000035842" at bounding box center [528, 390] width 151 height 14
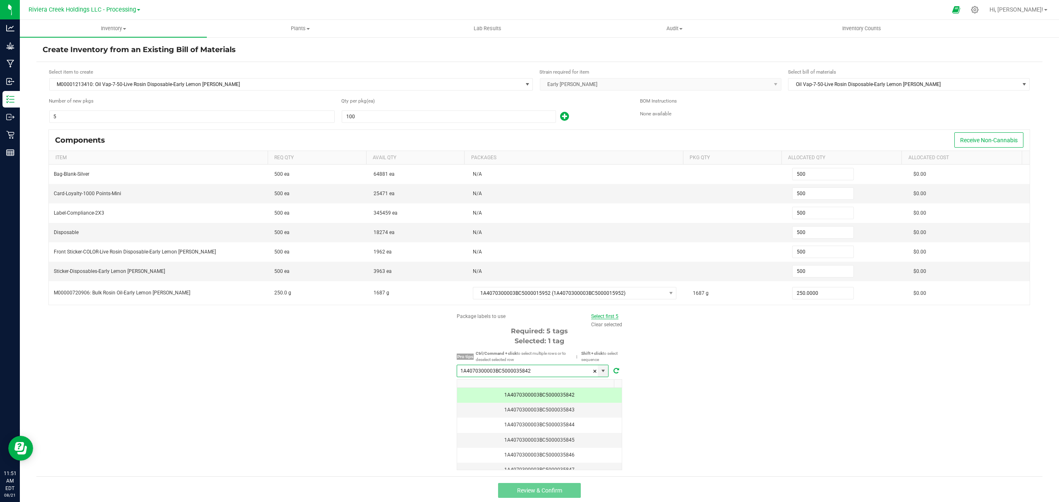
type input "1A4070300003BC5000035842"
click at [595, 319] on link "Select first 5" at bounding box center [604, 317] width 27 height 6
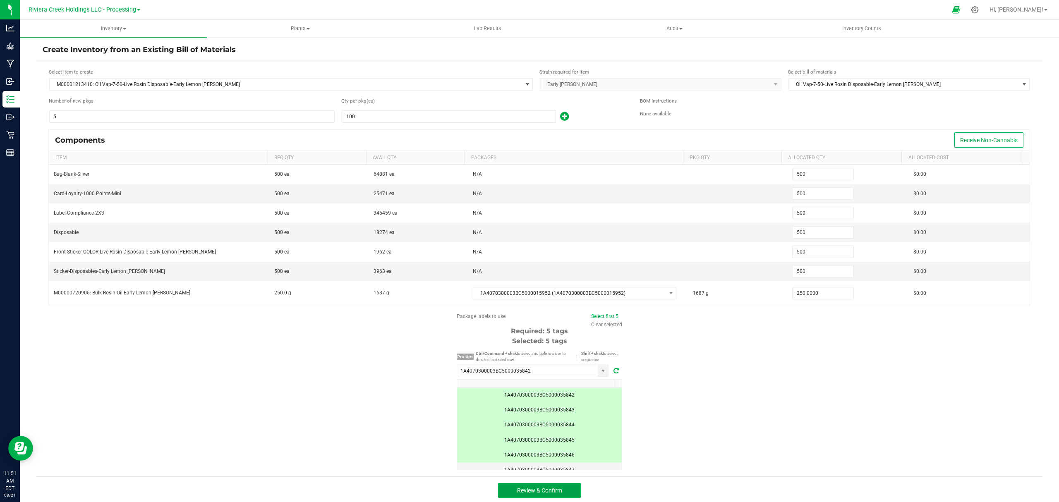
click at [558, 494] on span "Review & Confirm" at bounding box center [539, 490] width 45 height 7
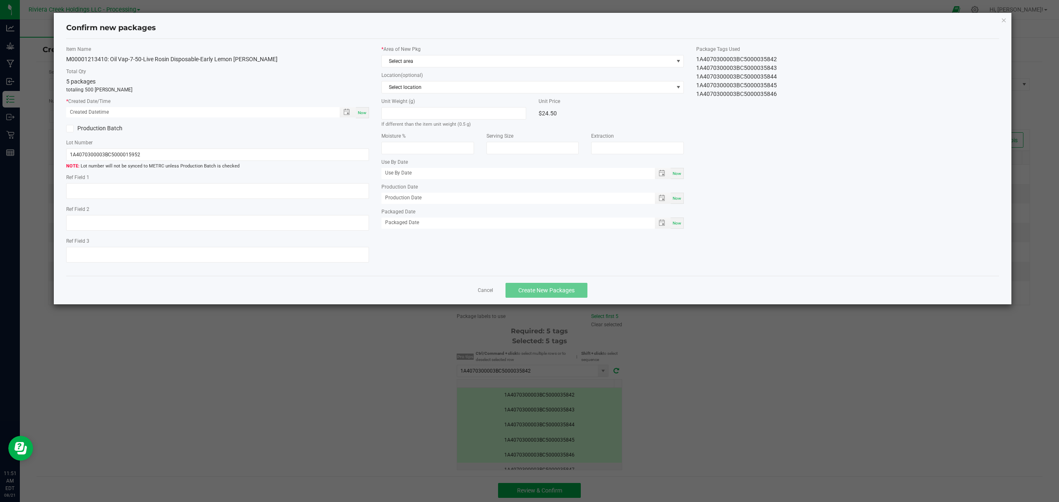
type input "[DATE]"
click at [366, 112] on span "Now" at bounding box center [362, 112] width 9 height 5
type input "[DATE] 11:51 AM"
click at [433, 56] on span "Select area" at bounding box center [528, 61] width 292 height 12
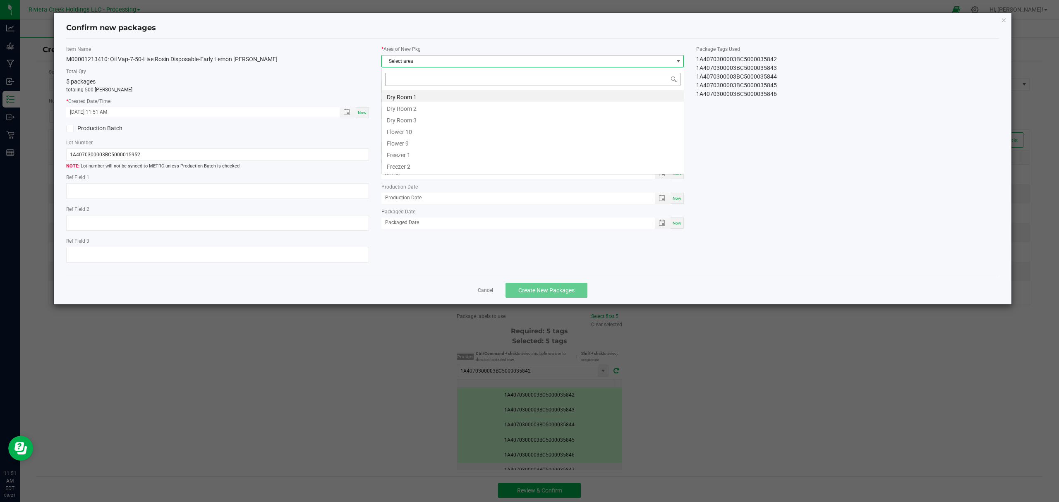
scroll to position [12, 302]
click at [411, 128] on li "Flower 10" at bounding box center [533, 131] width 302 height 12
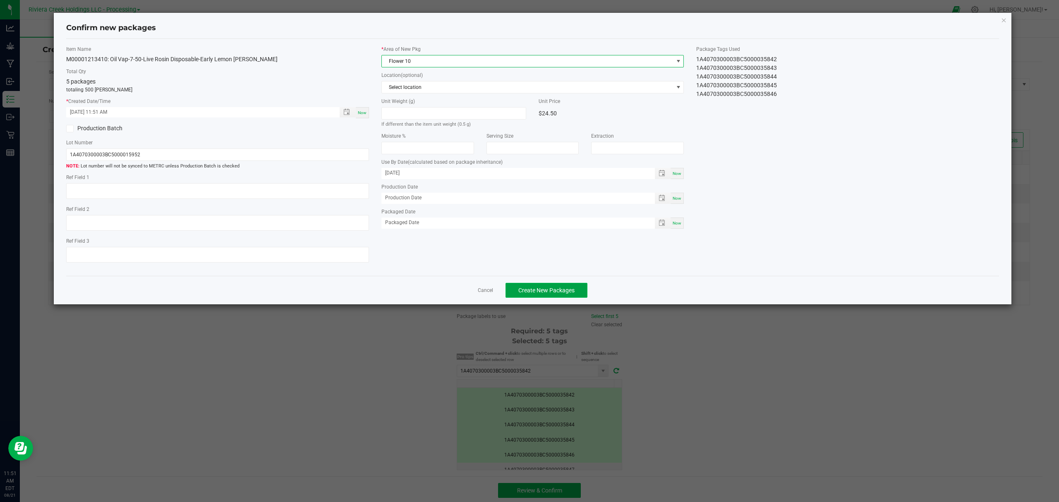
click at [549, 294] on span "Create New Packages" at bounding box center [546, 290] width 56 height 7
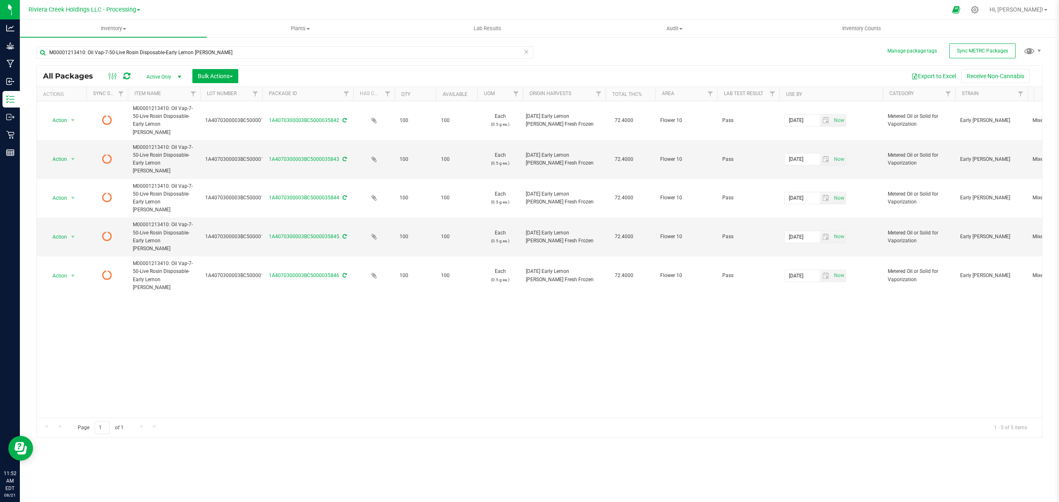
click at [128, 79] on icon at bounding box center [126, 76] width 7 height 8
click at [862, 25] on span "Inventory Counts" at bounding box center [861, 28] width 61 height 7
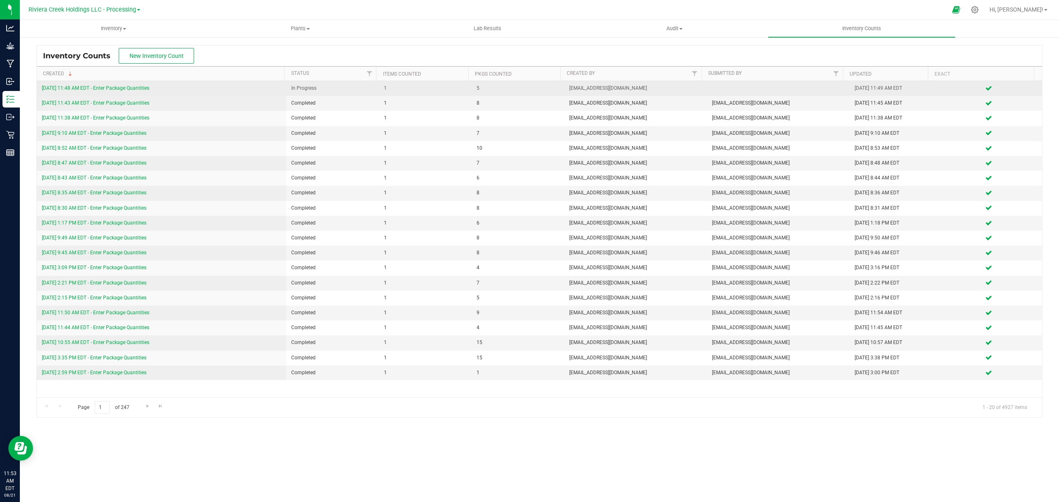
click at [126, 86] on link "[DATE] 11:48 AM EDT - Enter Package Quantities" at bounding box center [96, 88] width 108 height 6
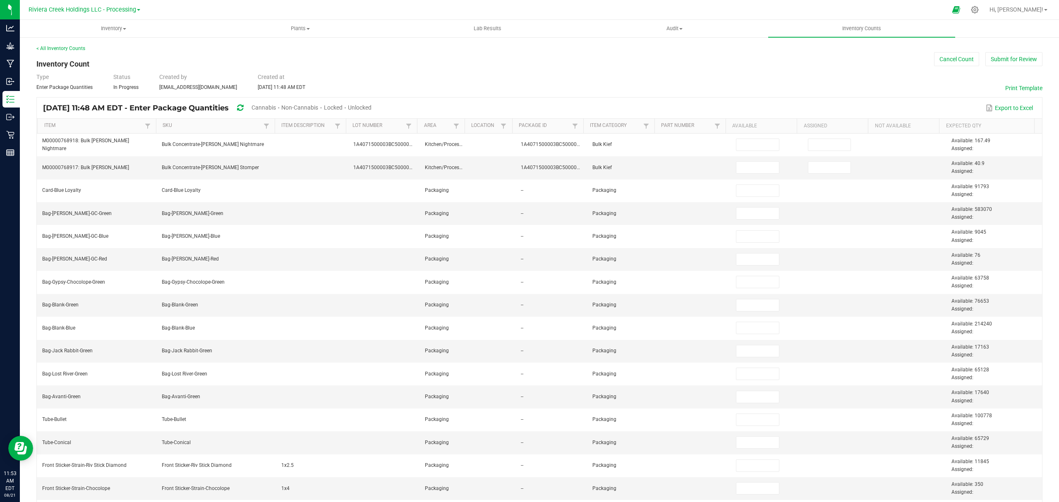
click at [985, 51] on div "< All Inventory Counts" at bounding box center [539, 48] width 1006 height 7
click at [988, 55] on button "Submit for Review" at bounding box center [1013, 59] width 57 height 14
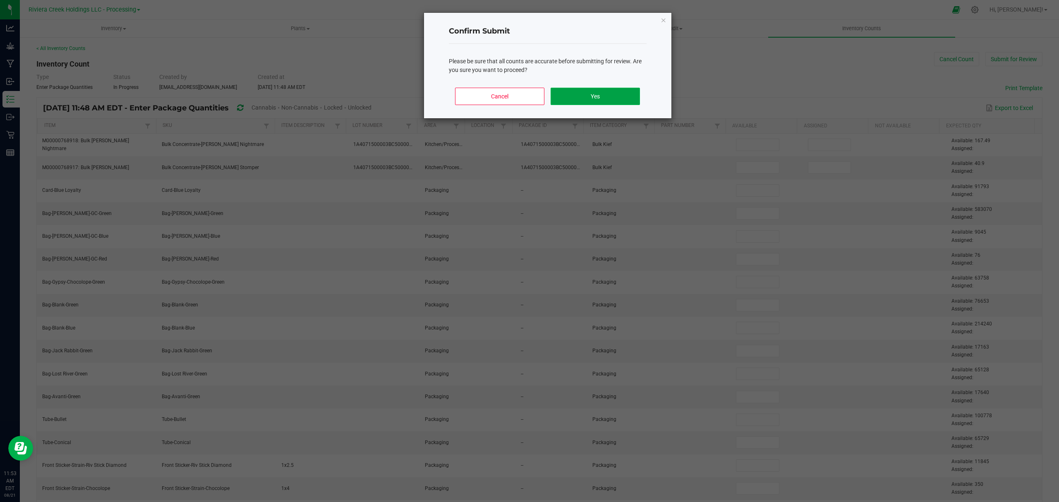
click at [581, 95] on button "Yes" at bounding box center [595, 96] width 89 height 17
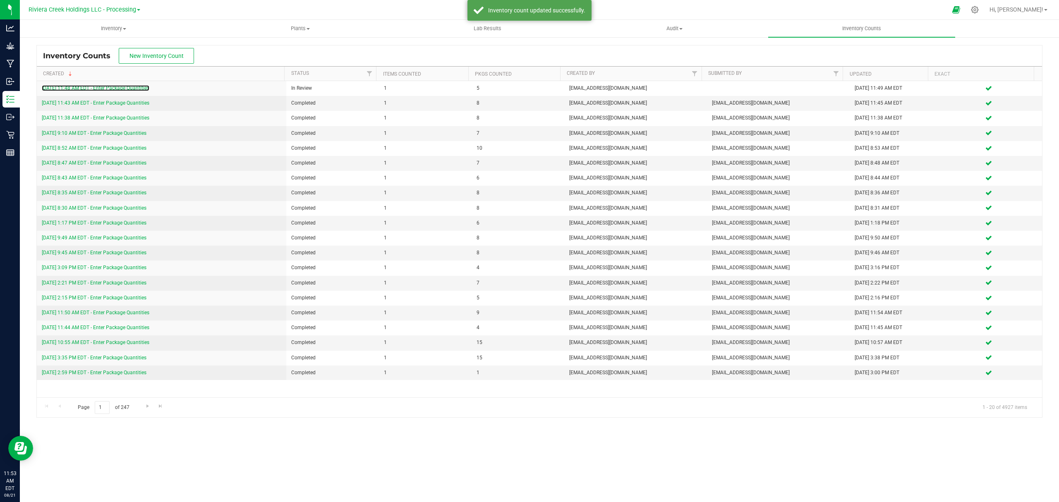
click at [116, 91] on link "[DATE] 11:48 AM EDT - Enter Package Quantities" at bounding box center [96, 88] width 108 height 6
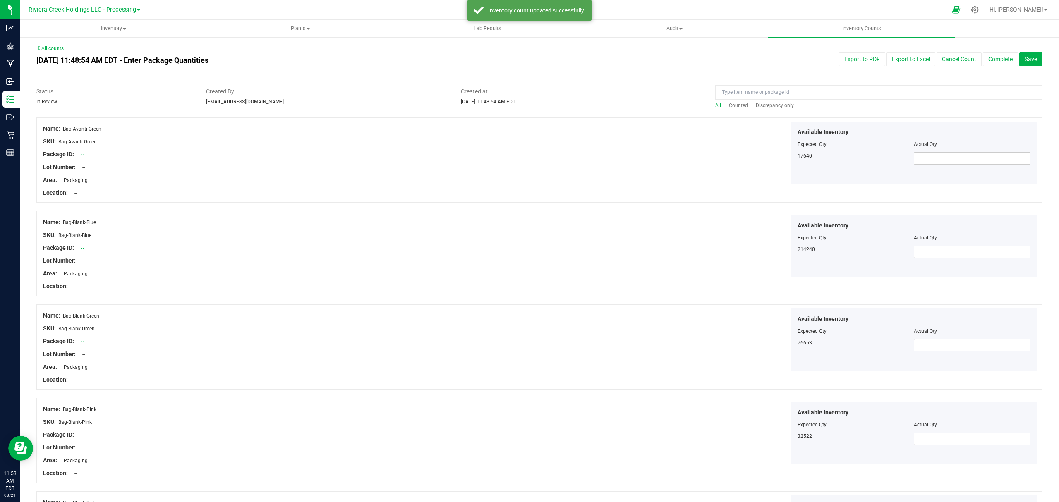
click at [736, 106] on span "Counted" at bounding box center [738, 106] width 19 height 6
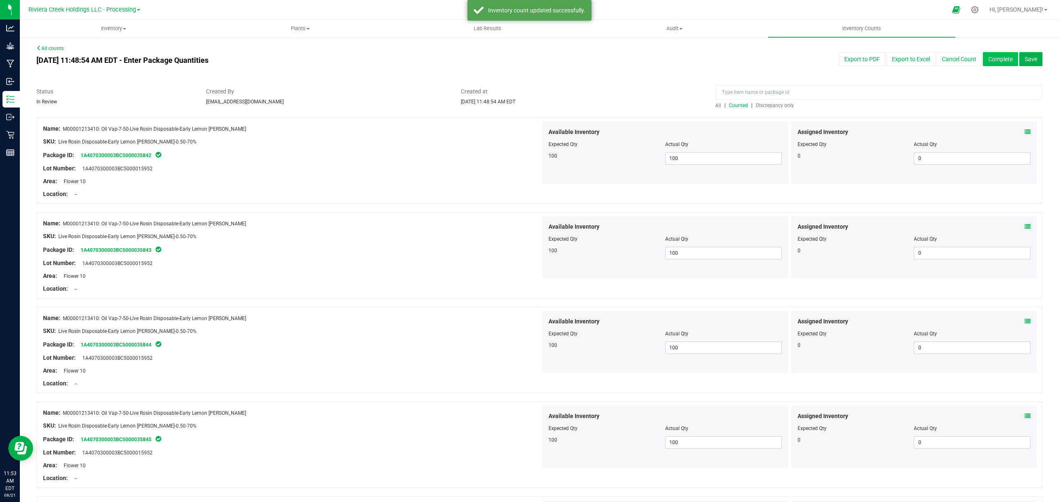
click at [986, 58] on button "Complete" at bounding box center [1000, 59] width 35 height 14
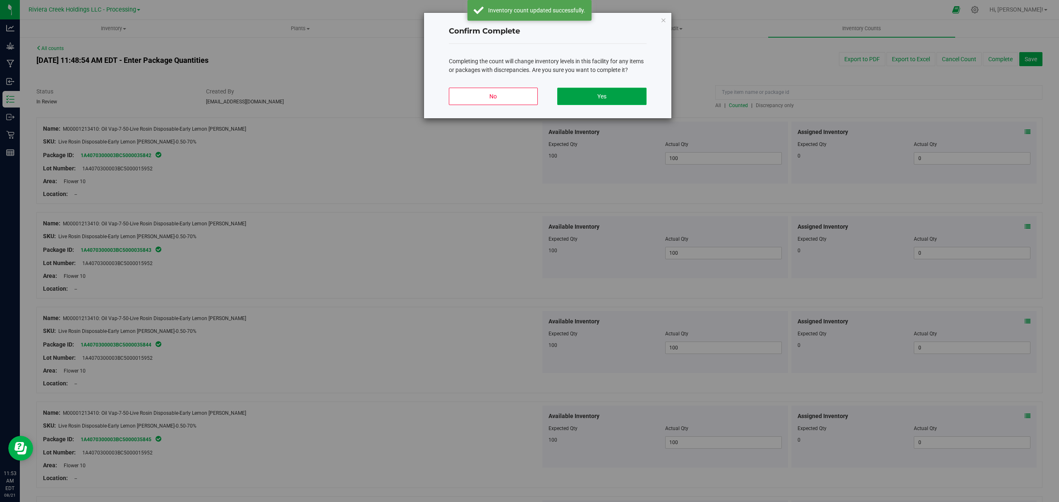
click at [616, 93] on button "Yes" at bounding box center [601, 96] width 89 height 17
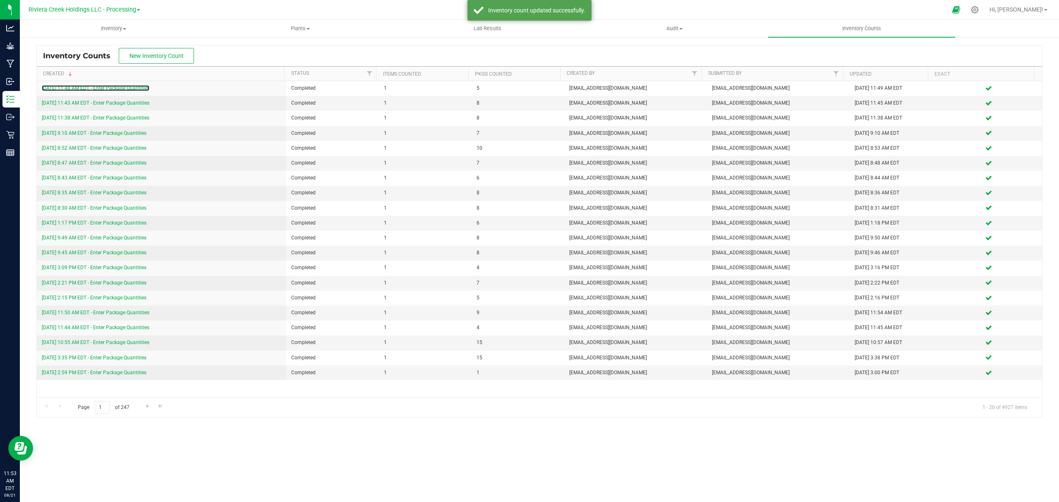
click at [103, 89] on link "[DATE] 11:48 AM EDT - Enter Package Quantities" at bounding box center [96, 88] width 108 height 6
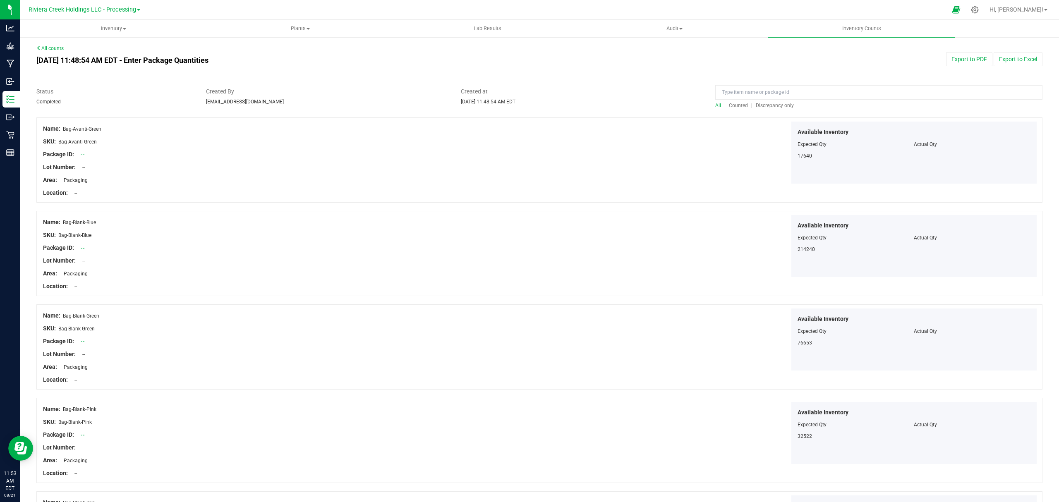
click at [731, 104] on span "Counted" at bounding box center [738, 106] width 19 height 6
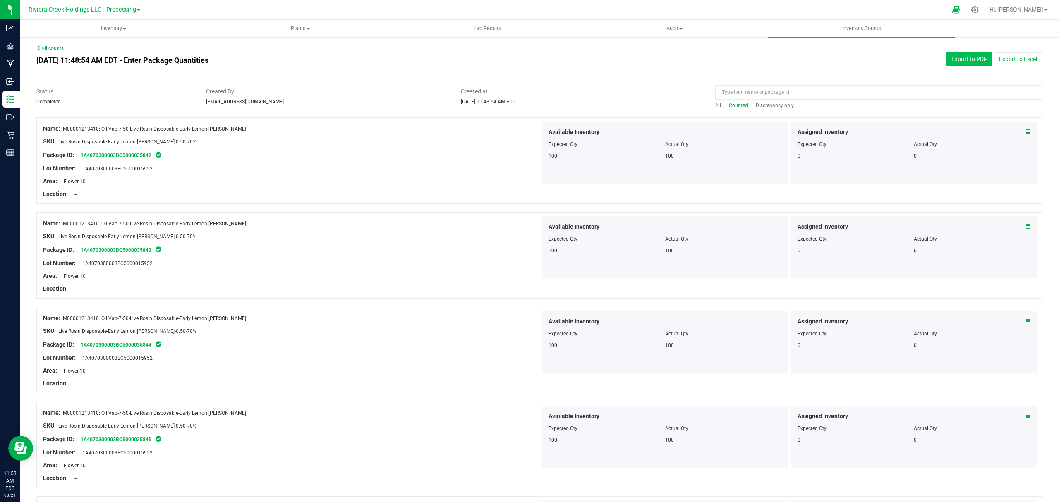
click at [967, 62] on button "Export to PDF" at bounding box center [969, 59] width 46 height 14
drag, startPoint x: 102, startPoint y: 26, endPoint x: 98, endPoint y: 38, distance: 13.4
click at [102, 27] on span "Inventory" at bounding box center [113, 28] width 186 height 7
click at [89, 53] on li "All packages" at bounding box center [113, 50] width 187 height 10
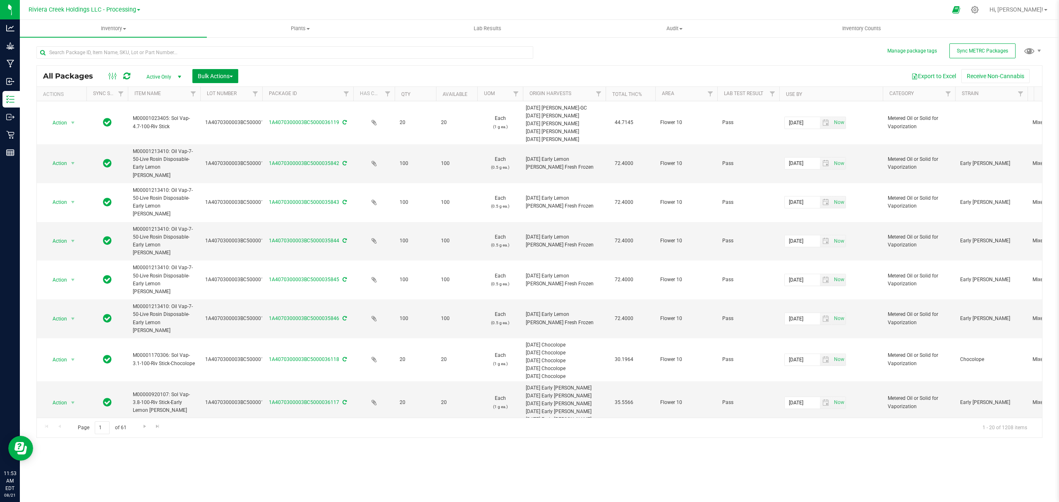
click at [213, 74] on span "Bulk Actions" at bounding box center [215, 76] width 35 height 7
click at [225, 155] on span "Lock/Unlock packages" at bounding box center [225, 155] width 57 height 7
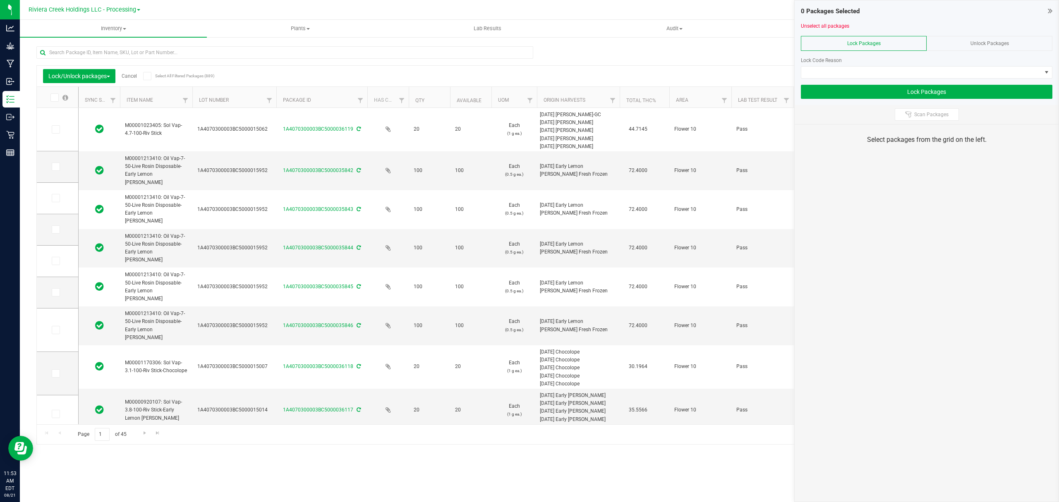
drag, startPoint x: 255, startPoint y: 99, endPoint x: 278, endPoint y: 99, distance: 23.2
click at [54, 167] on icon at bounding box center [55, 167] width 5 height 0
click at [0, 0] on input "checkbox" at bounding box center [0, 0] width 0 height 0
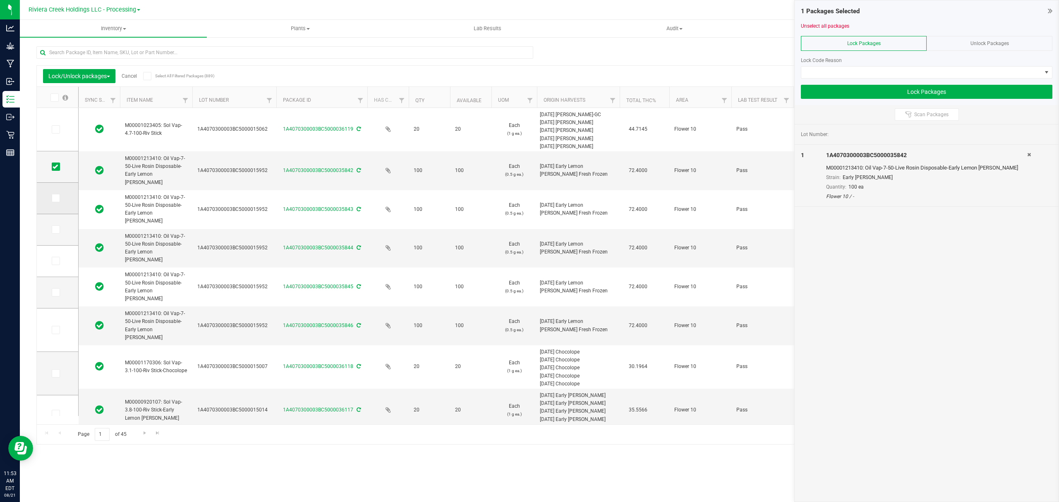
drag, startPoint x: 55, startPoint y: 197, endPoint x: 54, endPoint y: 208, distance: 10.8
click at [55, 198] on icon at bounding box center [55, 198] width 5 height 0
click at [0, 0] on input "checkbox" at bounding box center [0, 0] width 0 height 0
click at [55, 227] on span at bounding box center [56, 229] width 8 height 8
click at [55, 230] on icon at bounding box center [55, 230] width 5 height 0
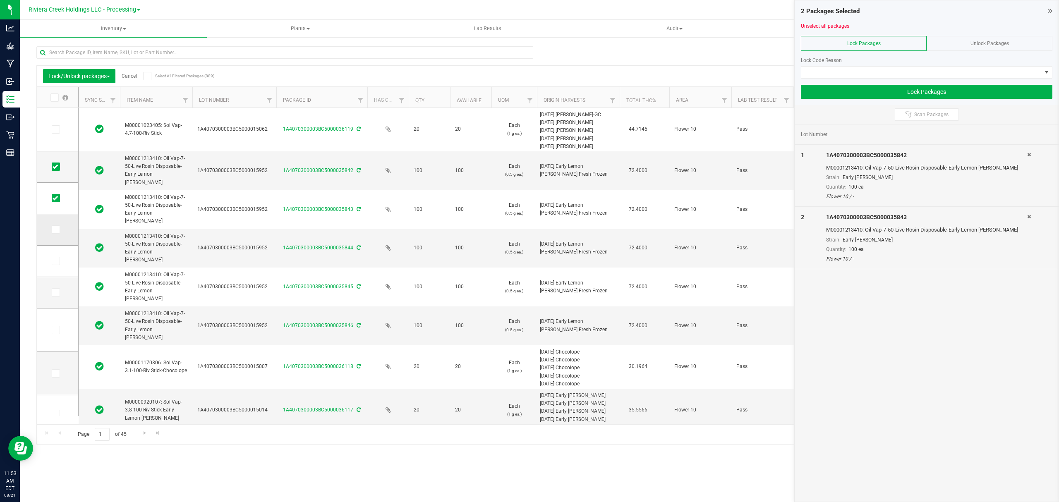
click at [0, 0] on input "checkbox" at bounding box center [0, 0] width 0 height 0
click at [54, 268] on td at bounding box center [57, 261] width 41 height 31
click at [55, 261] on icon at bounding box center [55, 261] width 5 height 0
click at [0, 0] on input "checkbox" at bounding box center [0, 0] width 0 height 0
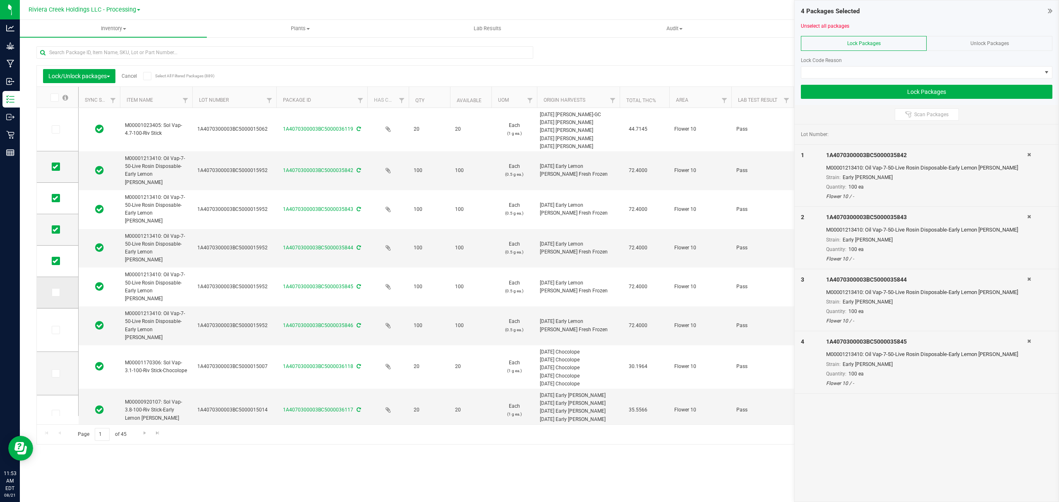
click at [55, 296] on span at bounding box center [56, 292] width 8 height 8
click at [0, 0] on input "checkbox" at bounding box center [0, 0] width 0 height 0
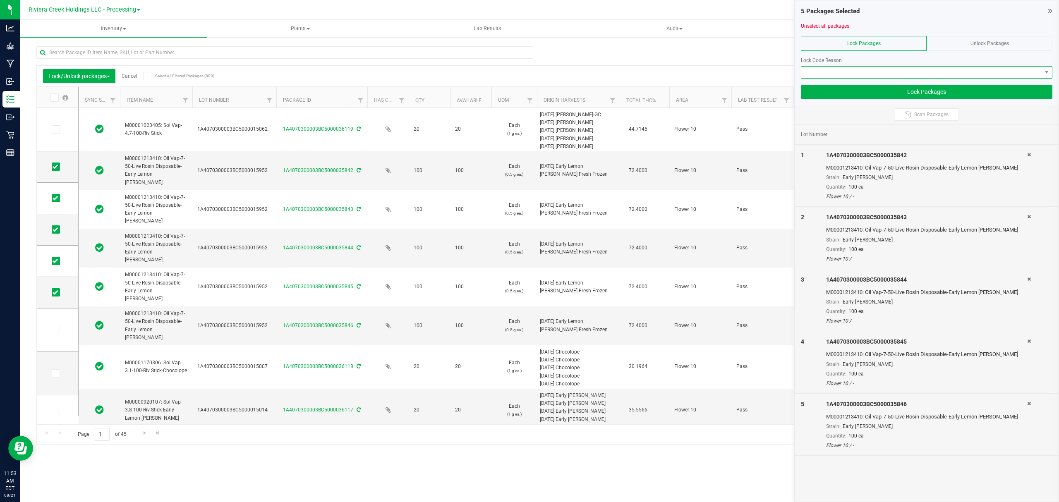
click at [837, 74] on span at bounding box center [921, 73] width 240 height 12
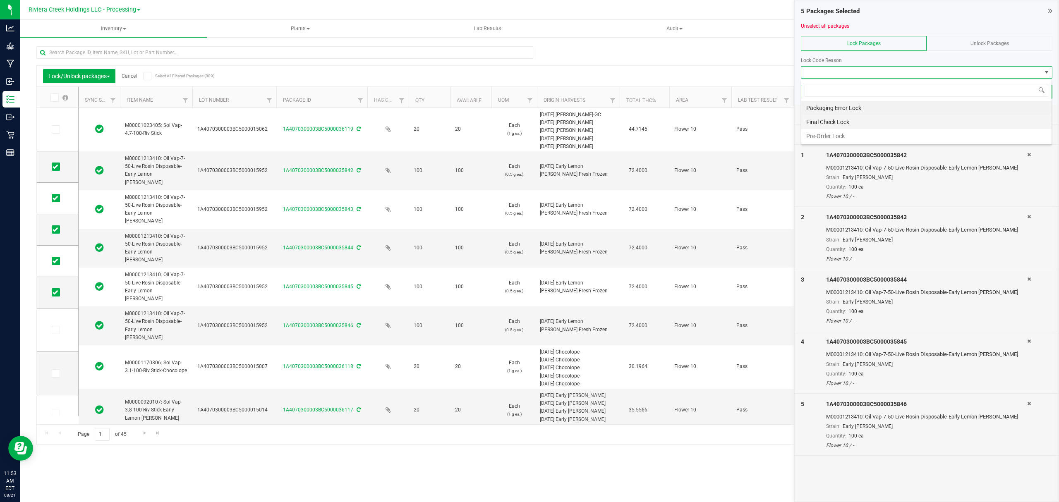
scroll to position [12, 251]
click at [820, 124] on li "Final Check Lock" at bounding box center [926, 122] width 250 height 14
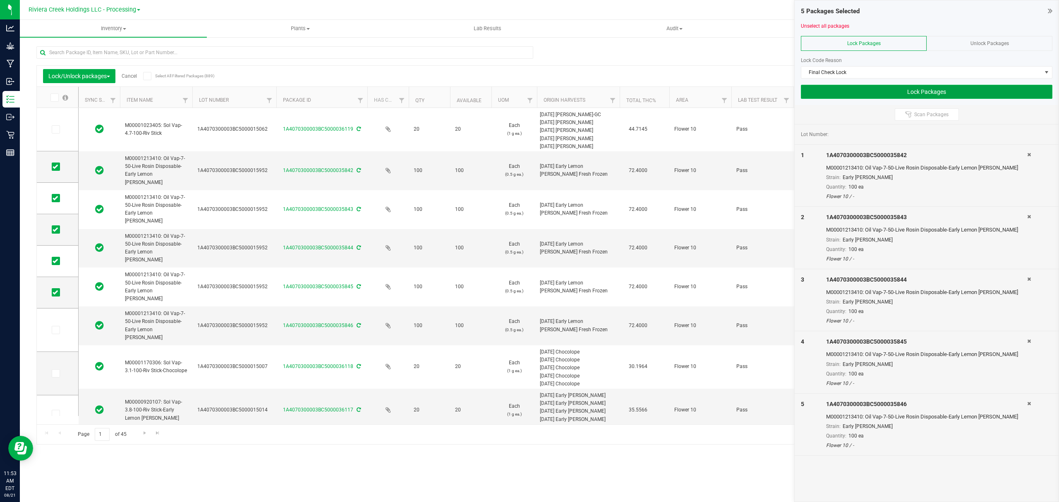
click at [825, 96] on button "Lock Packages" at bounding box center [927, 92] width 252 height 14
